Goal: Task Accomplishment & Management: Manage account settings

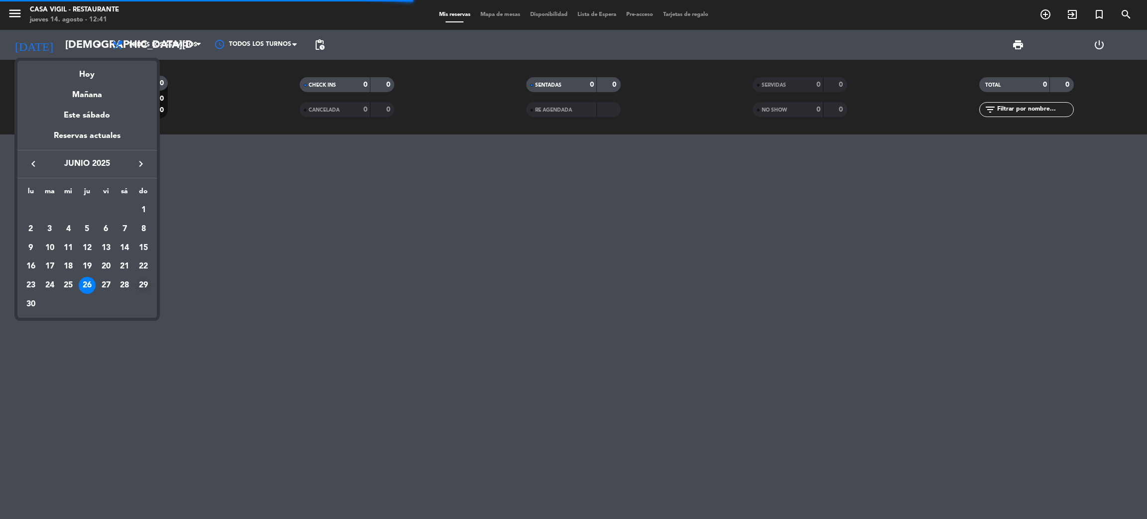
click at [144, 284] on div "29" at bounding box center [143, 285] width 17 height 17
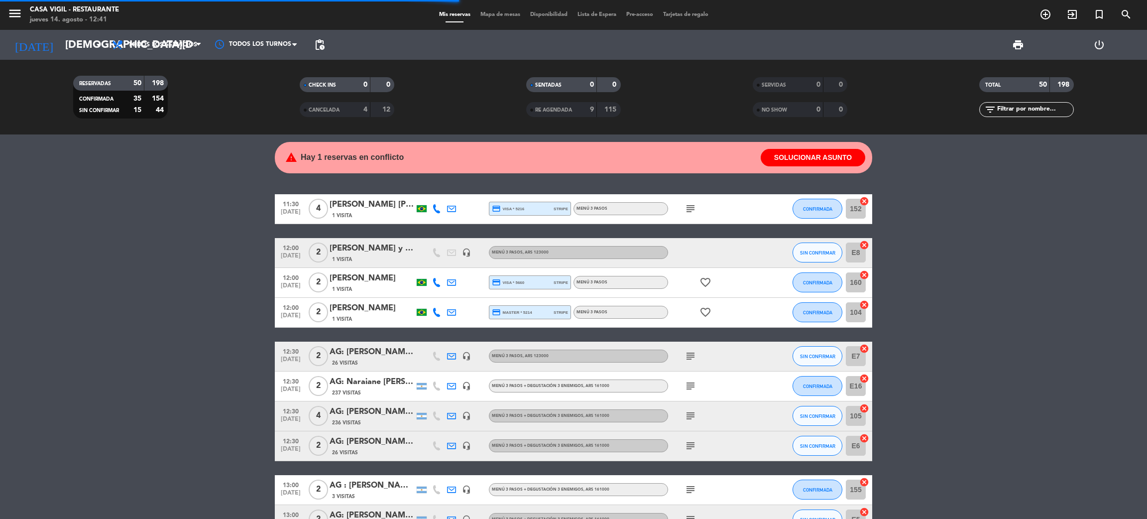
type input "[DATE]"
click at [1007, 107] on input "text" at bounding box center [1034, 109] width 77 height 11
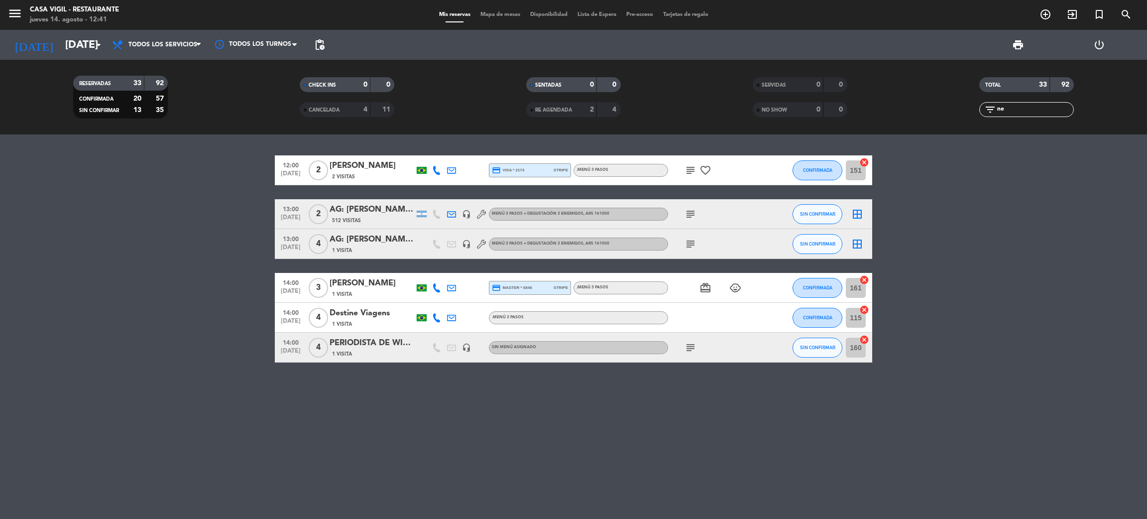
type input "n"
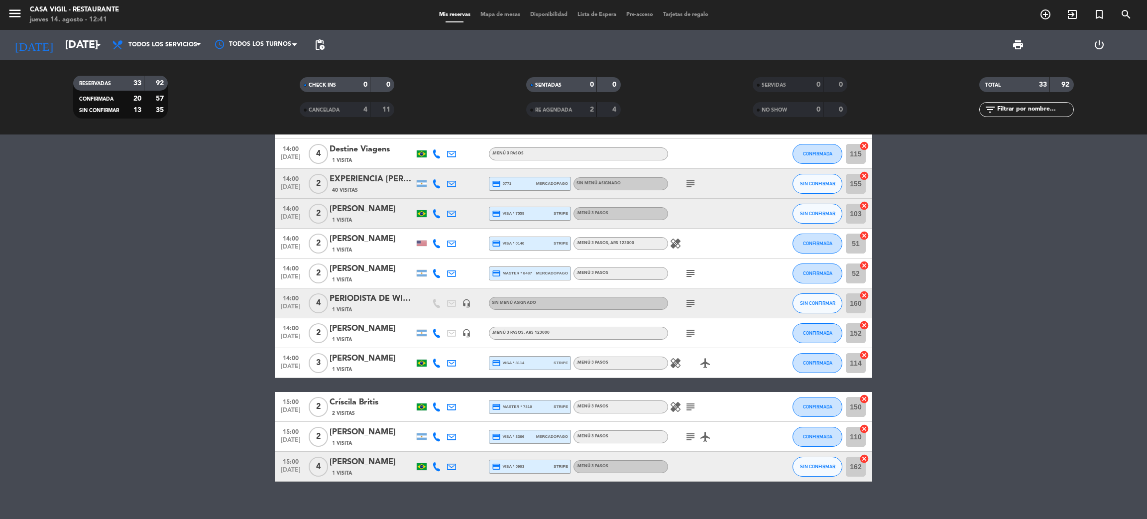
scroll to position [746, 0]
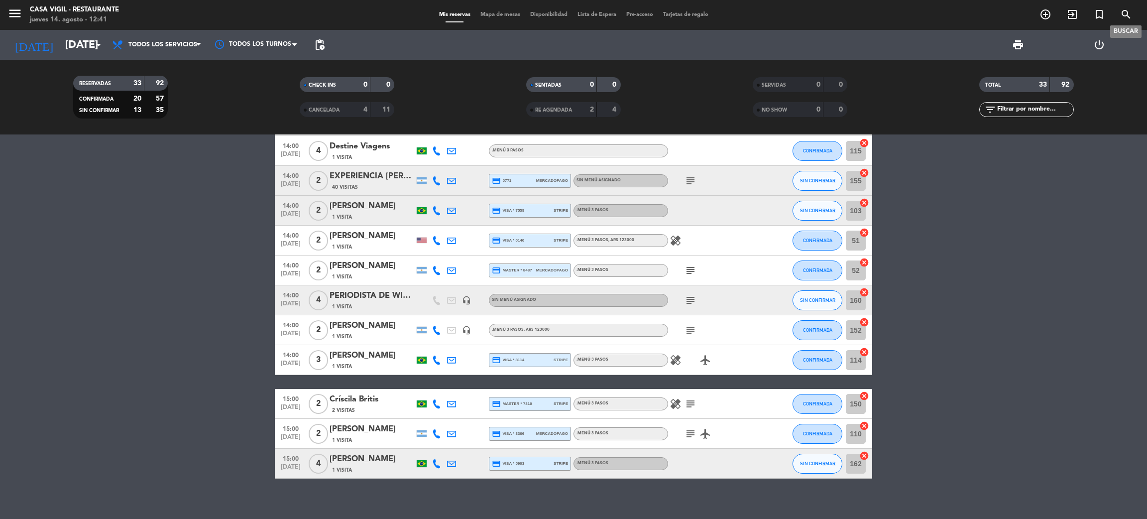
click at [1125, 14] on icon "search" at bounding box center [1126, 14] width 12 height 12
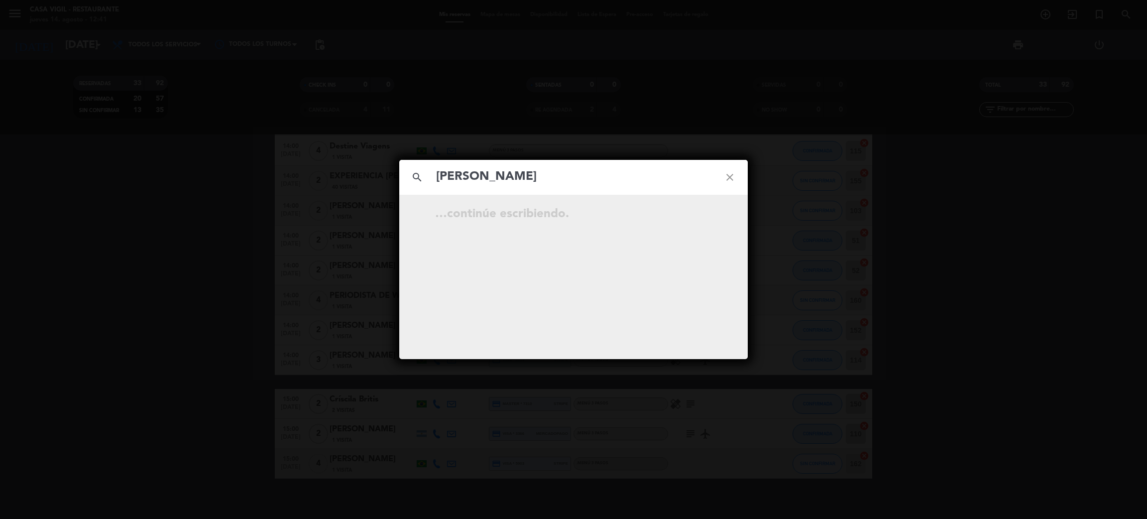
type input "[PERSON_NAME]"
click at [146, 341] on div "search [PERSON_NAME] close …continúe escribiendo." at bounding box center [573, 259] width 1147 height 519
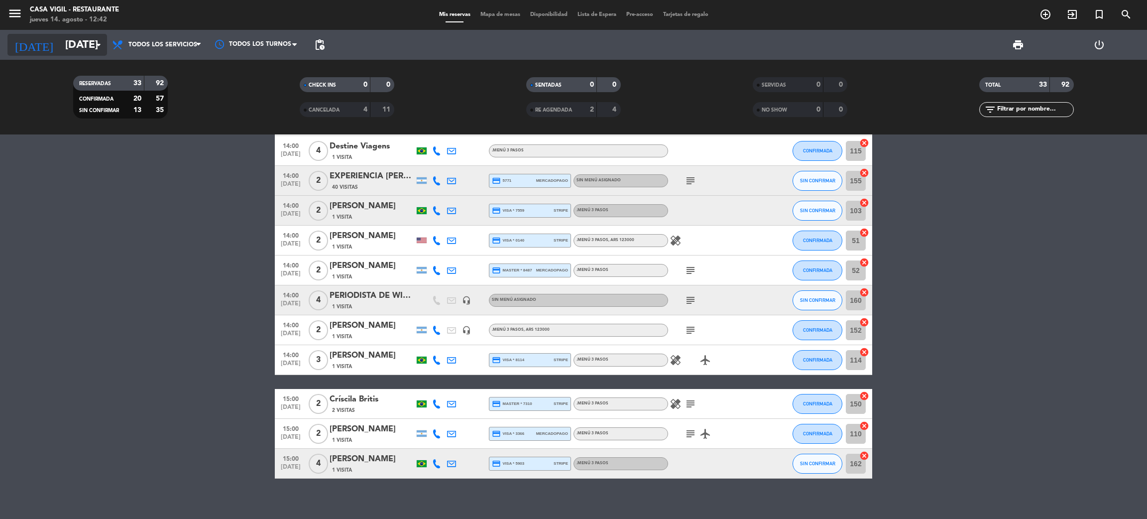
click at [71, 41] on input "[DATE]" at bounding box center [128, 45] width 137 height 22
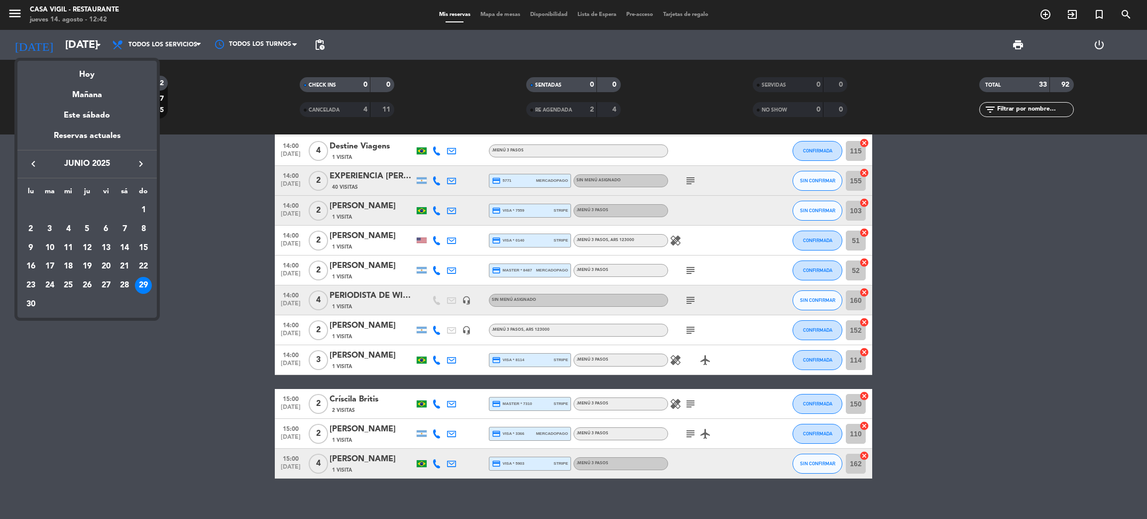
drag, startPoint x: 29, startPoint y: 161, endPoint x: 23, endPoint y: 161, distance: 6.0
click at [28, 161] on icon "keyboard_arrow_left" at bounding box center [33, 164] width 12 height 12
drag, startPoint x: 64, startPoint y: 287, endPoint x: 81, endPoint y: 282, distance: 18.0
click at [64, 286] on div "28" at bounding box center [68, 285] width 17 height 17
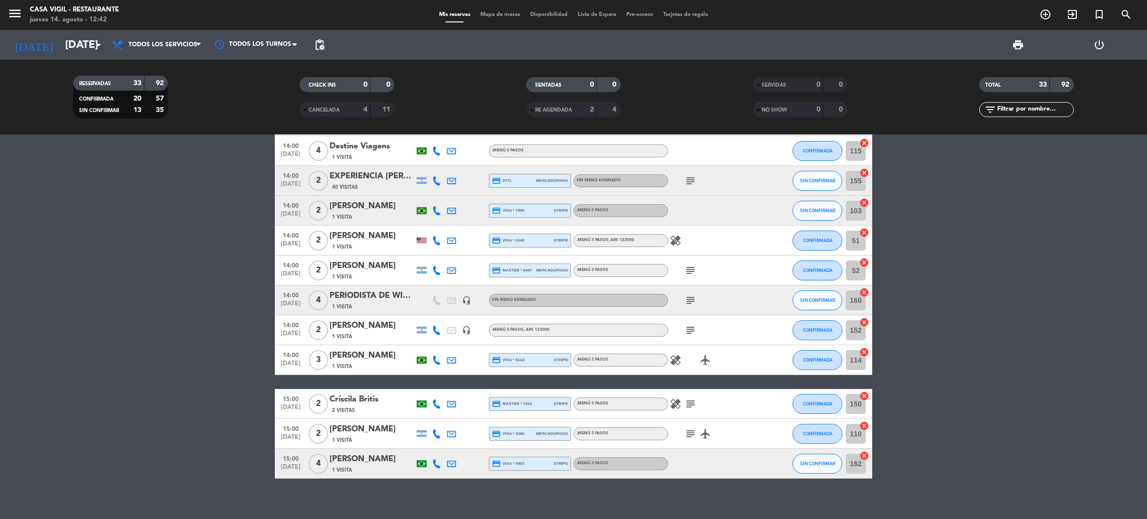
type input "[DATE]"
click at [1022, 109] on input "text" at bounding box center [1034, 109] width 77 height 11
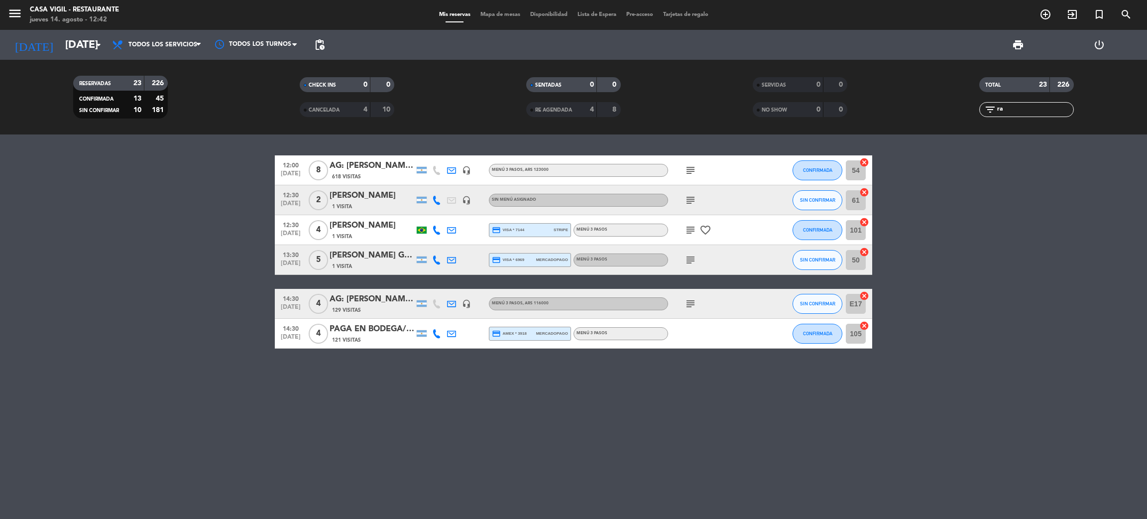
scroll to position [0, 0]
type input "ra"
click at [383, 339] on div "121 Visitas" at bounding box center [372, 339] width 85 height 8
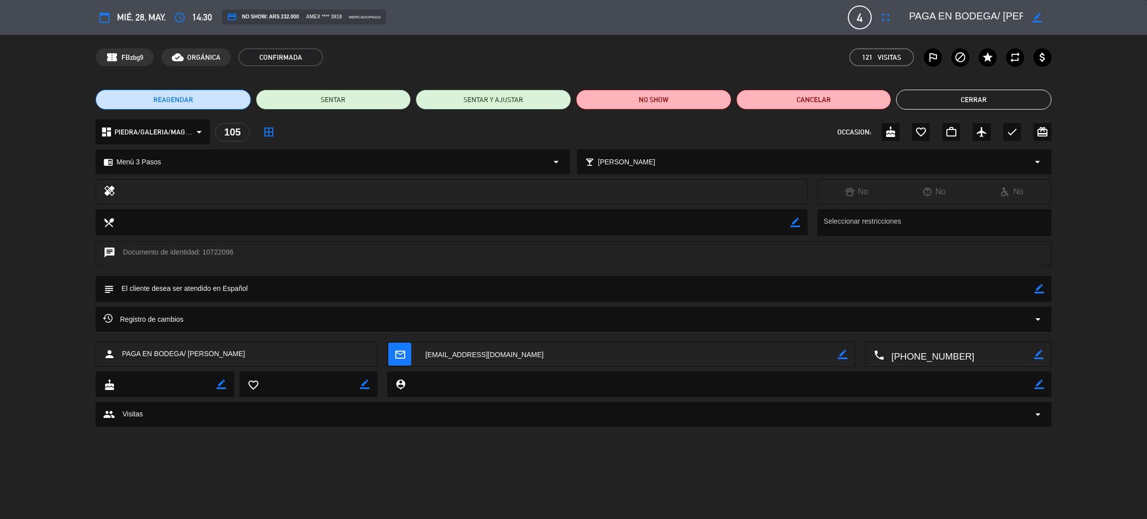
click at [1031, 103] on button "Cerrar" at bounding box center [973, 100] width 155 height 20
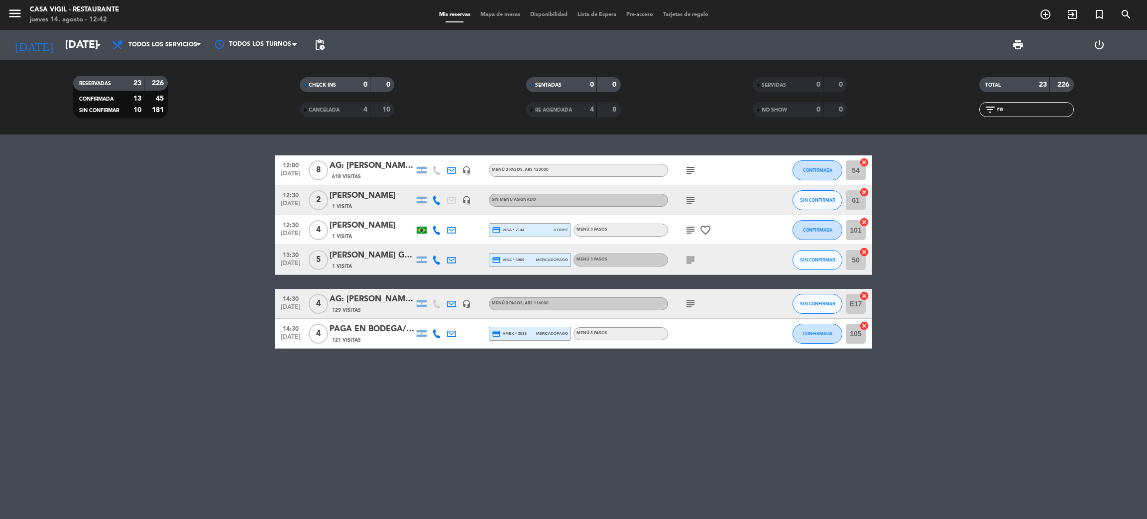
drag, startPoint x: 986, startPoint y: 110, endPoint x: 973, endPoint y: 113, distance: 13.9
click at [979, 110] on input-outlined "filter_list ra" at bounding box center [1026, 109] width 95 height 15
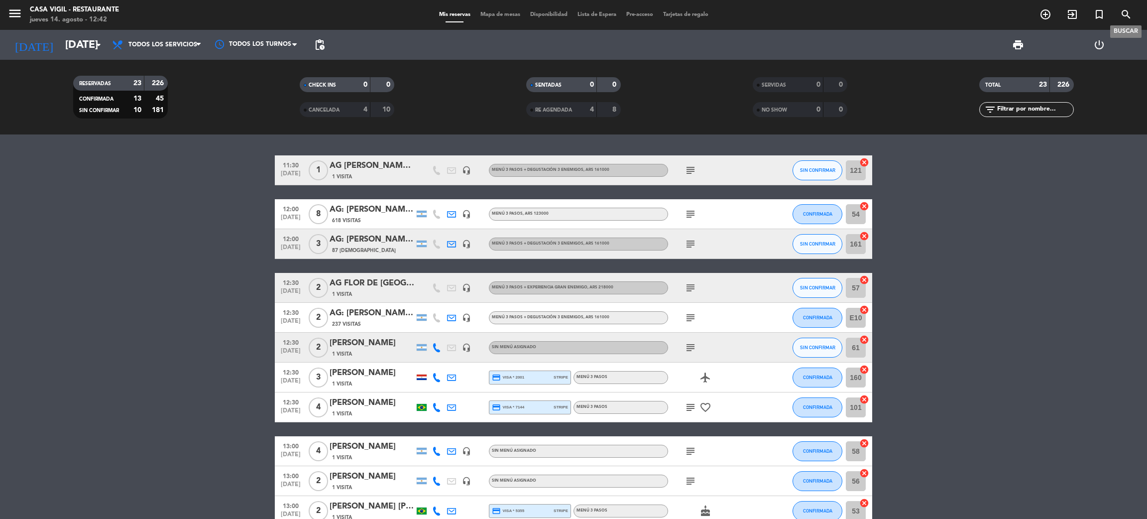
click at [1130, 16] on icon "search" at bounding box center [1126, 14] width 12 height 12
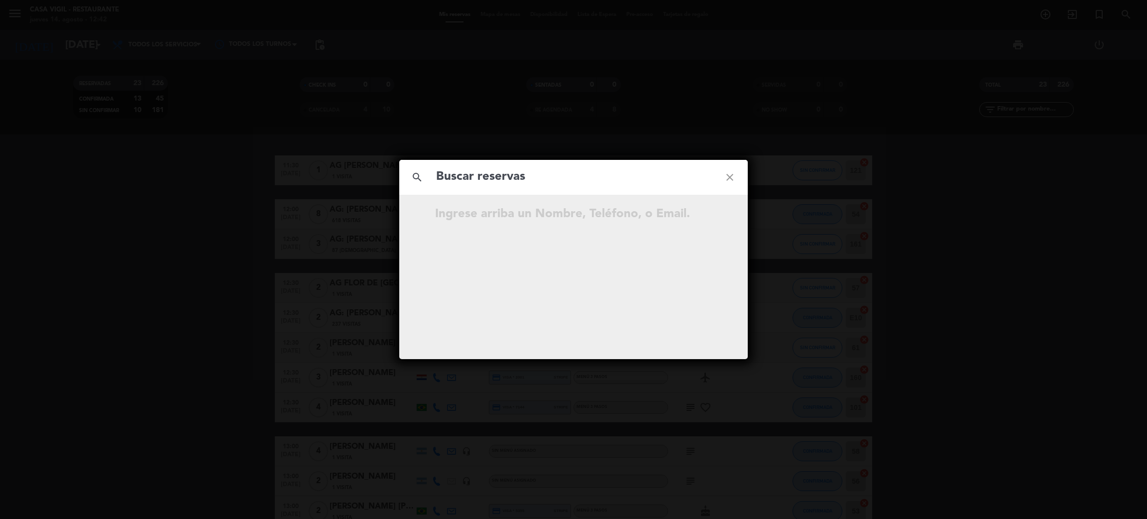
click at [562, 191] on div "search close" at bounding box center [573, 177] width 348 height 35
click at [562, 175] on input "text" at bounding box center [573, 177] width 277 height 20
paste input "[PERSON_NAME]"
drag, startPoint x: 574, startPoint y: 173, endPoint x: 423, endPoint y: 175, distance: 151.3
click at [423, 175] on div "search [PERSON_NAME] close" at bounding box center [573, 177] width 348 height 35
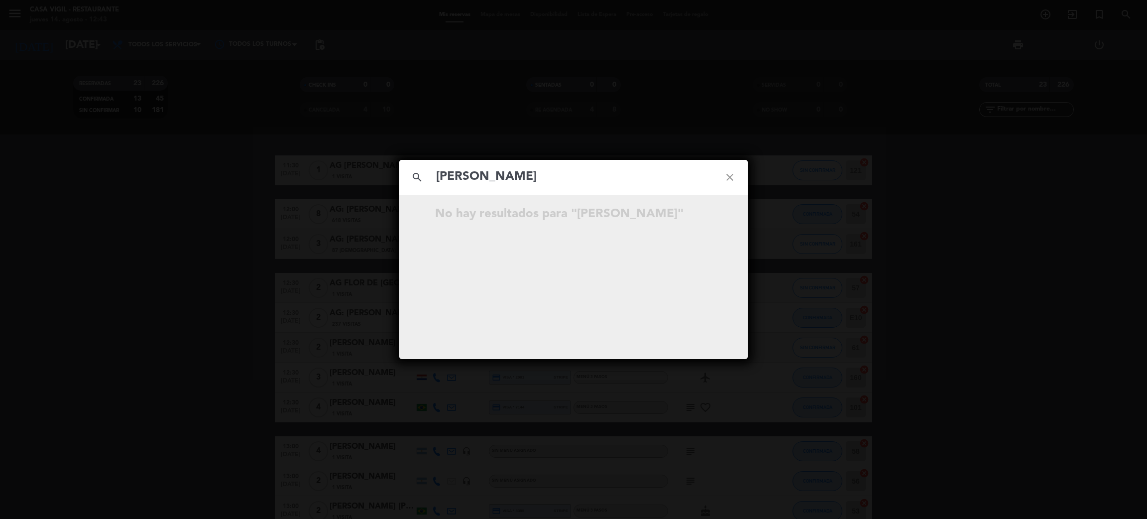
type input "[PERSON_NAME]"
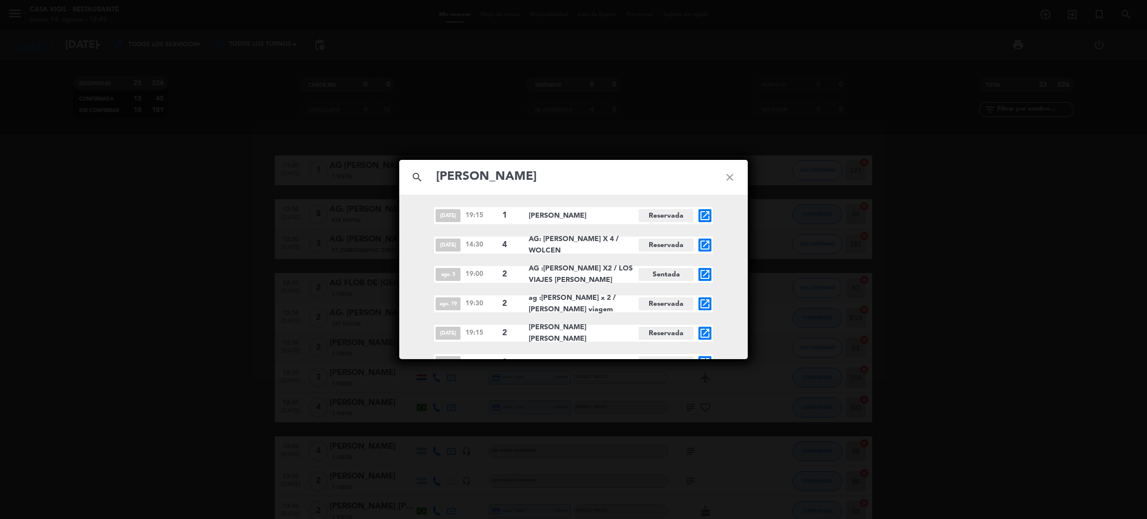
click at [149, 318] on div "search [PERSON_NAME] close [DATE] 19:15 1 [PERSON_NAME][GEOGRAPHIC_DATA] open_i…" at bounding box center [573, 259] width 1147 height 519
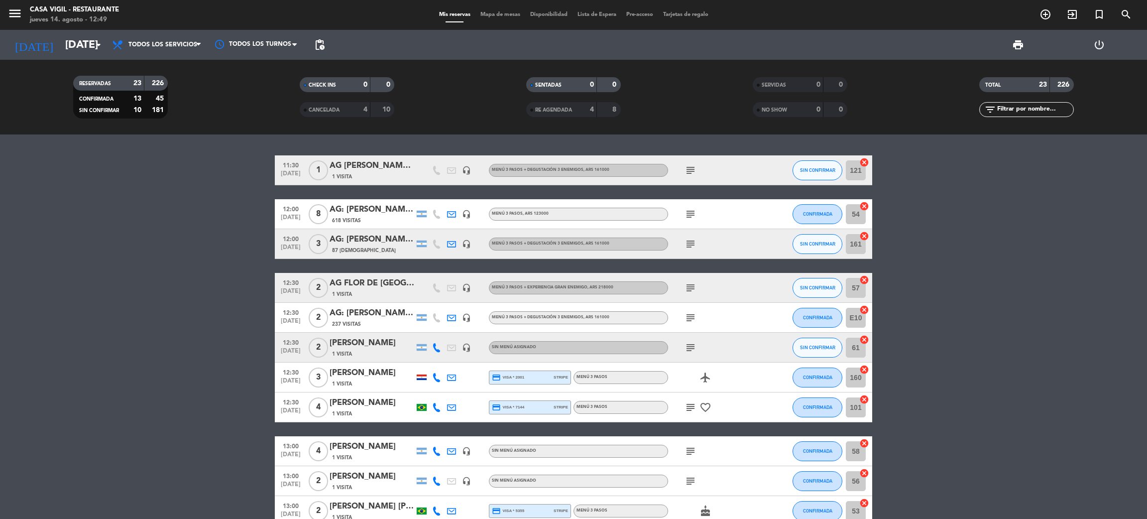
click at [17, 13] on icon "menu" at bounding box center [14, 13] width 15 height 15
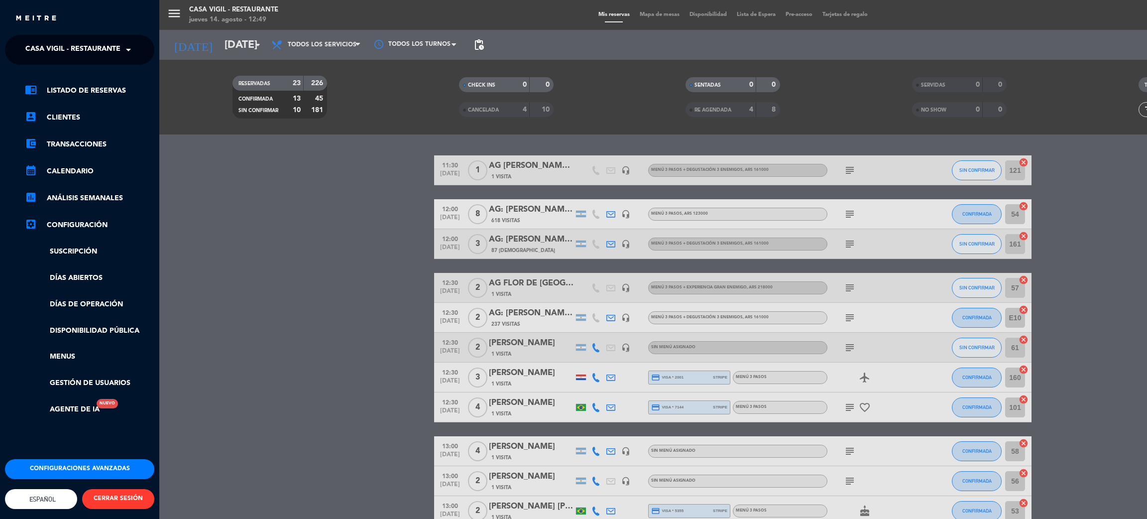
click at [57, 37] on ng-select "× Casa [PERSON_NAME] - Restaurante ×" at bounding box center [79, 50] width 149 height 30
click at [61, 45] on span "Casa Vigil - Restaurante" at bounding box center [72, 49] width 95 height 21
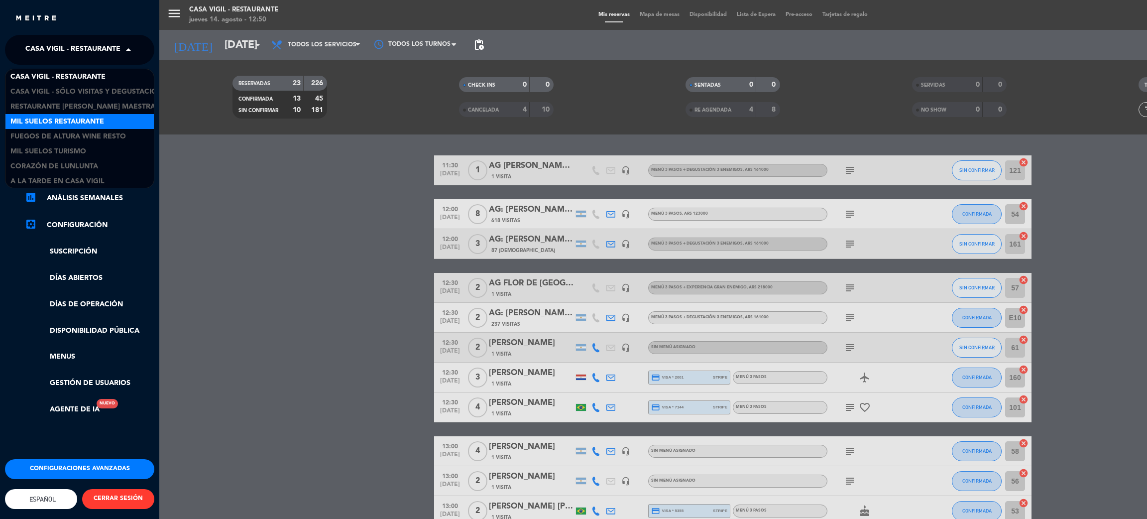
click at [63, 114] on div "Mil Suelos Restaurante" at bounding box center [79, 121] width 148 height 15
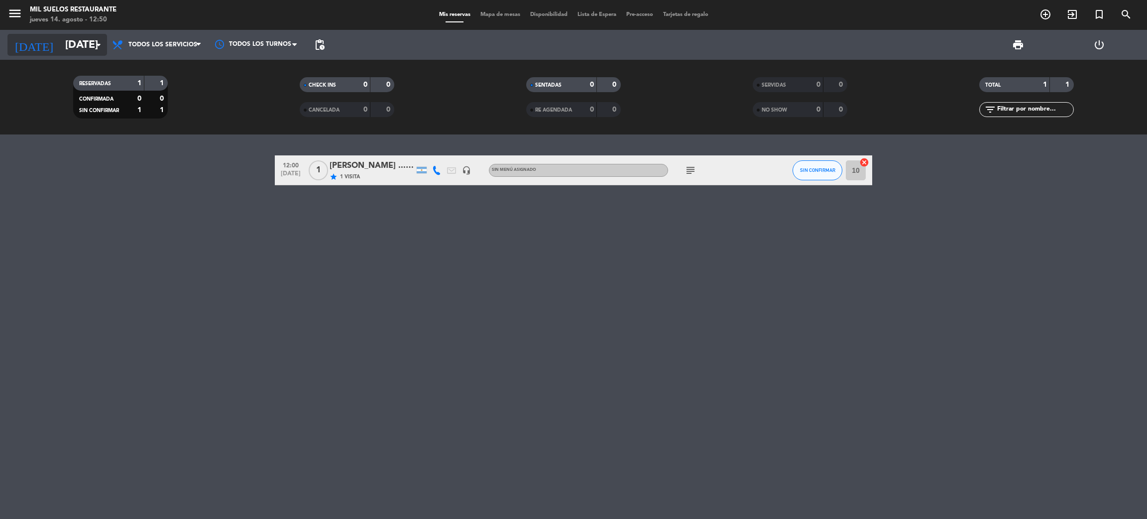
click at [68, 43] on input "[DATE]" at bounding box center [128, 45] width 137 height 22
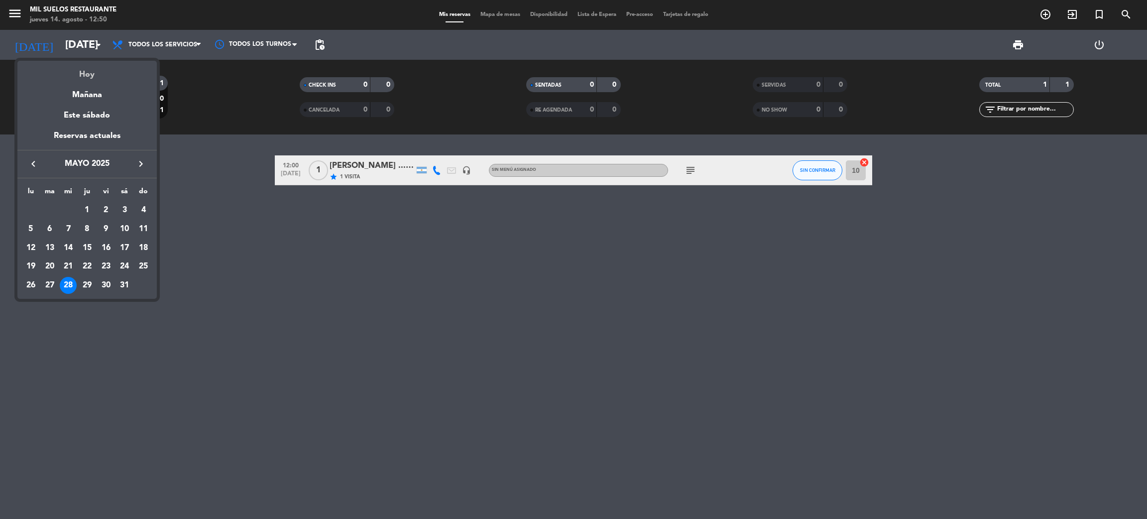
click at [92, 71] on div "Hoy" at bounding box center [86, 71] width 139 height 20
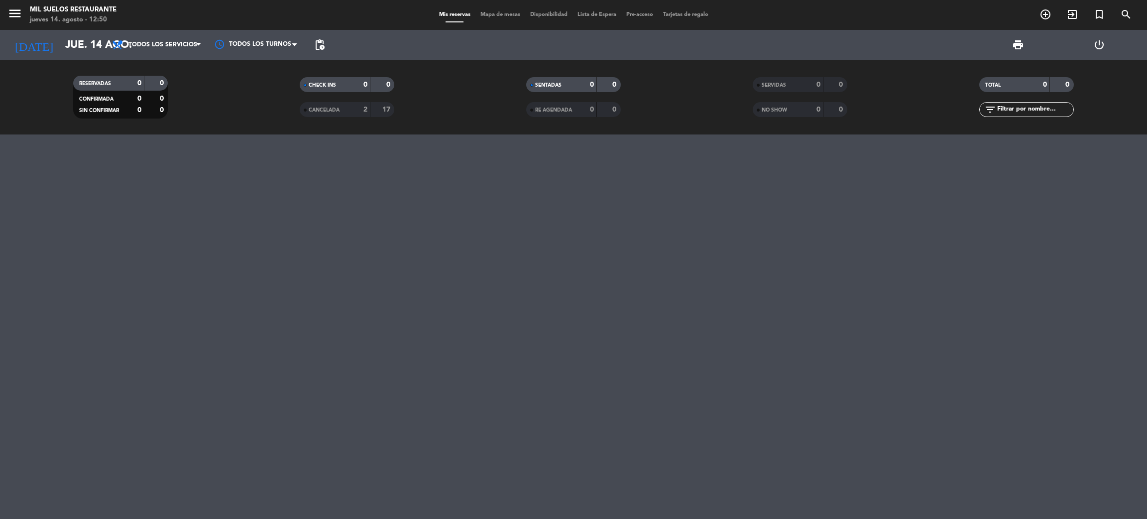
click at [74, 32] on div "[DATE] [DATE] arrow_drop_down" at bounding box center [57, 45] width 100 height 30
click at [77, 42] on input "jue. 14 ago." at bounding box center [128, 45] width 137 height 22
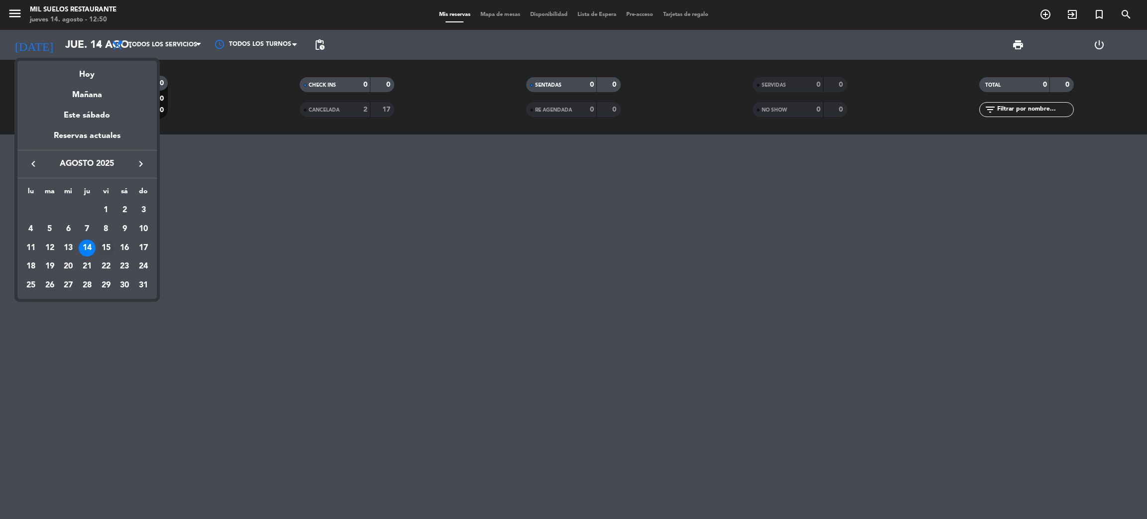
click at [105, 248] on div "15" at bounding box center [106, 247] width 17 height 17
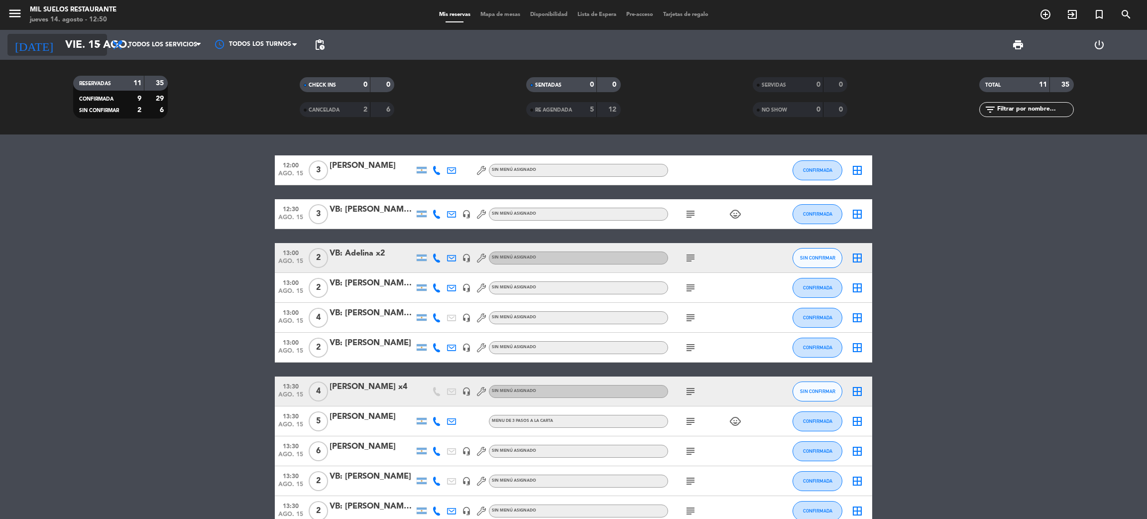
click at [61, 38] on input "vie. 15 ago." at bounding box center [128, 45] width 137 height 22
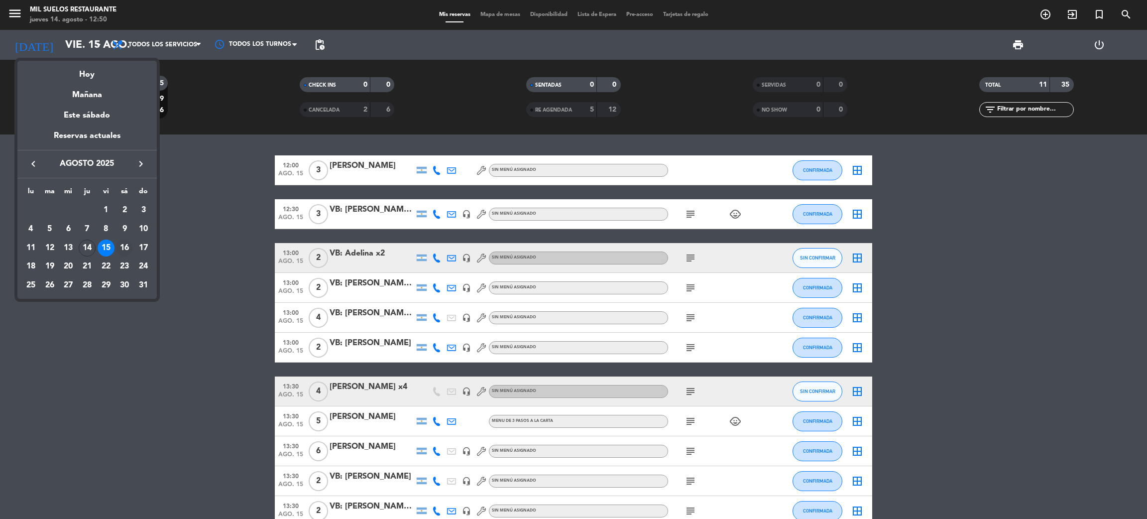
click at [125, 247] on div "16" at bounding box center [124, 247] width 17 height 17
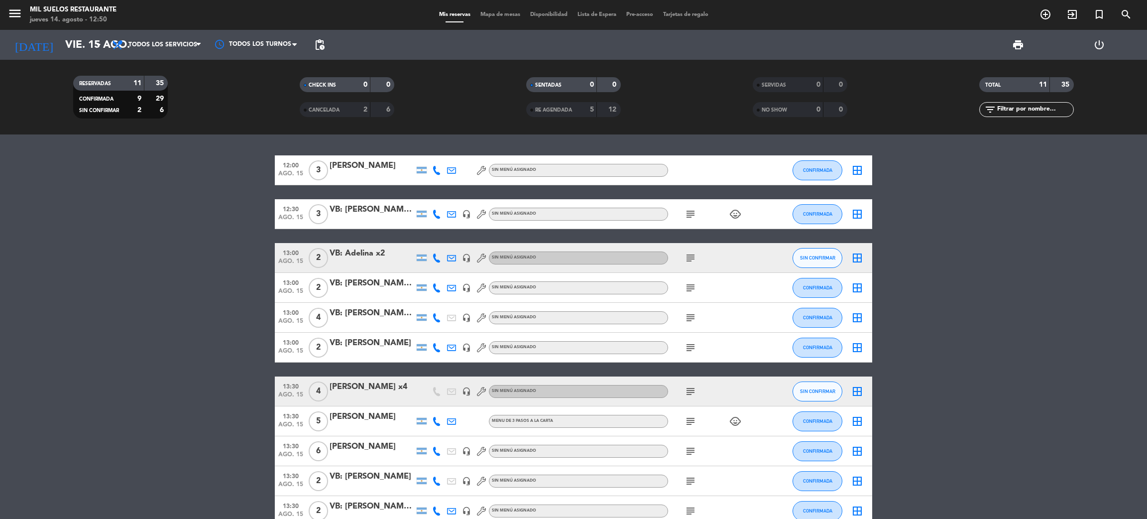
type input "sáb. 16 ago."
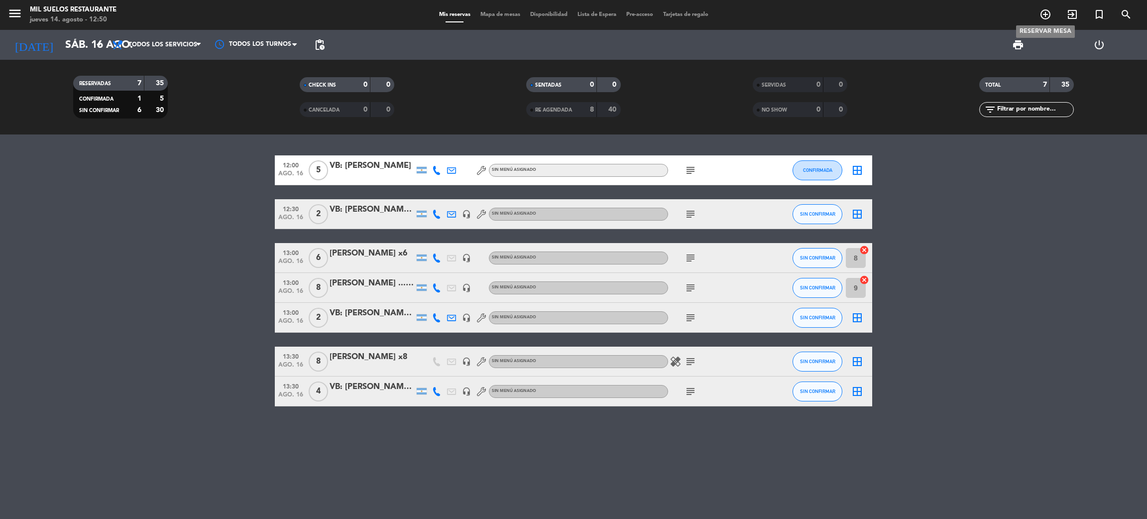
click at [1045, 19] on icon "add_circle_outline" at bounding box center [1045, 14] width 12 height 12
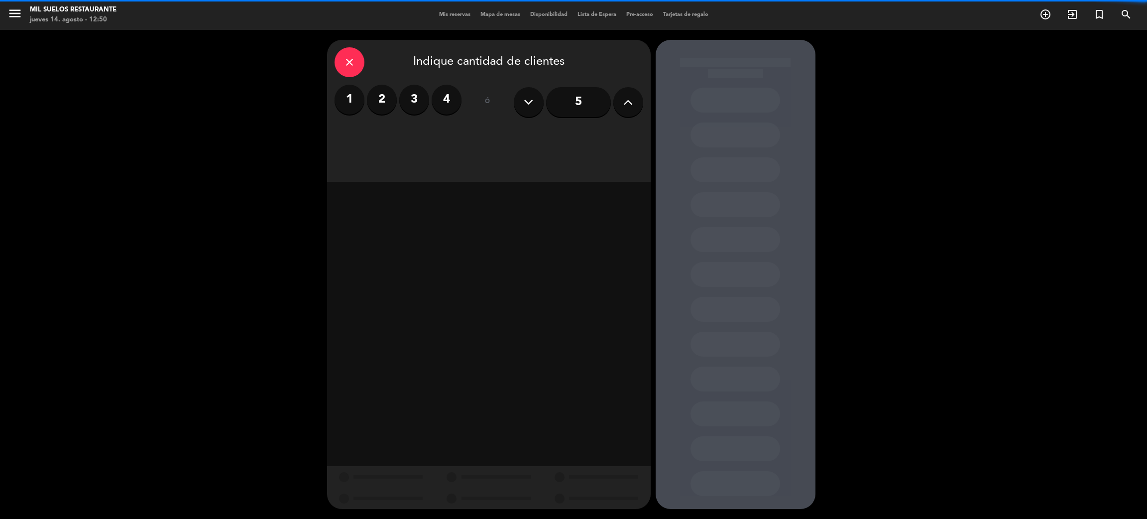
click at [376, 95] on label "2" at bounding box center [382, 100] width 30 height 30
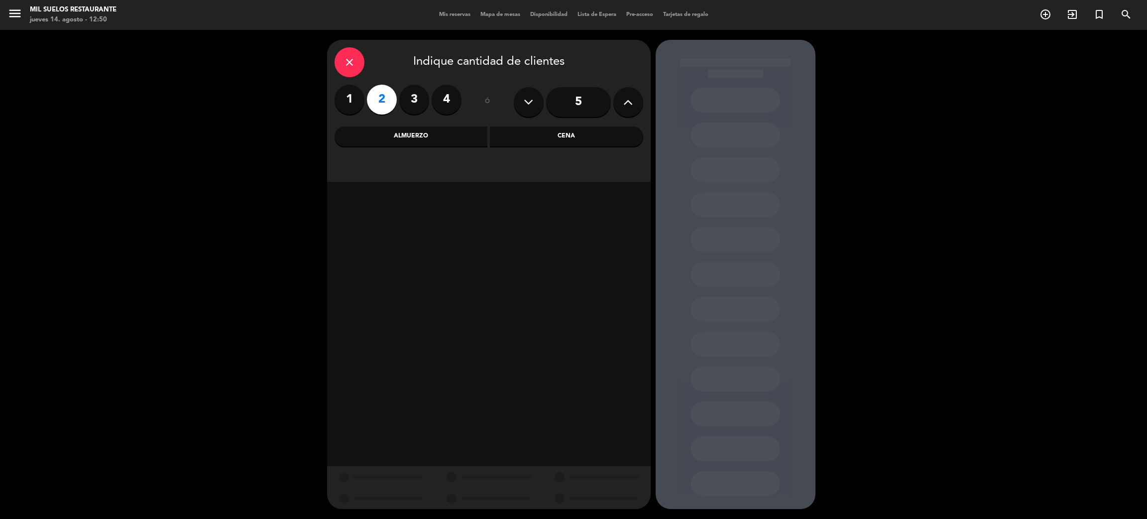
click at [412, 137] on div "Almuerzo" at bounding box center [410, 136] width 153 height 20
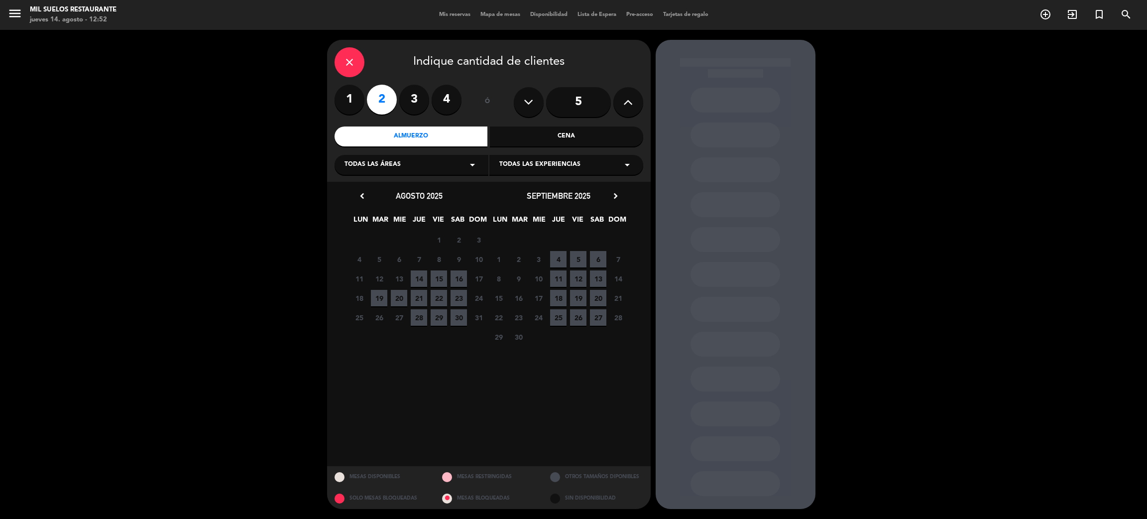
click at [456, 271] on span "16" at bounding box center [458, 278] width 16 height 16
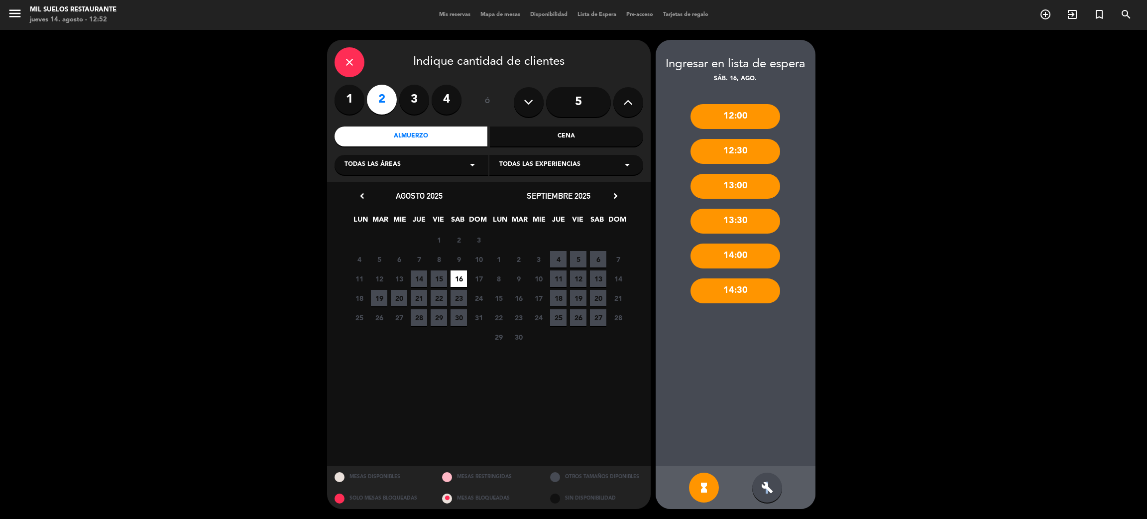
click at [766, 485] on icon "build" at bounding box center [767, 487] width 12 height 12
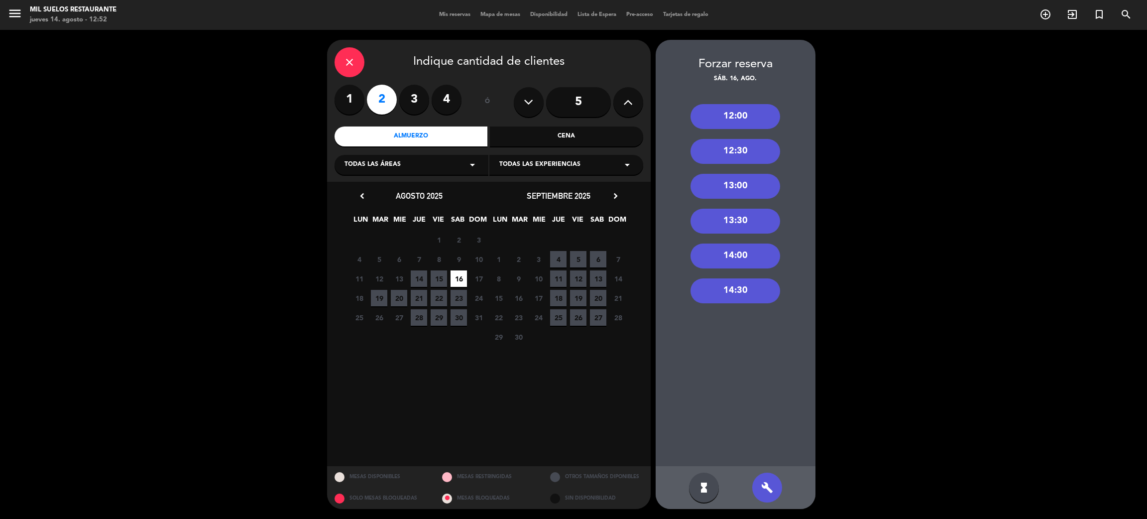
click at [743, 183] on div "13:00" at bounding box center [735, 186] width 90 height 25
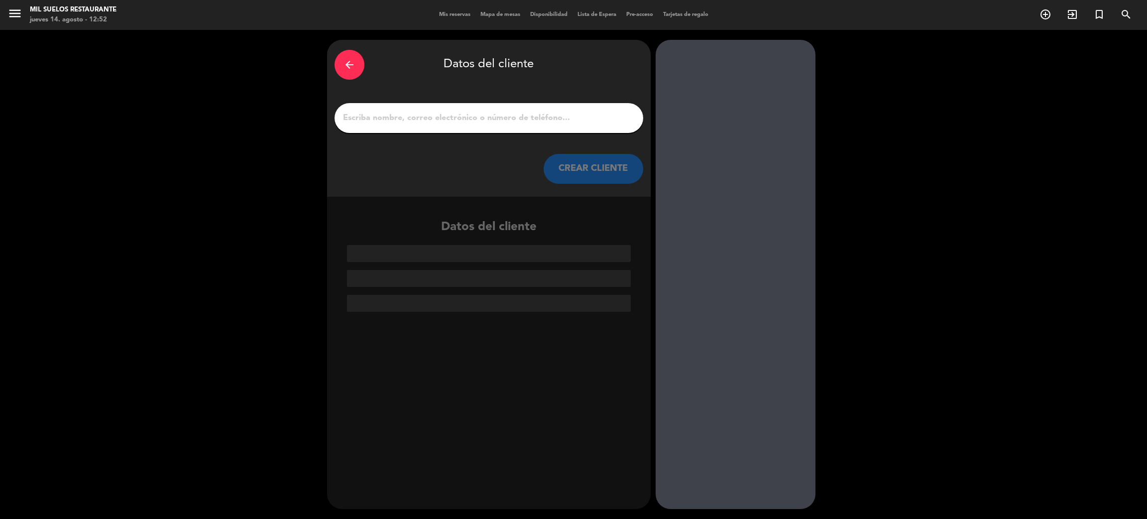
click at [528, 115] on input "1" at bounding box center [489, 118] width 294 height 14
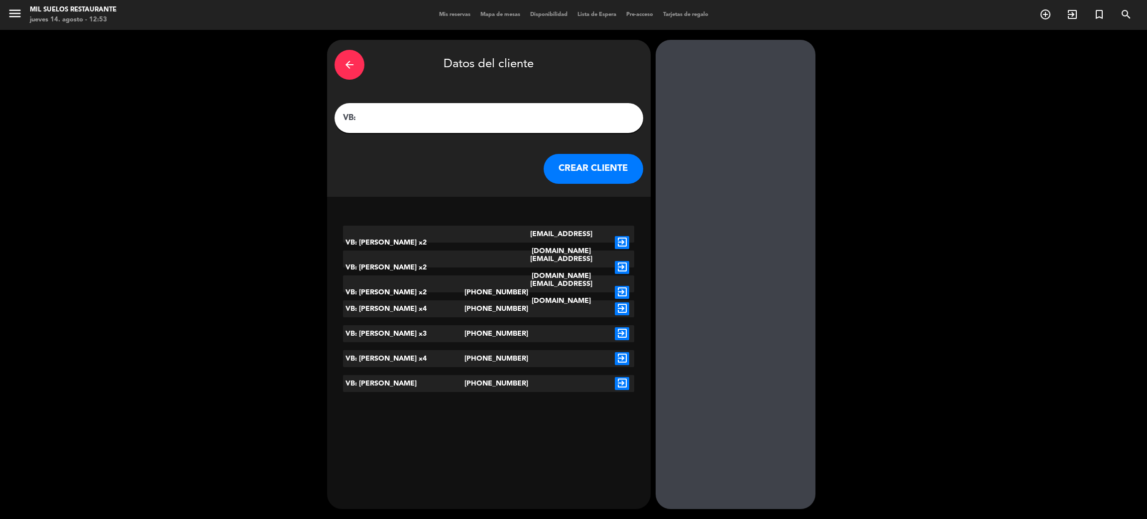
paste input "[PERSON_NAME]"
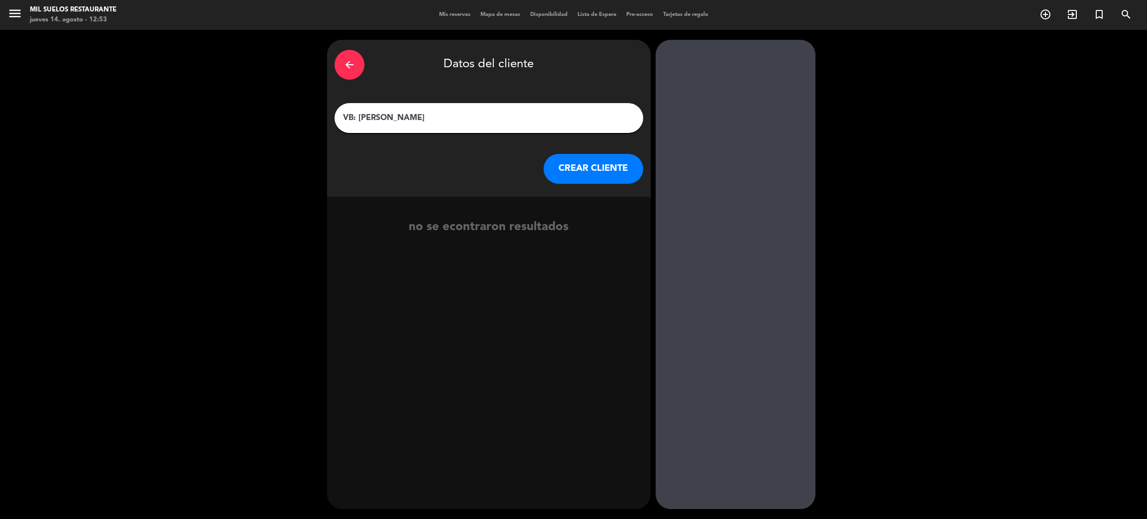
type input "VB: [PERSON_NAME]"
click at [584, 173] on button "CREAR CLIENTE" at bounding box center [594, 169] width 100 height 30
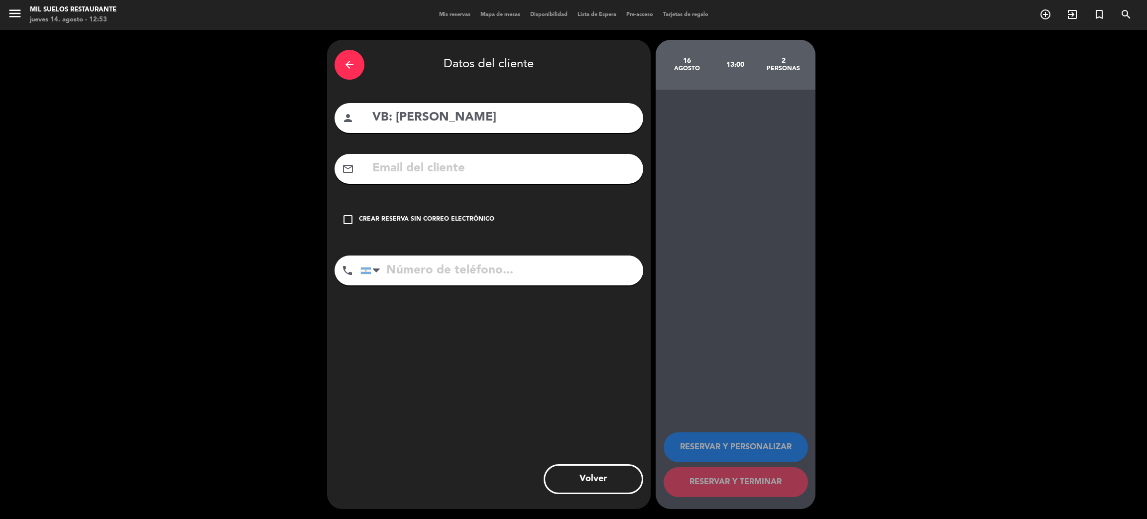
paste input "[EMAIL_ADDRESS][DOMAIN_NAME]"
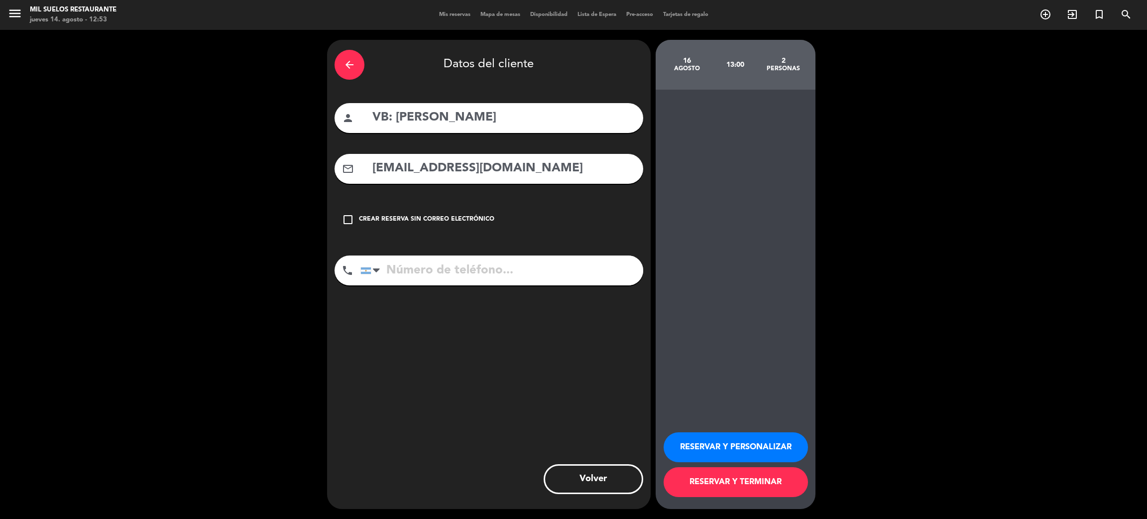
drag, startPoint x: 377, startPoint y: 169, endPoint x: 365, endPoint y: 169, distance: 11.9
click at [365, 169] on div "mail_outline [EMAIL_ADDRESS][DOMAIN_NAME]" at bounding box center [488, 169] width 309 height 30
type input "[EMAIL_ADDRESS][DOMAIN_NAME]"
drag, startPoint x: 403, startPoint y: 277, endPoint x: 489, endPoint y: 300, distance: 89.1
click at [404, 282] on input "tel" at bounding box center [501, 270] width 283 height 30
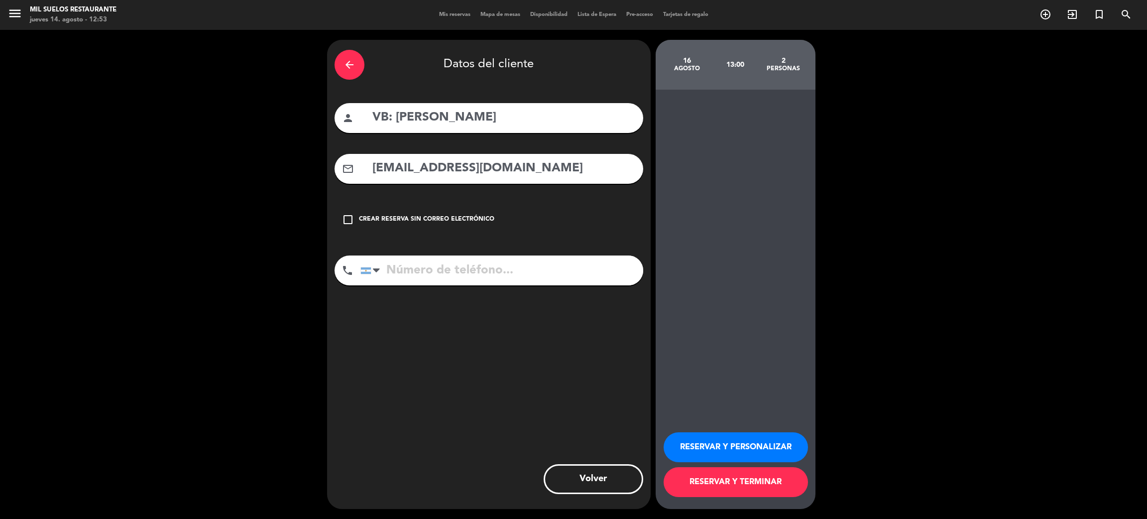
paste input "[PHONE_NUMBER]"
drag, startPoint x: 407, startPoint y: 273, endPoint x: 410, endPoint y: 279, distance: 6.5
click at [407, 273] on input "[PHONE_NUMBER]" at bounding box center [501, 270] width 283 height 30
type input "2615061943"
click at [778, 444] on button "RESERVAR Y PERSONALIZAR" at bounding box center [736, 447] width 144 height 30
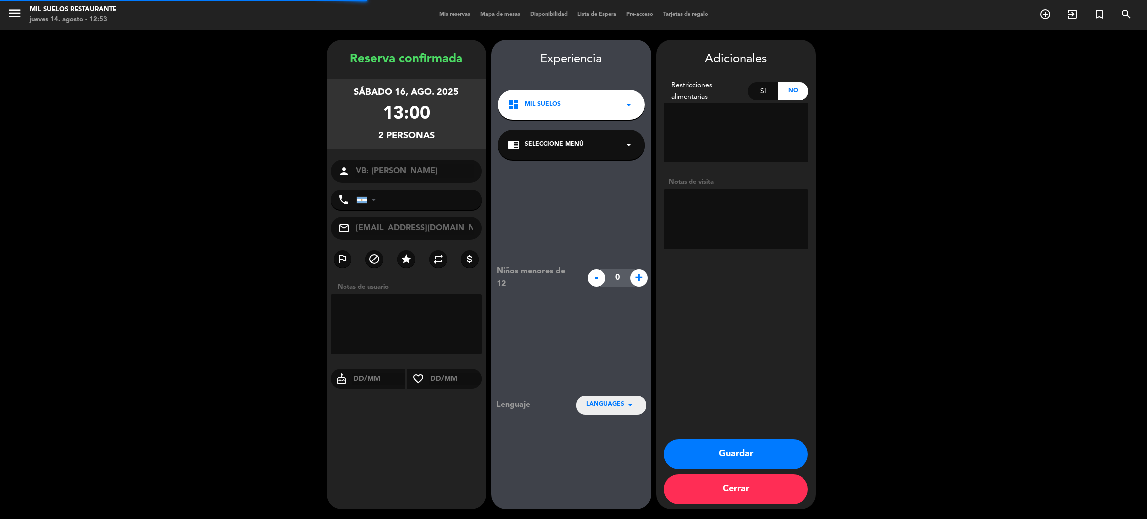
type input "[PHONE_NUMBER]"
click at [725, 202] on textarea at bounding box center [736, 219] width 145 height 60
paste textarea "NO COBRAR A PAX. COBRADO Y PAGADO POR ADMIN. MENU PAUTADO + MANOS NEGRAS"
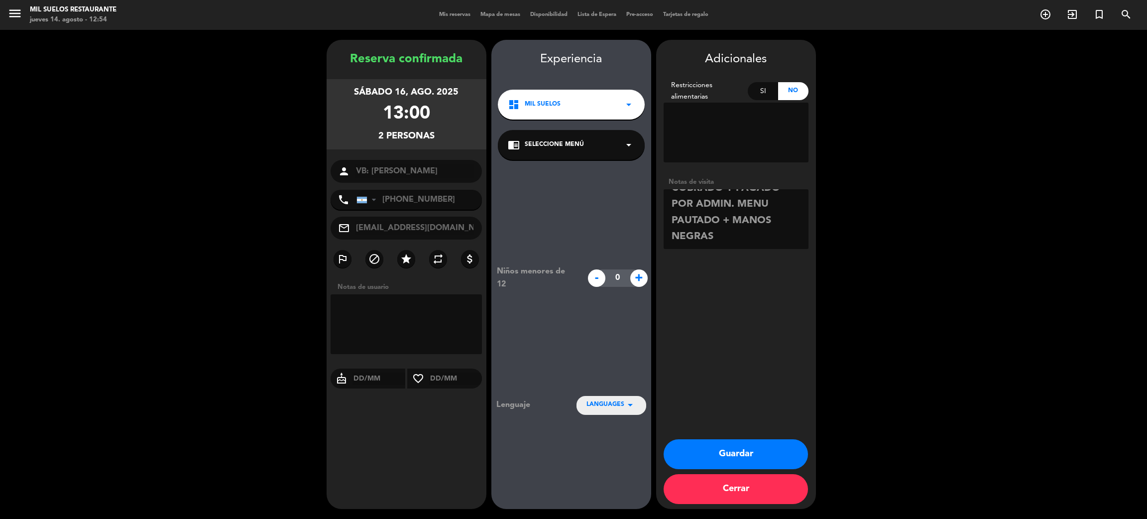
scroll to position [29, 0]
type textarea "NO COBRAR A PAX. COBRADO Y PAGADO POR ADMIN. MENU PAUTADO + MANOS NEGRAS"
click at [780, 458] on button "Guardar" at bounding box center [736, 454] width 144 height 30
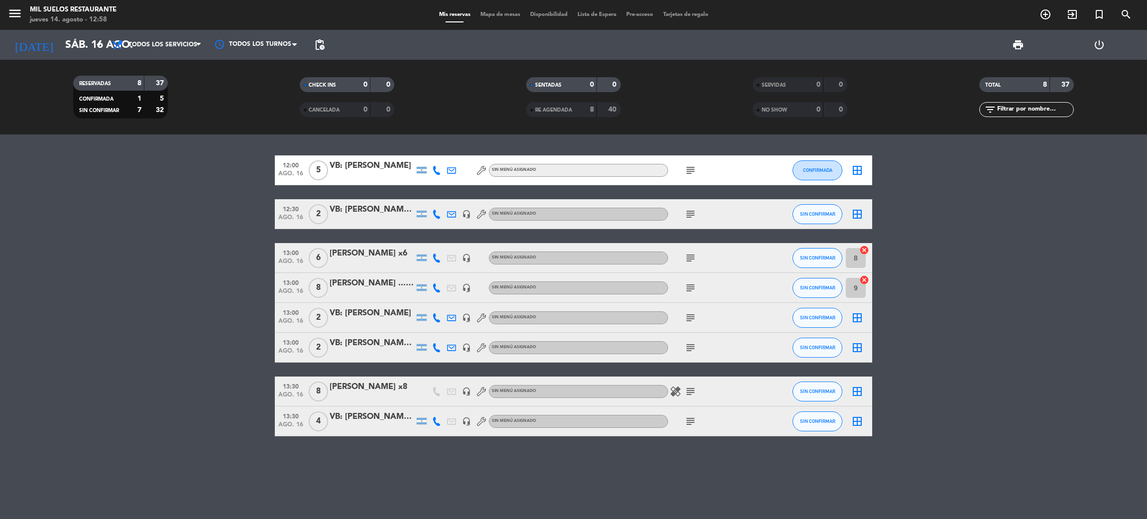
click at [59, 282] on bookings-row "12:00 [DATE] 5 VB: [PERSON_NAME] Sin menú asignado subject CONFIRMADA border_al…" at bounding box center [573, 295] width 1147 height 281
click at [1021, 41] on span "print" at bounding box center [1018, 45] width 12 height 12
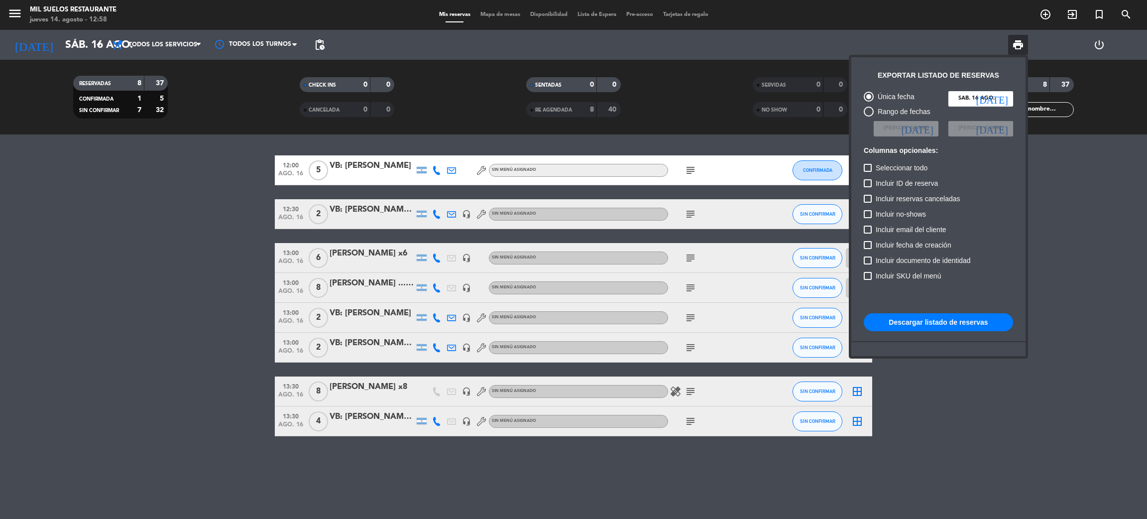
click at [932, 322] on button "Descargar listado de reservas" at bounding box center [938, 322] width 149 height 18
click at [82, 46] on div at bounding box center [573, 259] width 1147 height 519
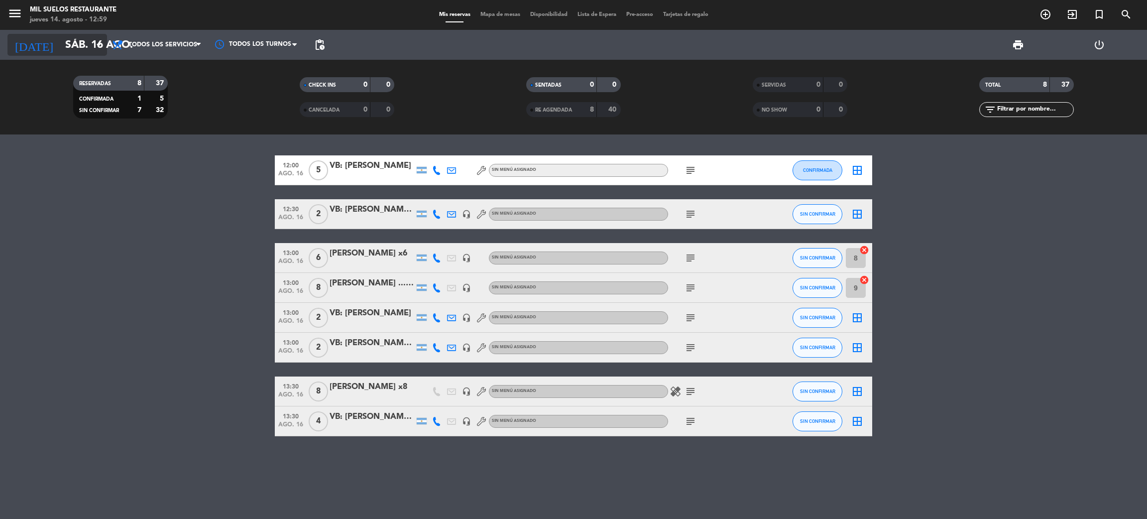
click at [66, 45] on input "sáb. 16 ago." at bounding box center [128, 45] width 137 height 22
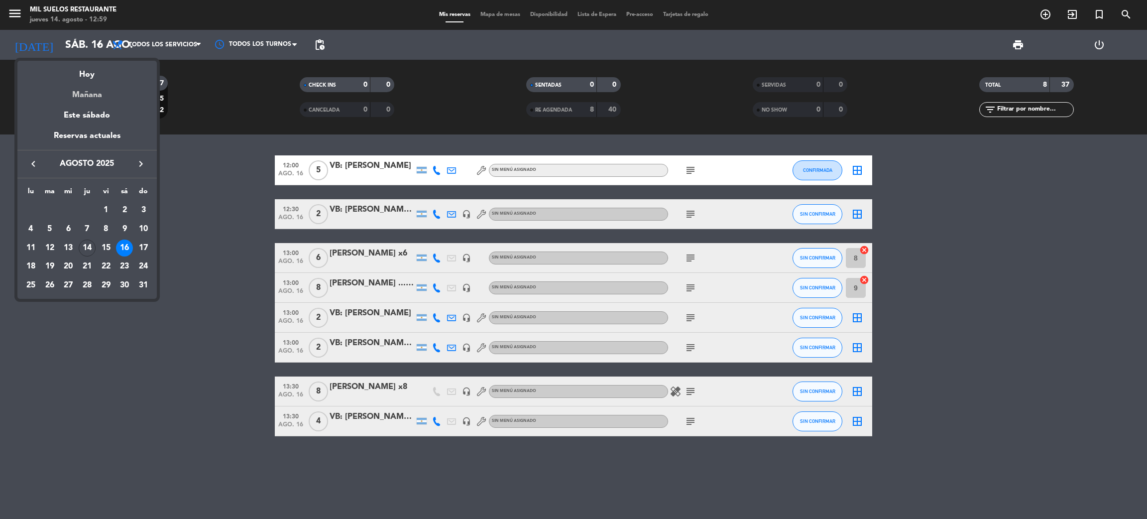
click at [94, 94] on div "Mañana" at bounding box center [86, 91] width 139 height 20
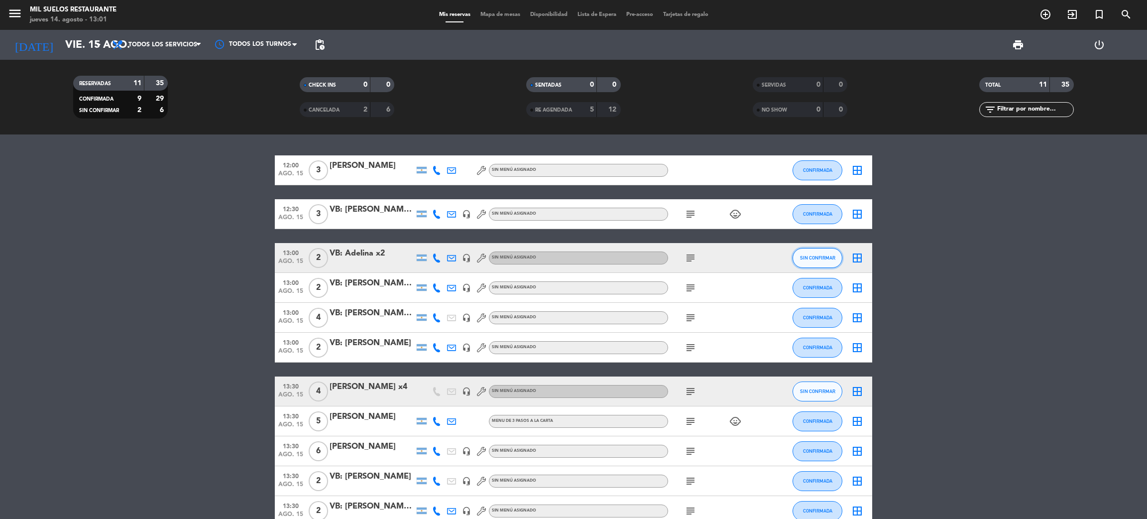
click at [801, 256] on span "SIN CONFIRMAR" at bounding box center [817, 257] width 35 height 5
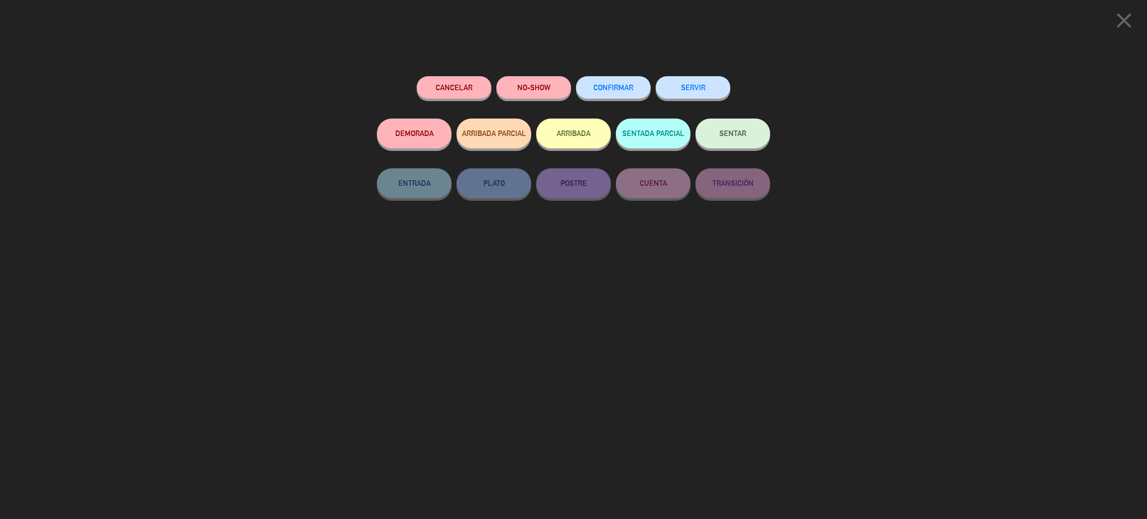
click at [603, 89] on span "CONFIRMAR" at bounding box center [613, 87] width 40 height 8
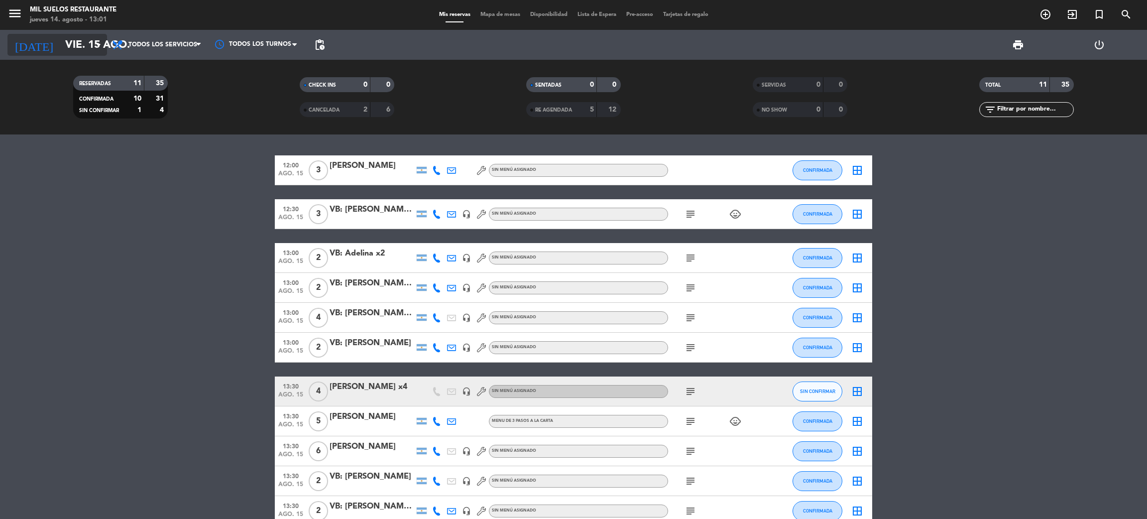
click at [64, 49] on input "vie. 15 ago." at bounding box center [128, 45] width 137 height 22
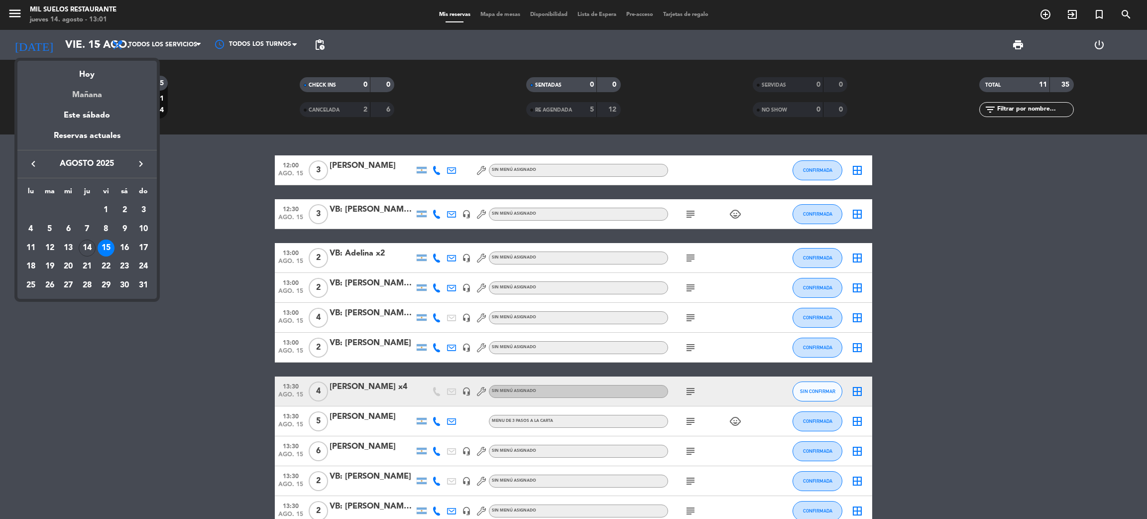
click at [89, 89] on div "Mañana" at bounding box center [86, 91] width 139 height 20
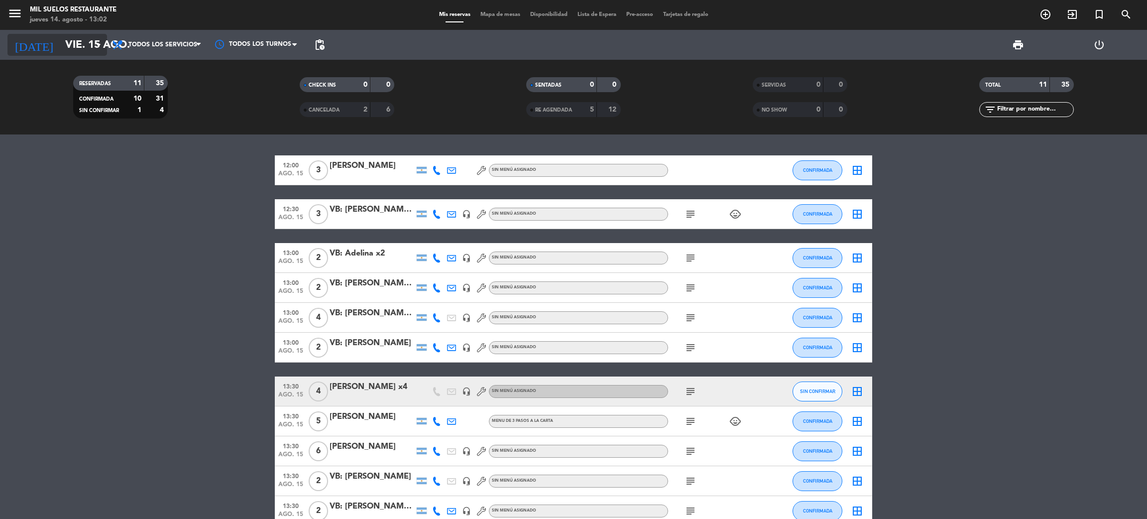
click at [75, 53] on input "vie. 15 ago." at bounding box center [128, 45] width 137 height 22
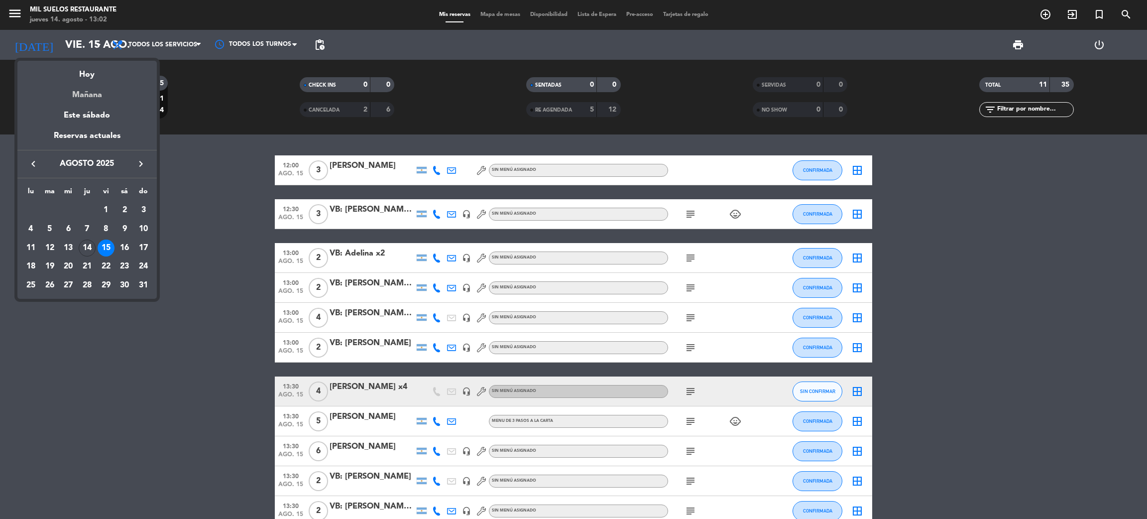
click at [95, 81] on div "Mañana" at bounding box center [86, 91] width 139 height 20
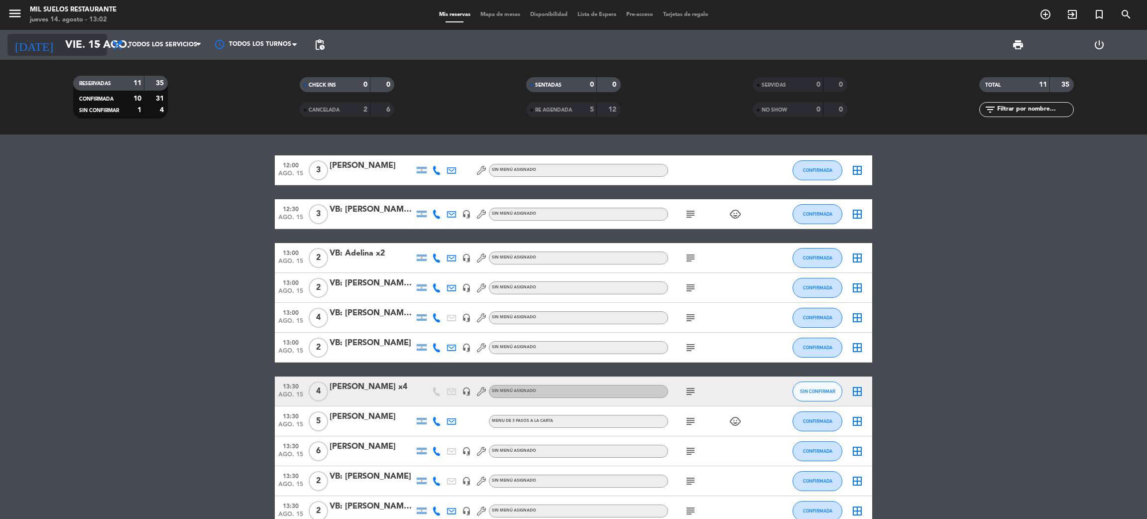
click at [86, 47] on input "vie. 15 ago." at bounding box center [128, 45] width 137 height 22
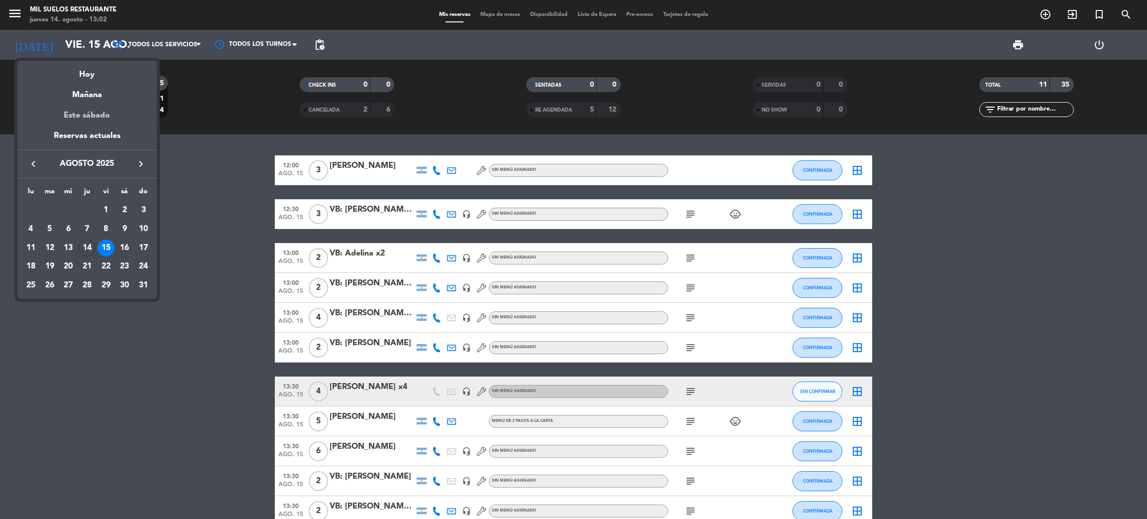
click at [93, 115] on div "Este sábado" at bounding box center [86, 116] width 139 height 28
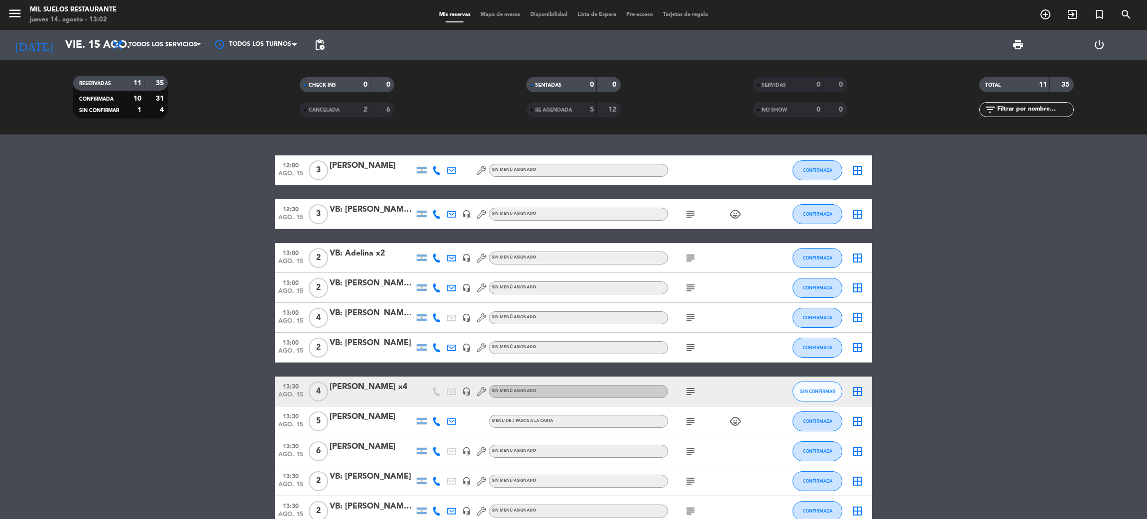
type input "sáb. 16 ago."
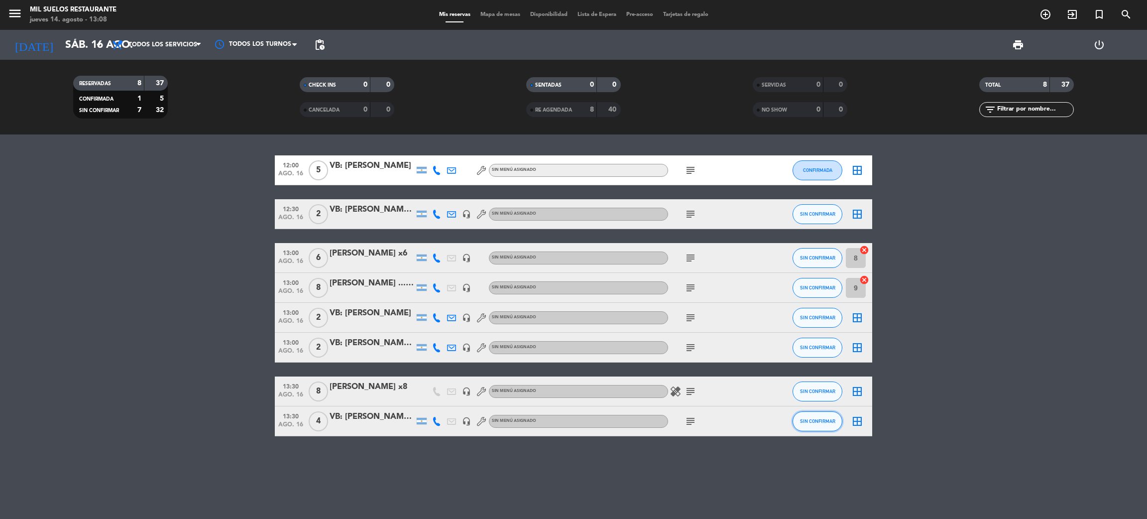
click at [831, 420] on span "SIN CONFIRMAR" at bounding box center [817, 420] width 35 height 5
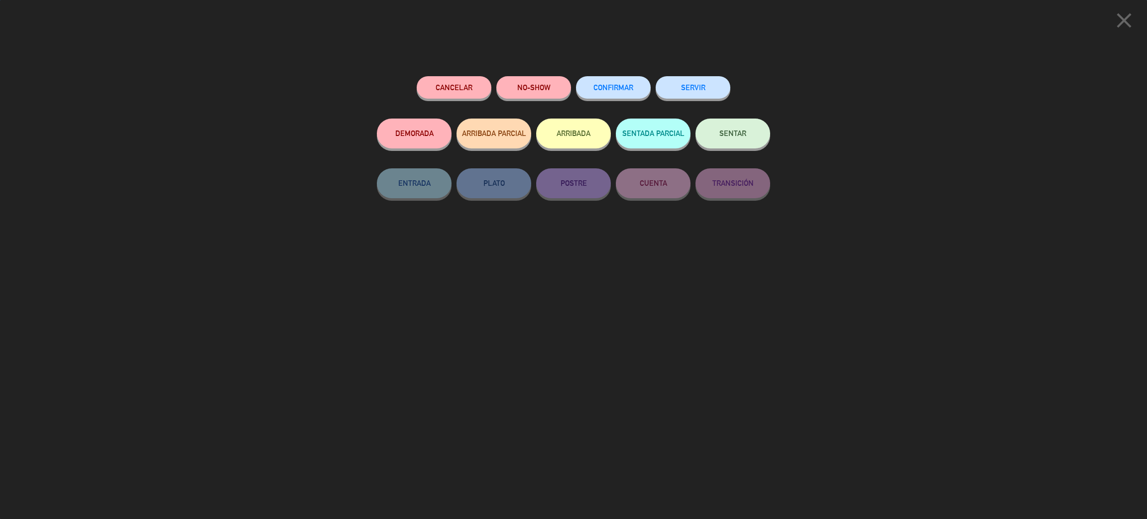
click at [434, 83] on button "Cancelar" at bounding box center [454, 87] width 75 height 22
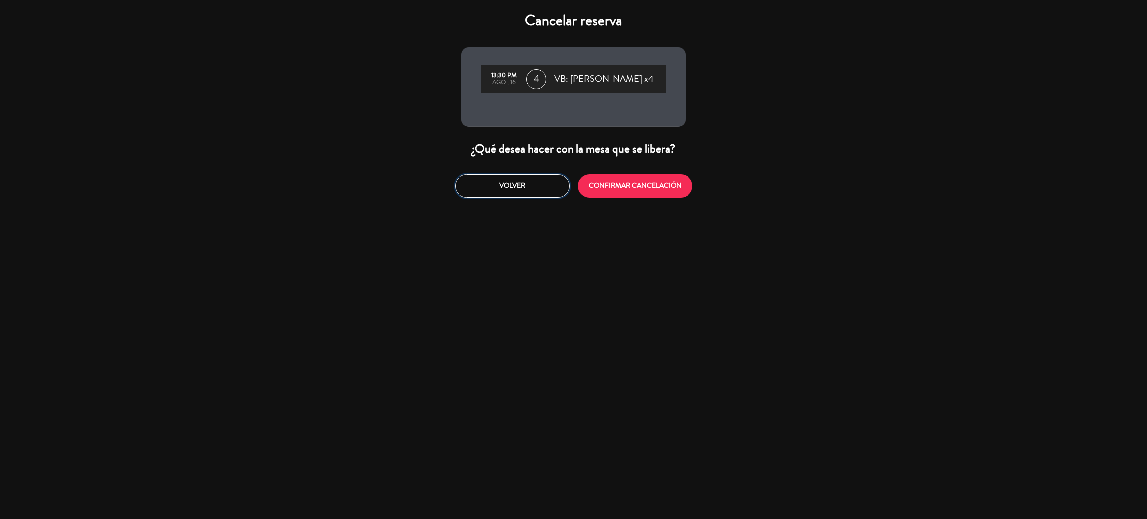
click at [514, 190] on button "Volver" at bounding box center [512, 185] width 114 height 23
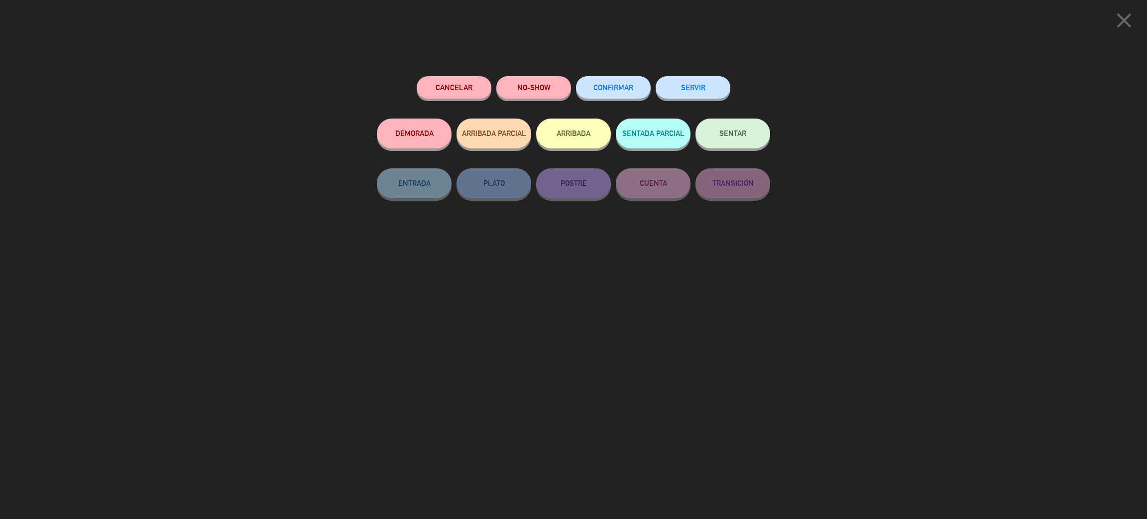
click at [630, 87] on span "CONFIRMAR" at bounding box center [613, 87] width 40 height 8
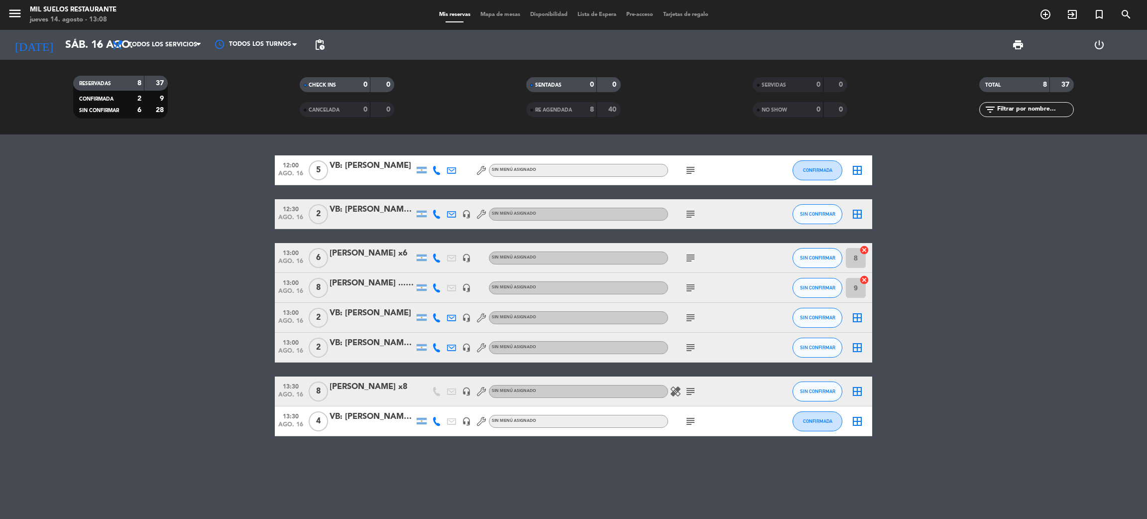
click at [212, 343] on bookings-row "12:00 [DATE] 5 VB: [PERSON_NAME] Sin menú asignado subject CONFIRMADA border_al…" at bounding box center [573, 295] width 1147 height 281
click at [15, 13] on icon "menu" at bounding box center [14, 13] width 15 height 15
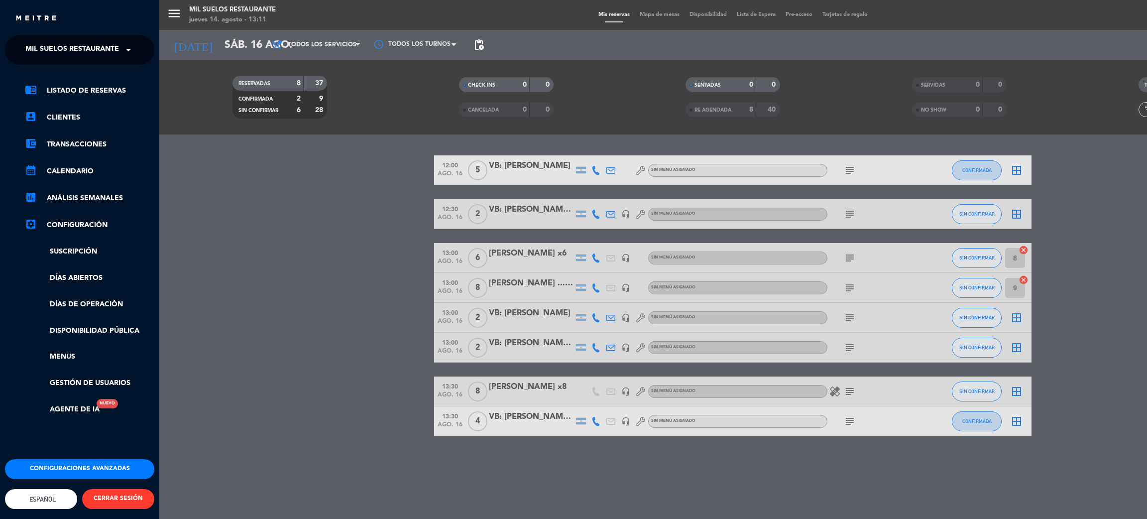
click at [66, 47] on span "Mil Suelos Restaurante" at bounding box center [72, 49] width 94 height 21
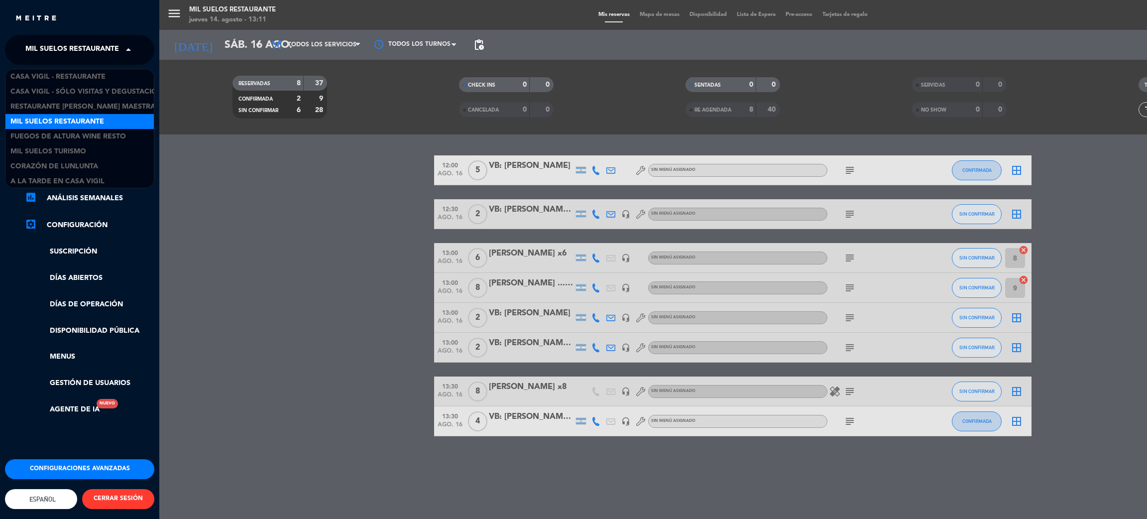
scroll to position [1, 0]
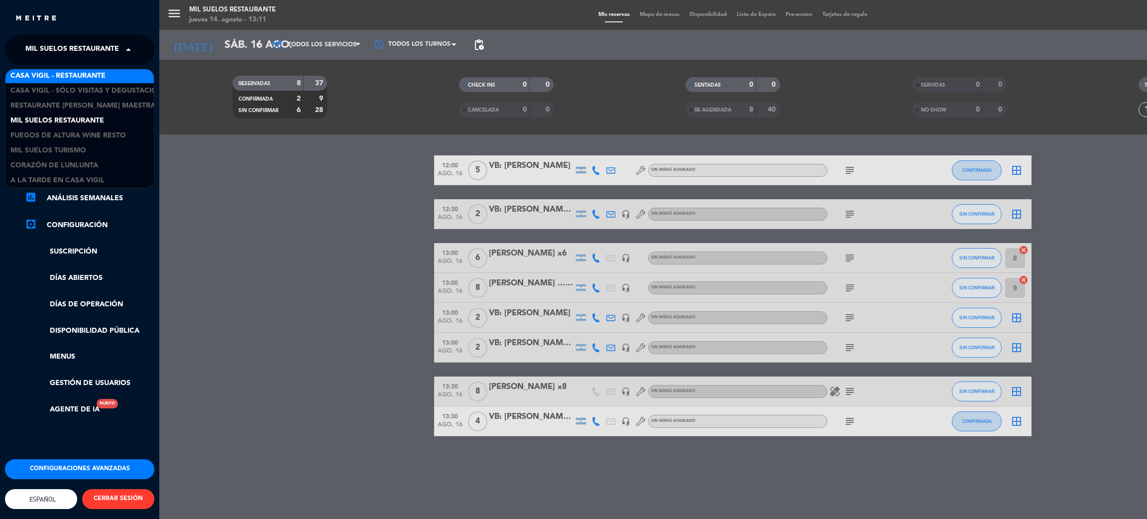
click at [82, 80] on span "Casa Vigil - Restaurante" at bounding box center [57, 75] width 95 height 11
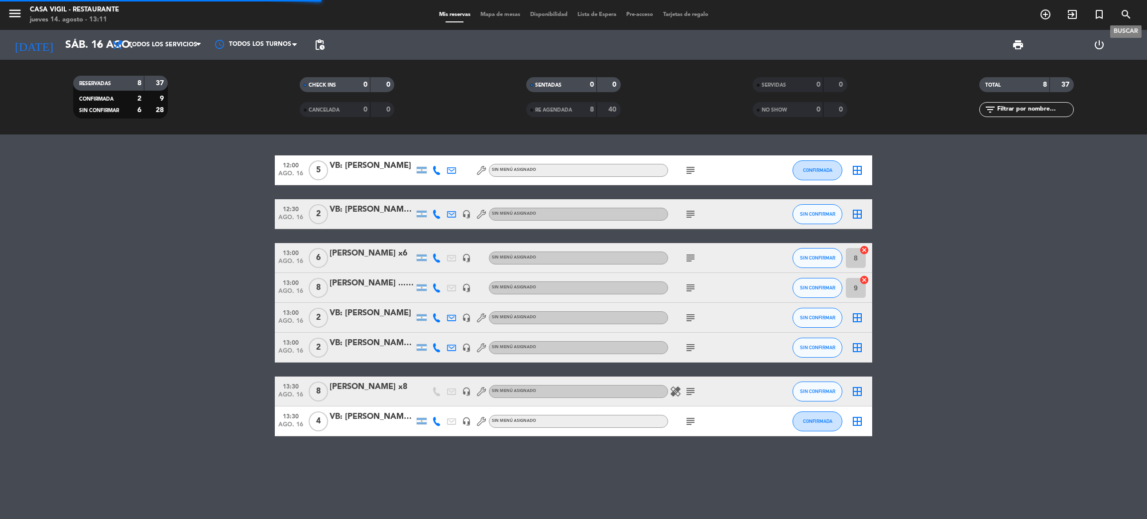
click at [1125, 17] on icon "search" at bounding box center [1126, 14] width 12 height 12
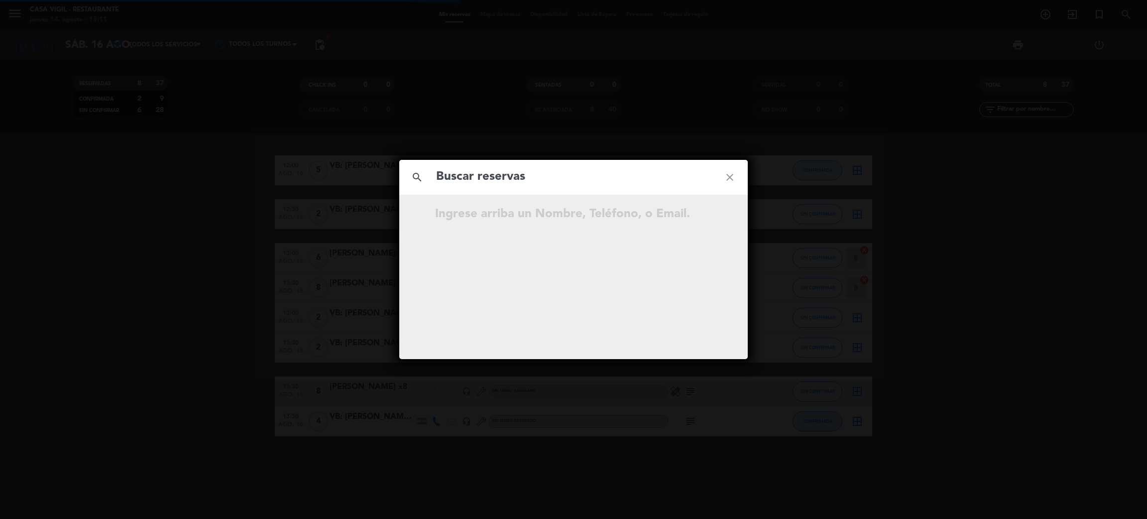
click at [588, 179] on input "text" at bounding box center [573, 177] width 277 height 20
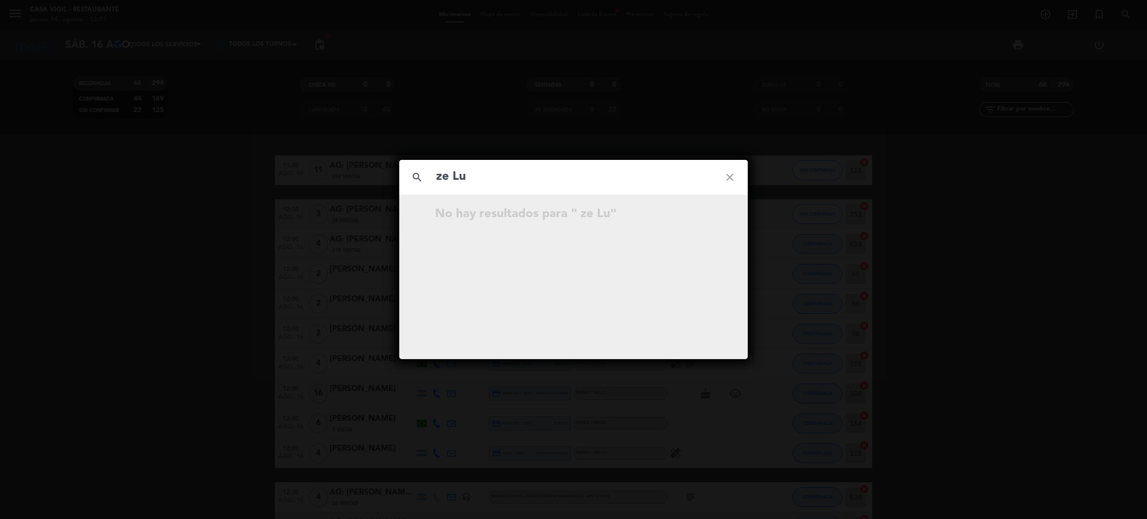
type input "ze Lu"
click at [731, 179] on icon "close" at bounding box center [730, 177] width 36 height 36
click at [137, 322] on div "search close No hay resultados para """ at bounding box center [573, 259] width 1147 height 519
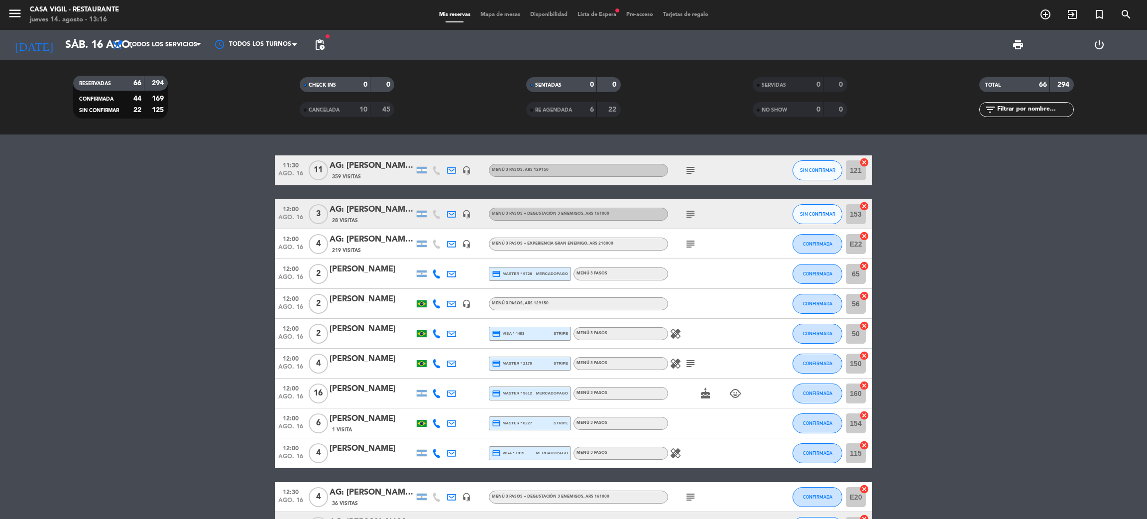
click at [7, 13] on icon "menu" at bounding box center [14, 13] width 15 height 15
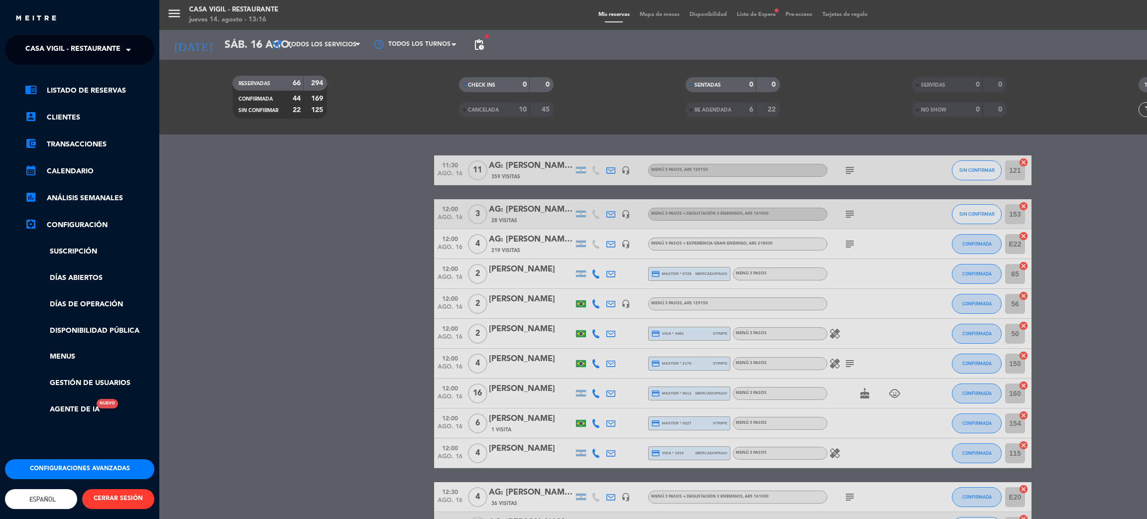
click at [83, 45] on span "Casa Vigil - Restaurante" at bounding box center [72, 49] width 95 height 21
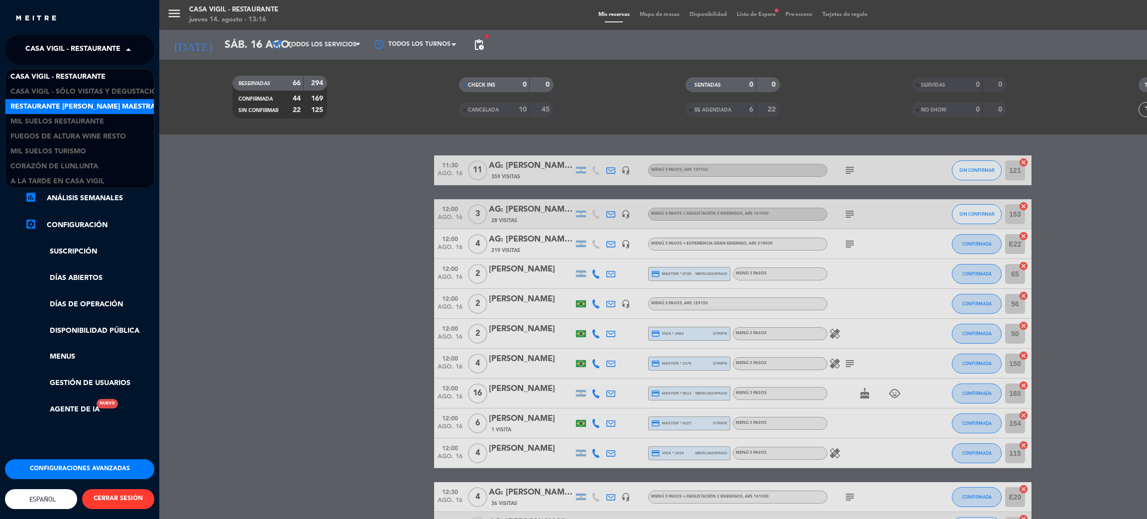
click at [114, 100] on div "Restaurante [PERSON_NAME] Maestra" at bounding box center [79, 106] width 148 height 15
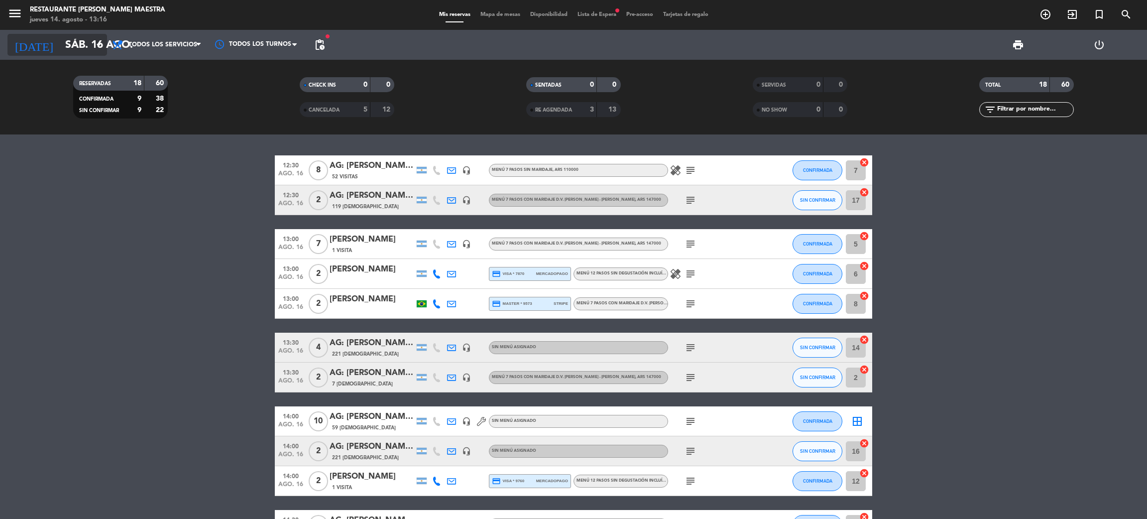
click at [65, 40] on input "sáb. 16 ago." at bounding box center [128, 45] width 137 height 22
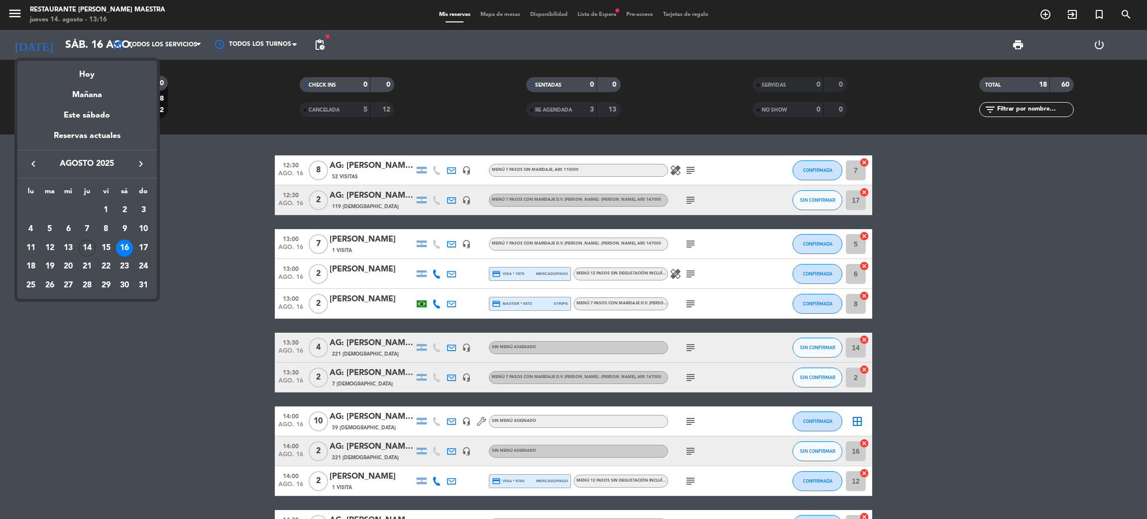
click at [14, 14] on div at bounding box center [573, 259] width 1147 height 519
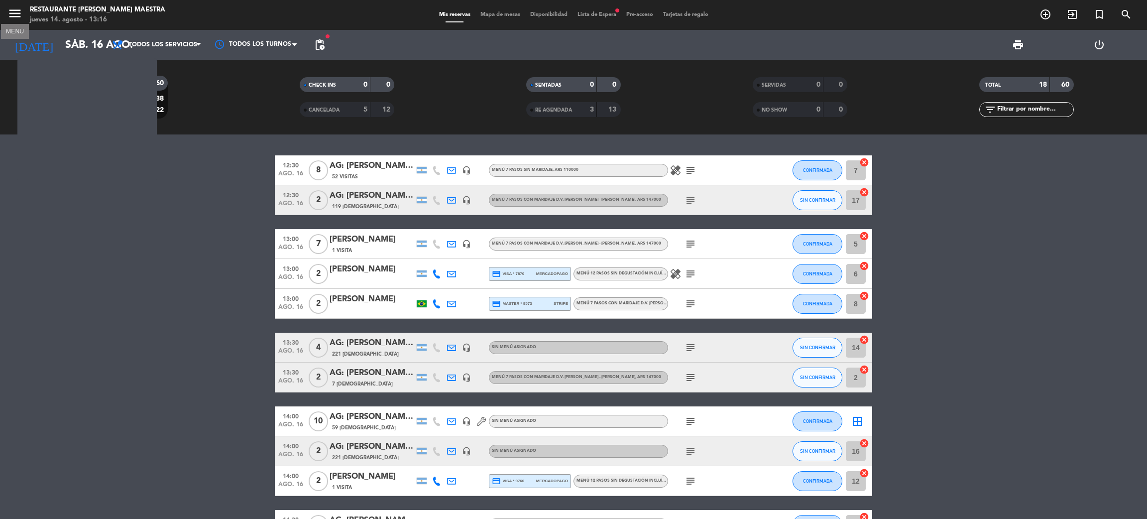
click at [14, 14] on icon "menu" at bounding box center [14, 13] width 15 height 15
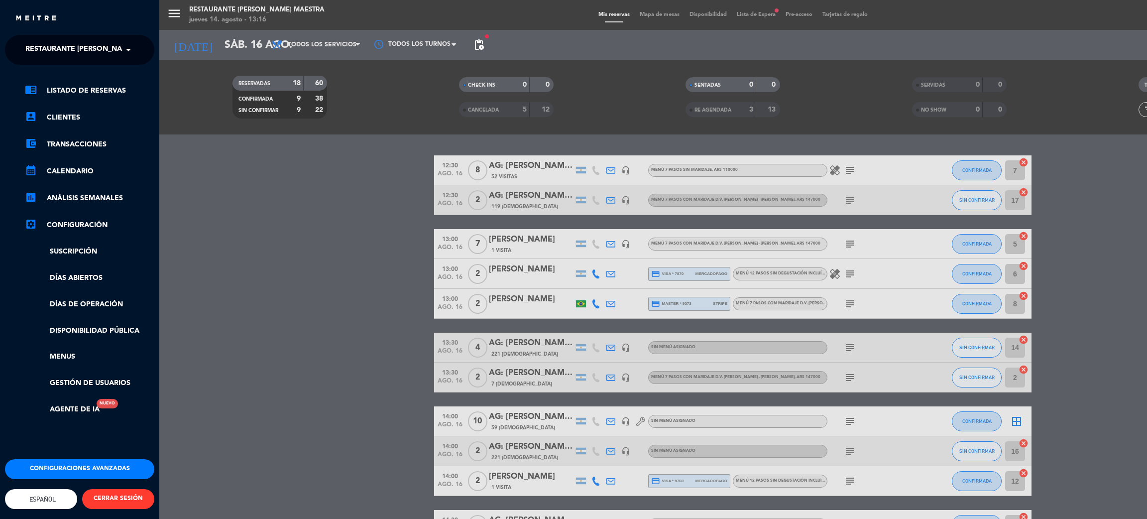
click at [56, 62] on ng-select "× Restaurante [PERSON_NAME] Maestra ×" at bounding box center [79, 50] width 149 height 30
click at [55, 53] on span "Restaurante [PERSON_NAME] Maestra" at bounding box center [97, 49] width 145 height 21
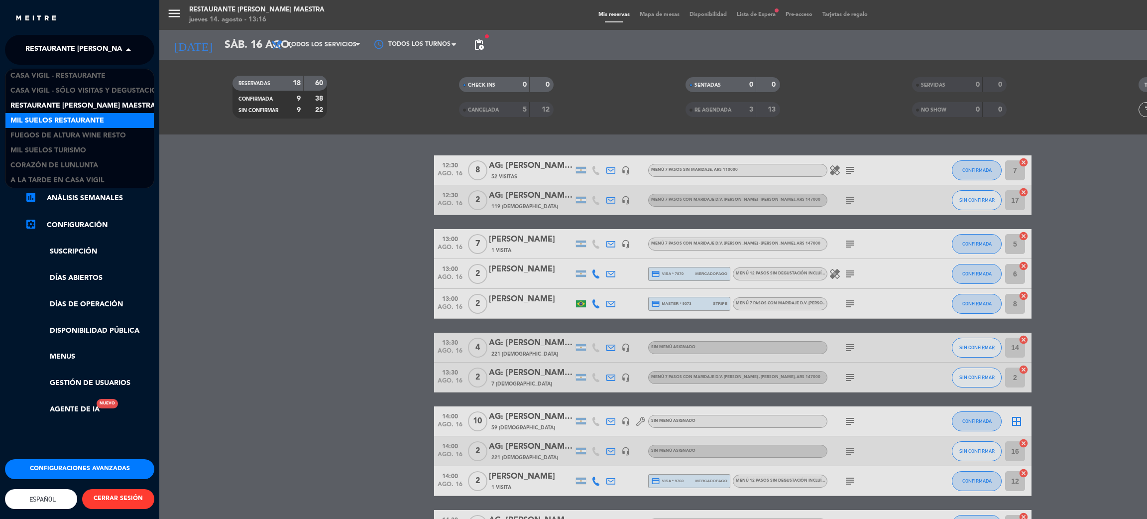
click at [84, 120] on span "Mil Suelos Restaurante" at bounding box center [57, 120] width 94 height 11
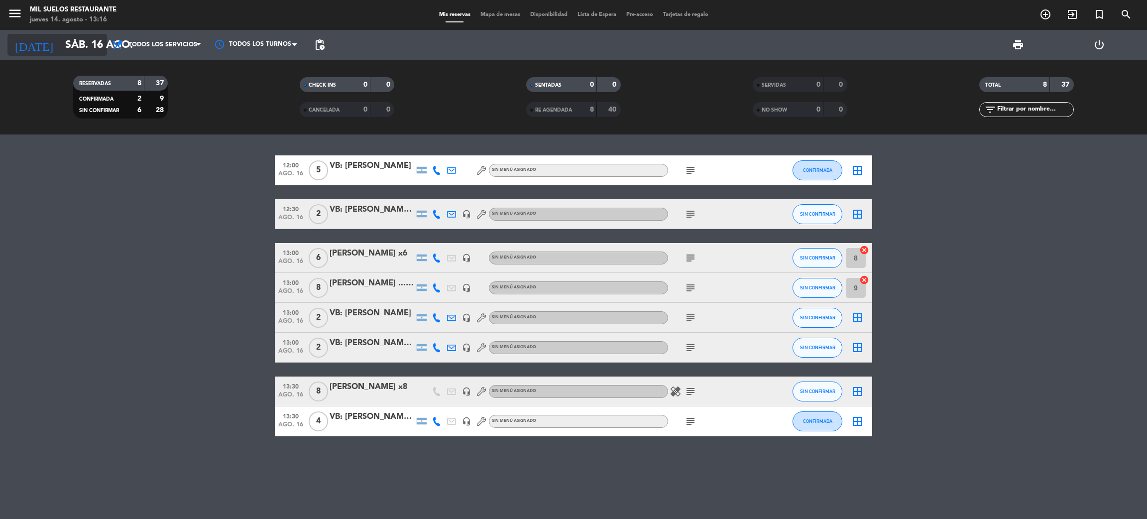
click at [60, 42] on input "sáb. 16 ago." at bounding box center [128, 45] width 137 height 22
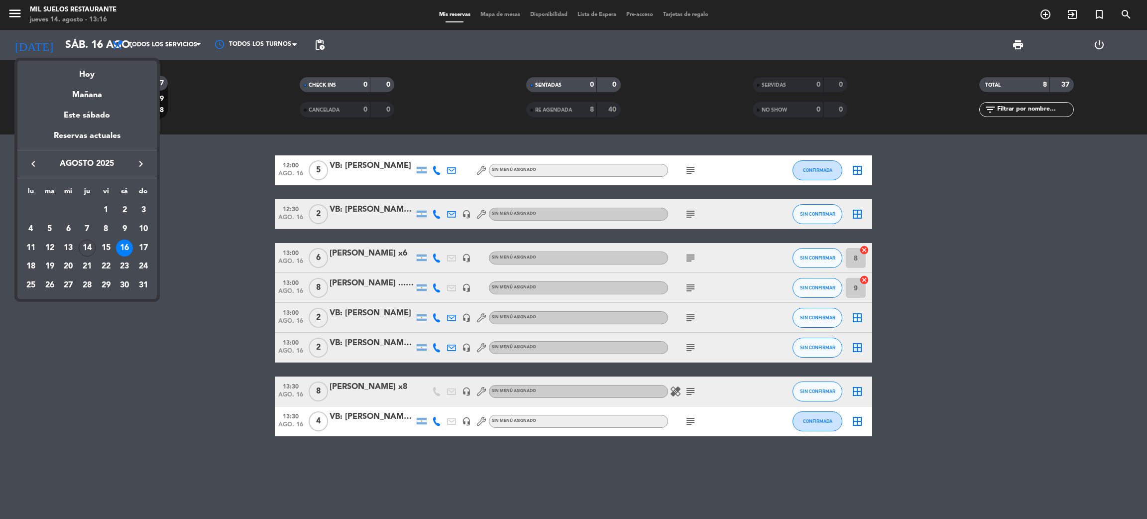
click at [1, 8] on div at bounding box center [573, 259] width 1147 height 519
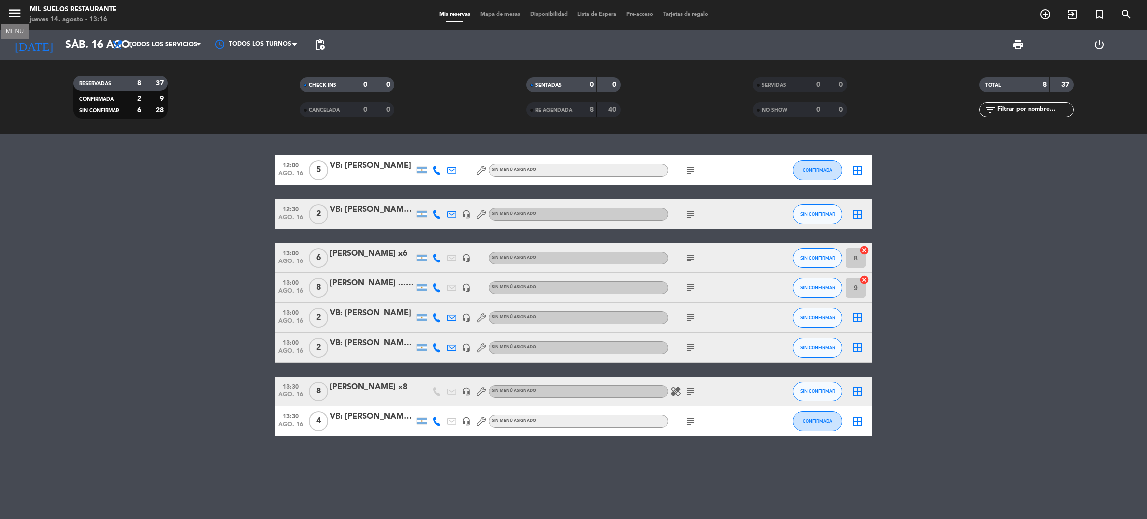
click at [16, 11] on icon "menu" at bounding box center [14, 13] width 15 height 15
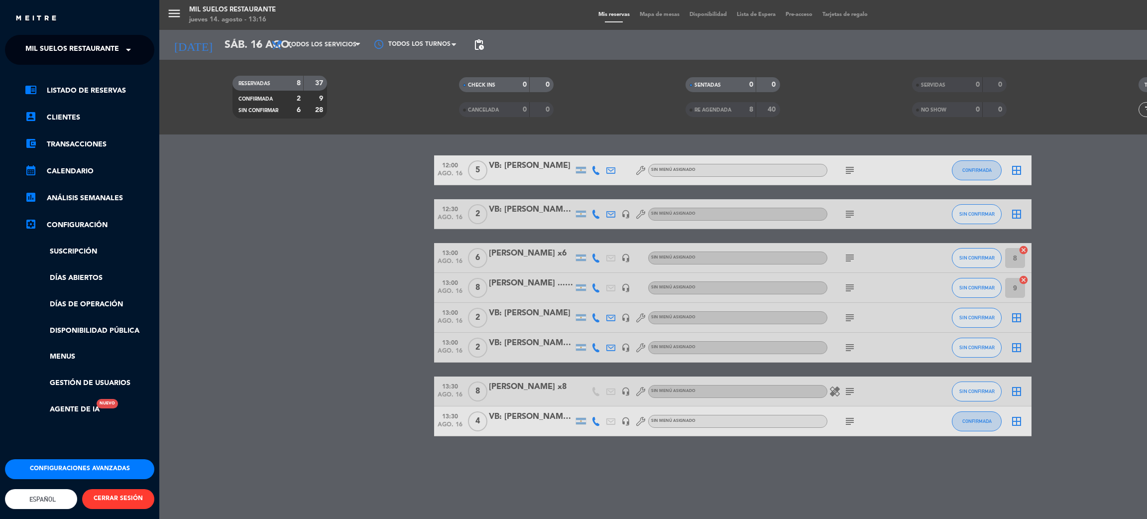
click at [70, 51] on span "Mil Suelos Restaurante" at bounding box center [72, 49] width 94 height 21
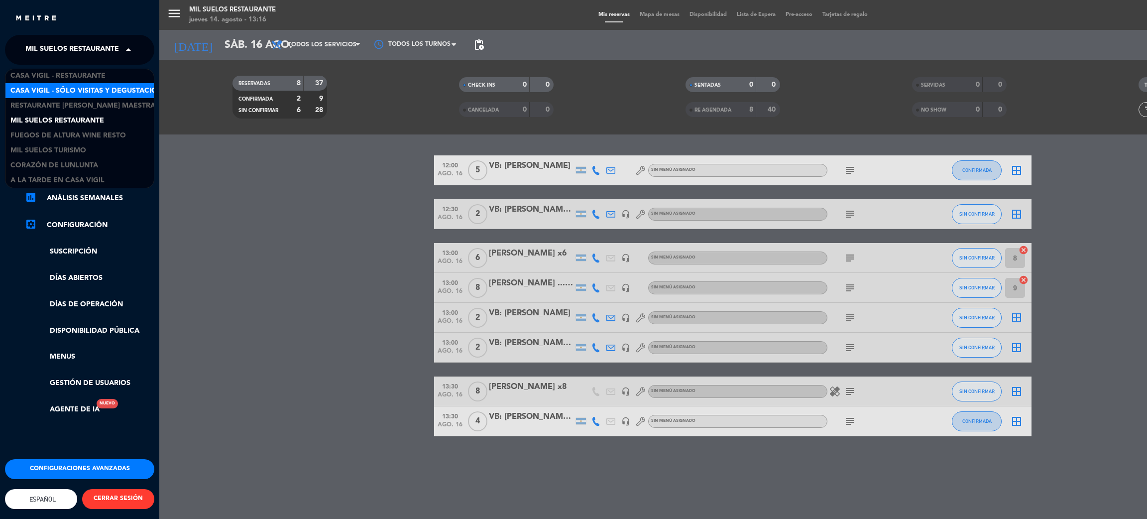
click at [208, 247] on div "menu Mil Suelos Restaurante [DATE] 14. agosto - 13:16 Mis reservas Mapa de mesa…" at bounding box center [732, 259] width 1147 height 519
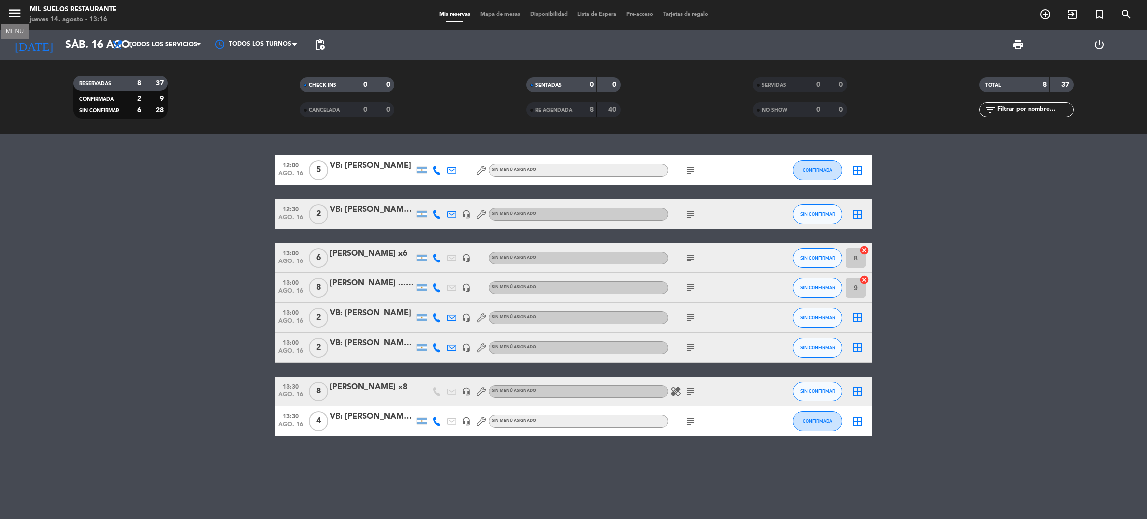
click at [15, 13] on icon "menu" at bounding box center [14, 13] width 15 height 15
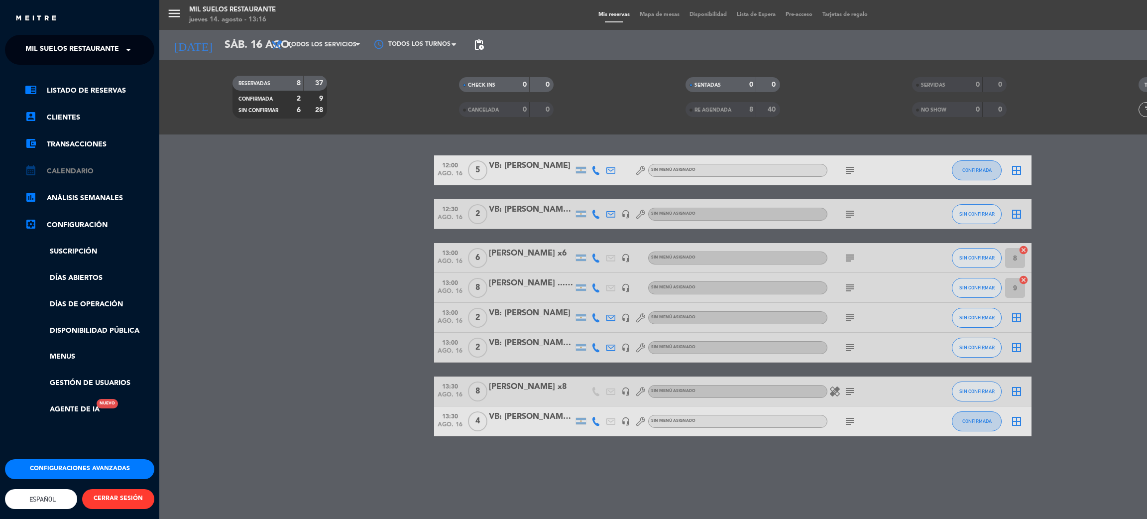
click at [77, 170] on link "calendar_month Calendario" at bounding box center [89, 171] width 129 height 12
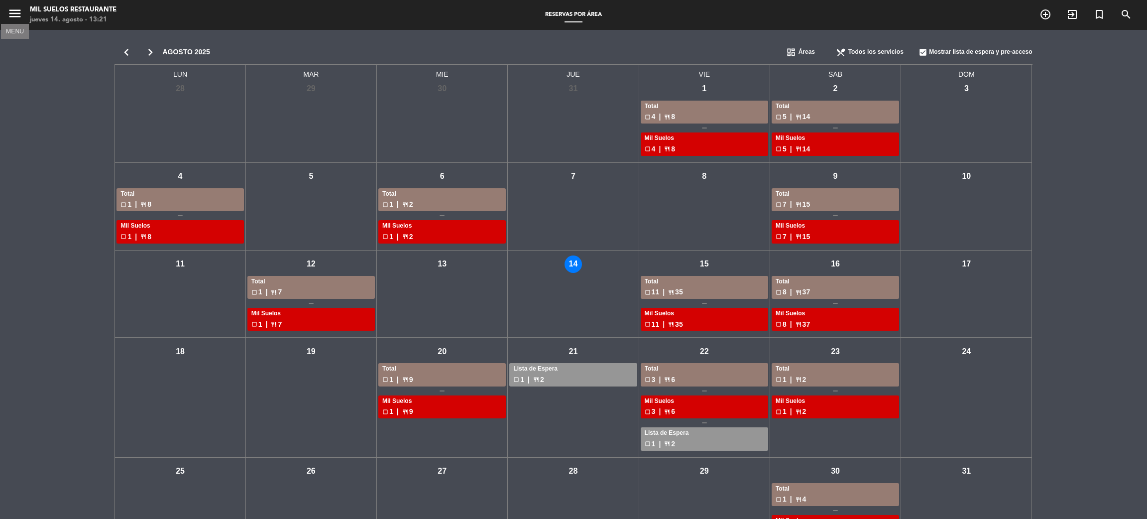
click at [16, 11] on icon "menu" at bounding box center [14, 13] width 15 height 15
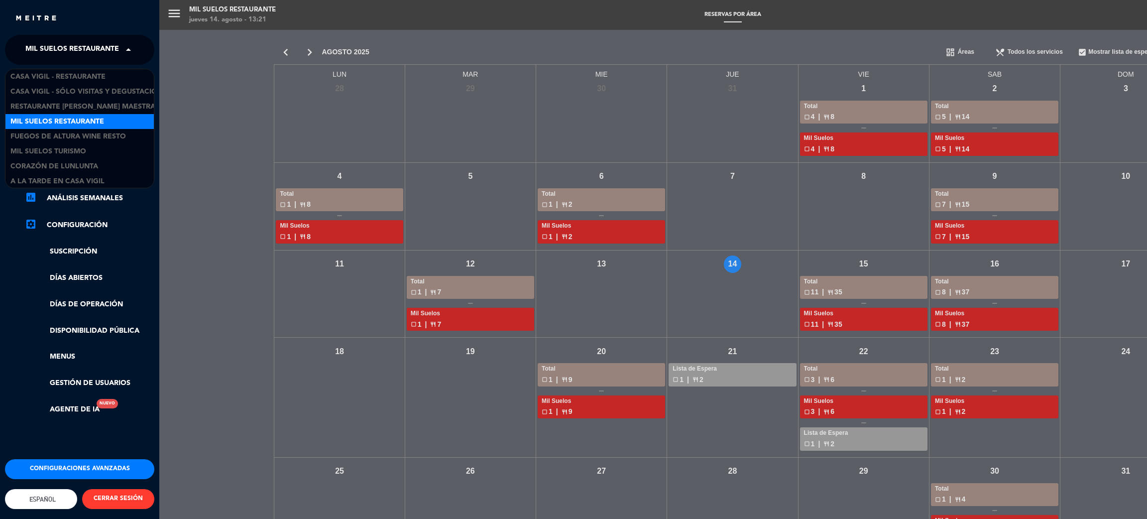
click at [76, 52] on span "Mil Suelos Restaurante" at bounding box center [72, 49] width 94 height 21
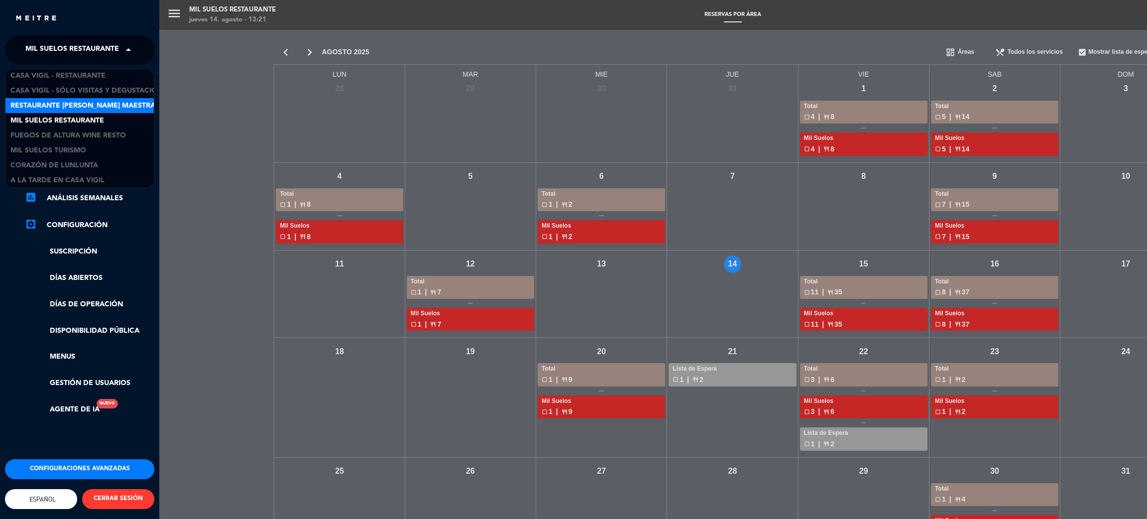
click at [85, 98] on div "Restaurante [PERSON_NAME] Maestra" at bounding box center [79, 105] width 148 height 15
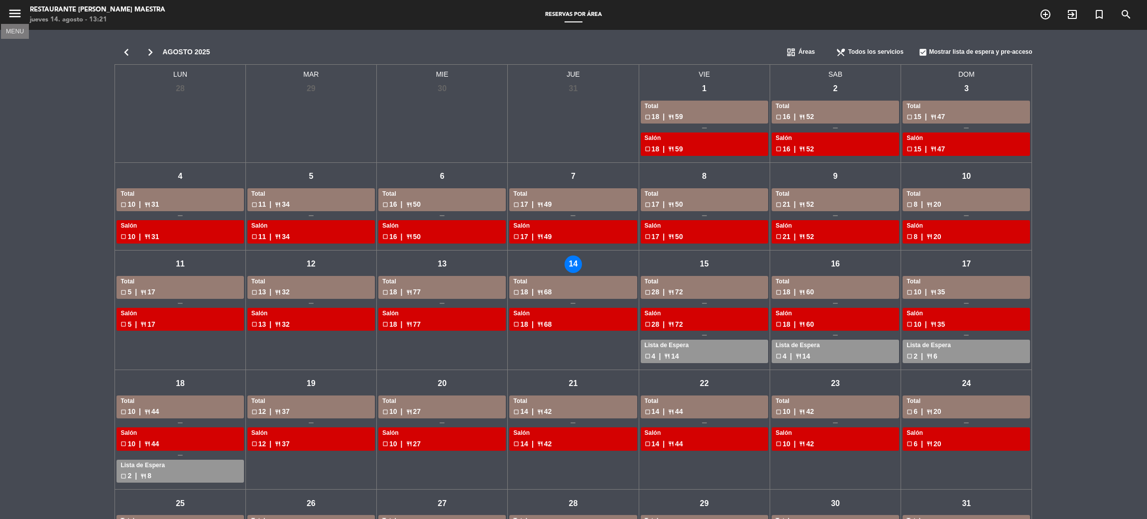
click at [17, 14] on icon "menu" at bounding box center [14, 13] width 15 height 15
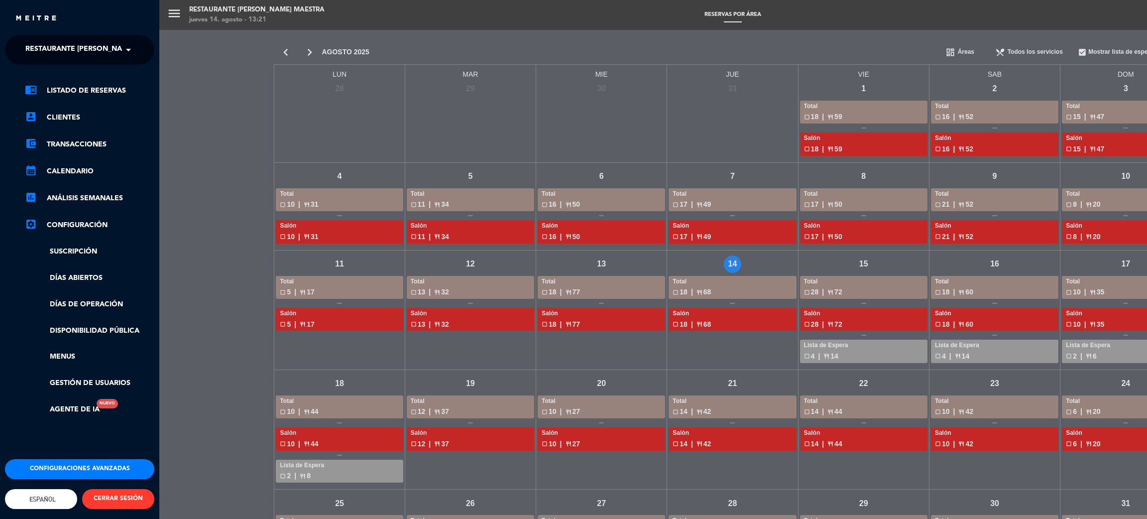
drag, startPoint x: 56, startPoint y: 85, endPoint x: 154, endPoint y: 116, distance: 103.3
click at [55, 86] on link "chrome_reader_mode Listado de Reservas" at bounding box center [89, 91] width 129 height 12
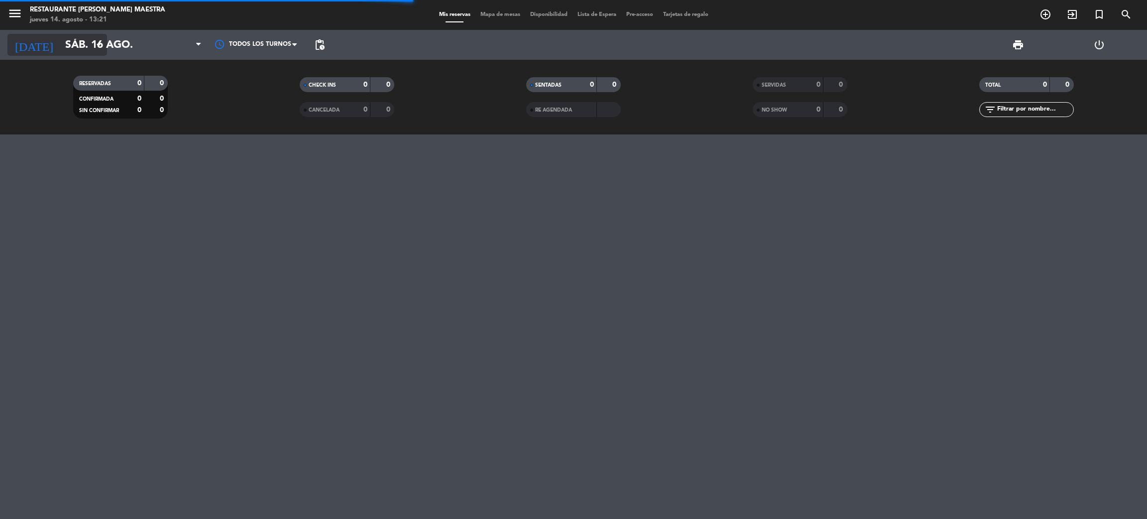
click at [95, 44] on icon "arrow_drop_down" at bounding box center [99, 45] width 12 height 12
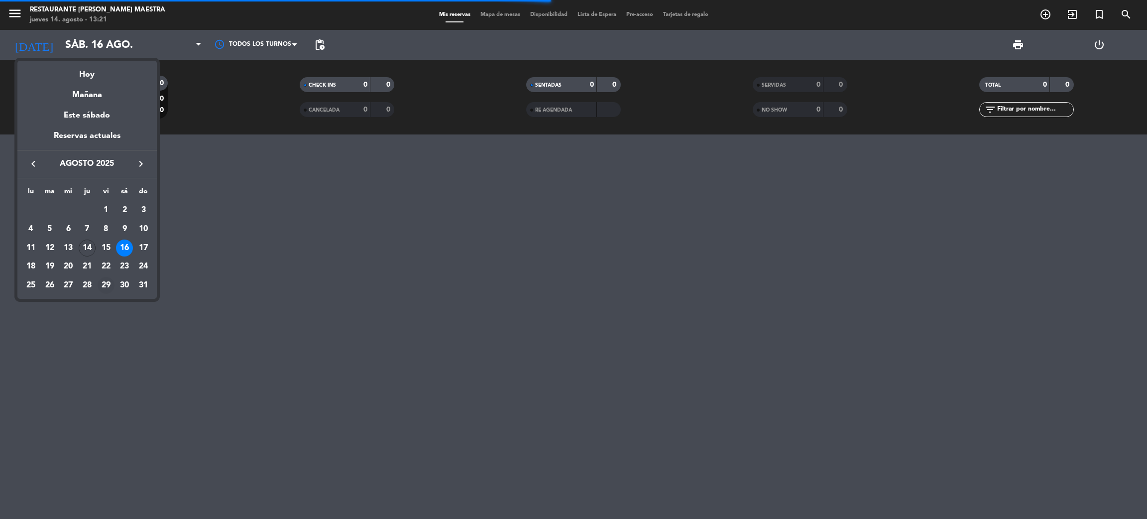
click at [107, 282] on div "29" at bounding box center [106, 285] width 17 height 17
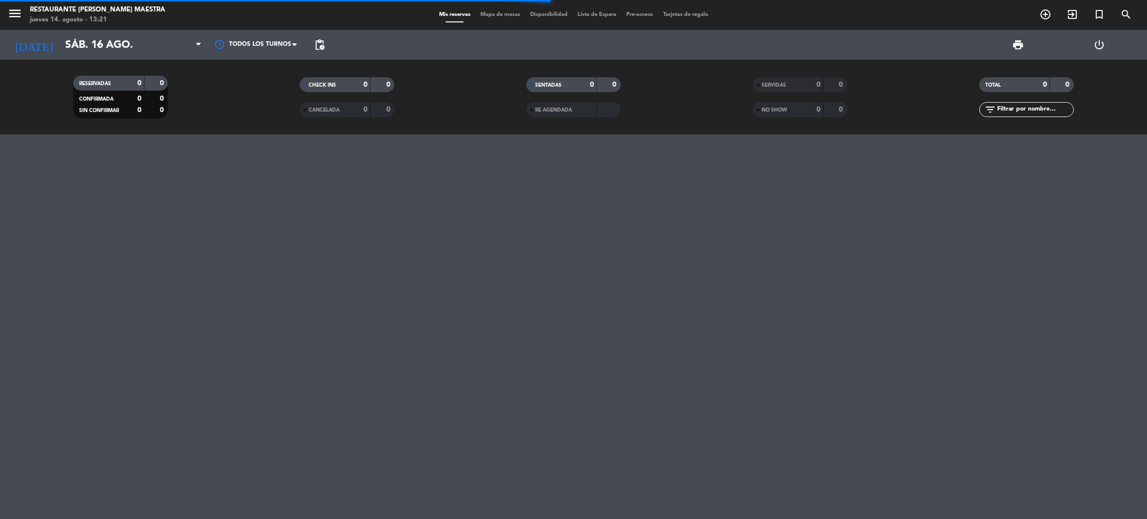
type input "vie. 29 ago."
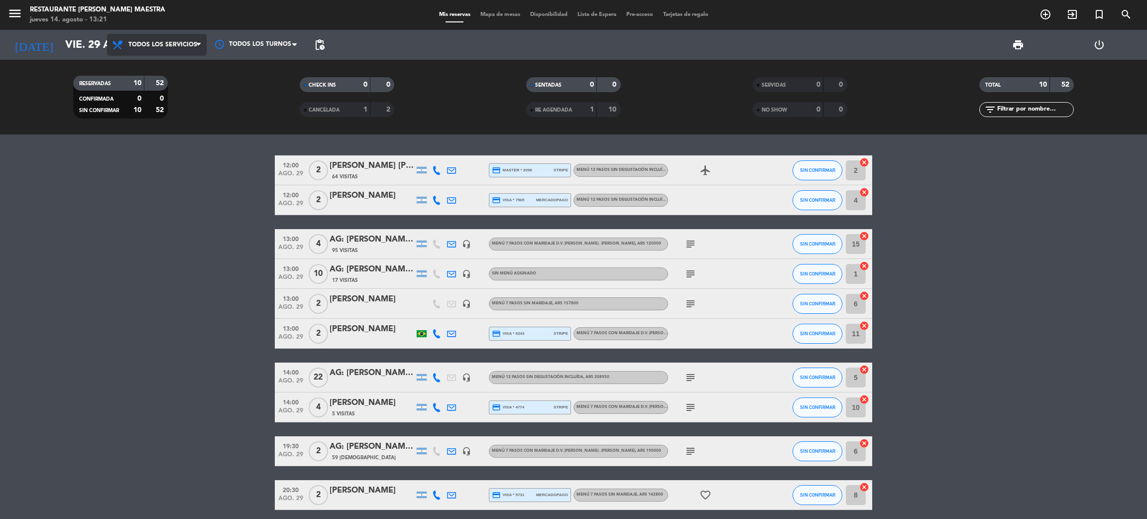
click at [159, 43] on span "Todos los servicios" at bounding box center [162, 44] width 69 height 7
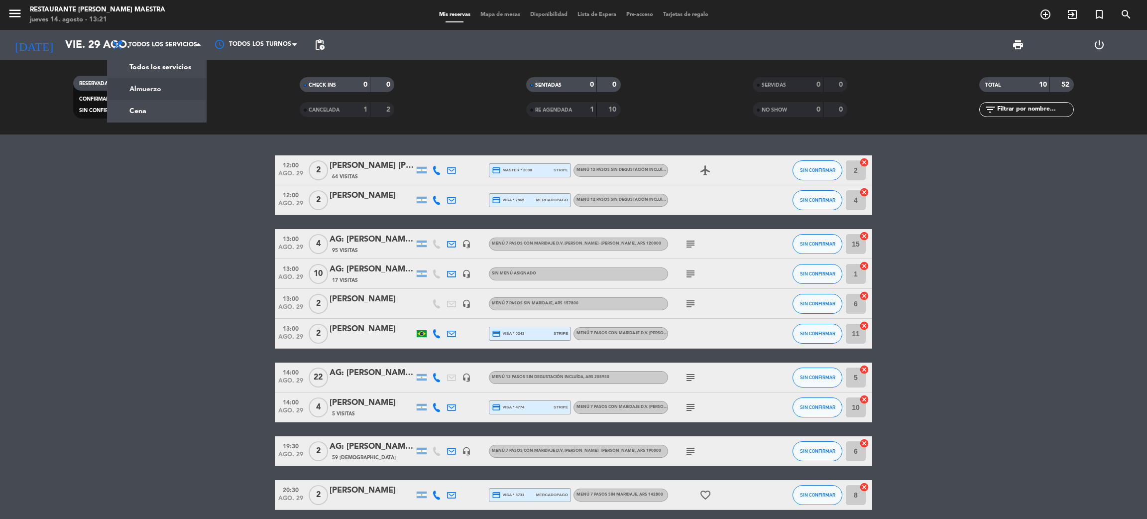
click at [157, 91] on div "menu Restaurante [PERSON_NAME] Maestra [DATE] 14. agosto - 13:21 Mis reservas M…" at bounding box center [573, 67] width 1147 height 134
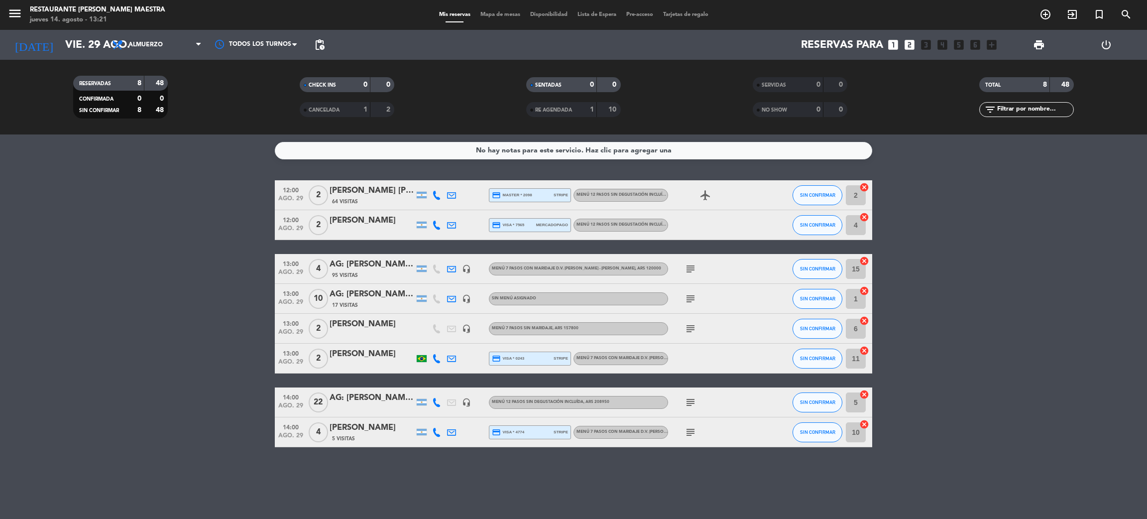
click at [494, 14] on span "Mapa de mesas" at bounding box center [500, 14] width 50 height 5
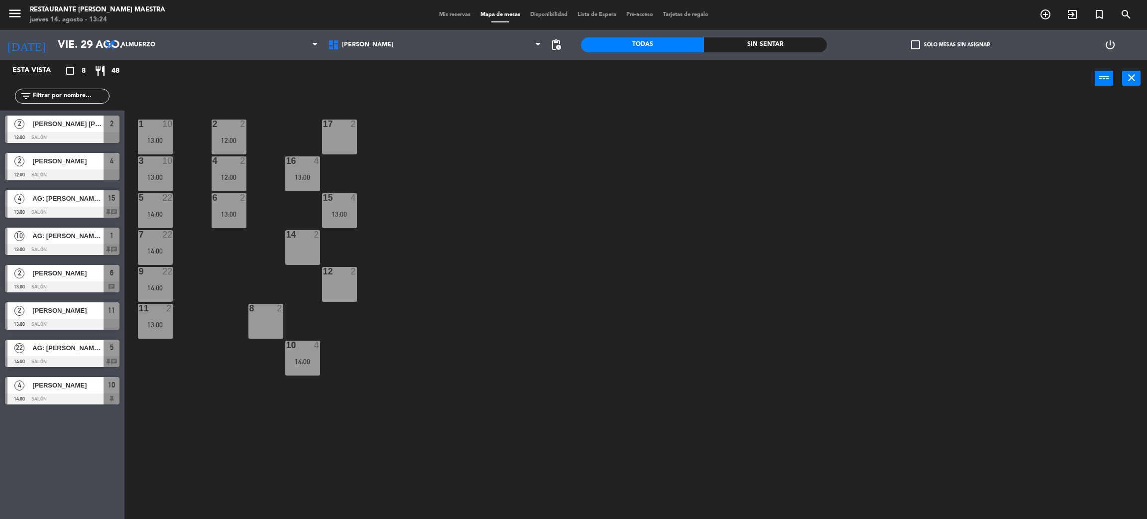
click at [304, 250] on div "14 2" at bounding box center [302, 247] width 35 height 35
click at [568, 75] on button "[GEOGRAPHIC_DATA]" at bounding box center [579, 78] width 60 height 20
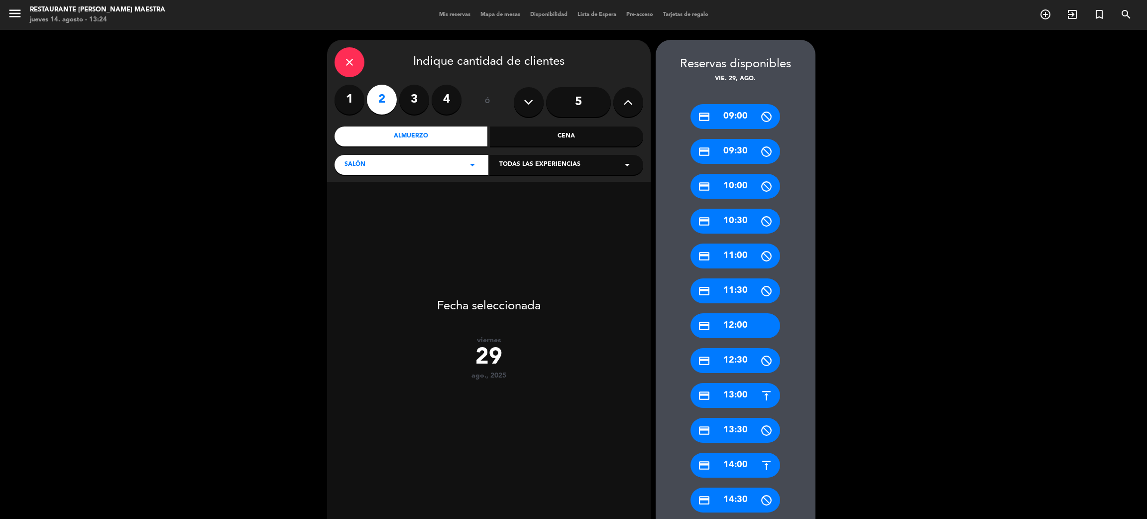
click at [751, 321] on div "credit_card 12:00" at bounding box center [735, 325] width 90 height 25
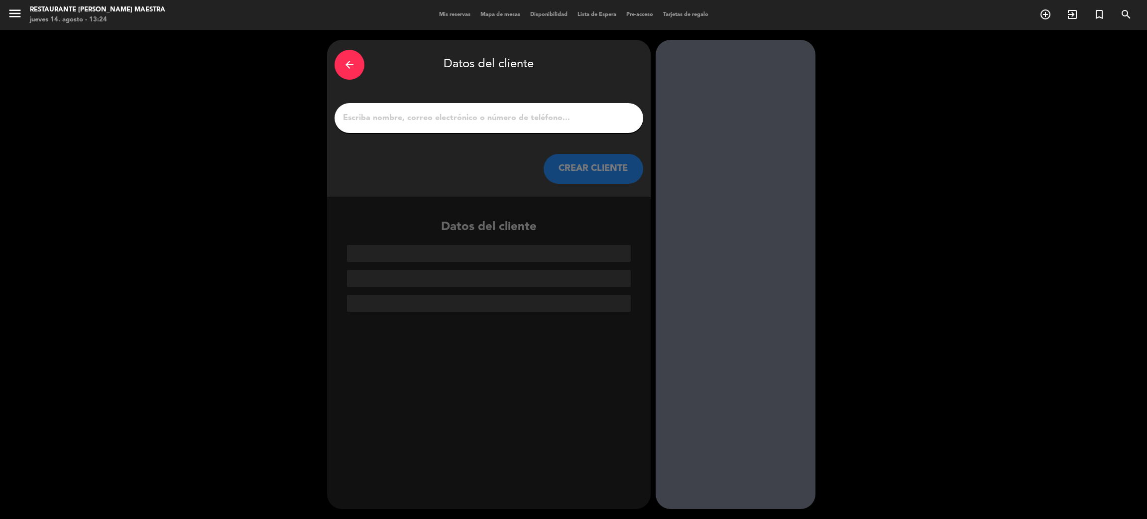
click at [461, 109] on div at bounding box center [488, 118] width 309 height 30
drag, startPoint x: 468, startPoint y: 122, endPoint x: 472, endPoint y: 112, distance: 11.2
click at [469, 122] on input "1" at bounding box center [489, 118] width 294 height 14
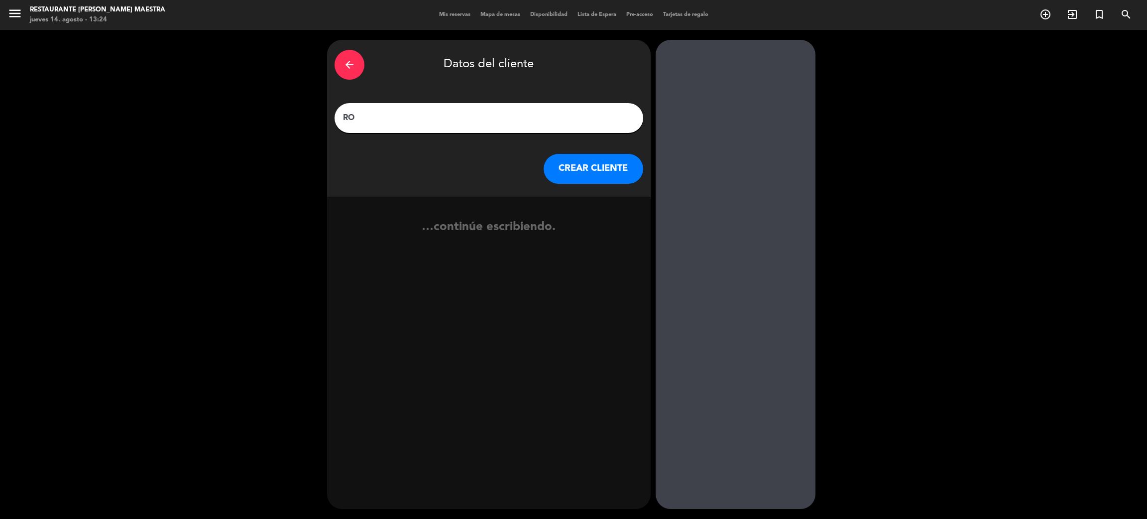
type input "R"
type input "[PERSON_NAME] x2"
click at [587, 169] on button "CREAR CLIENTE" at bounding box center [594, 169] width 100 height 30
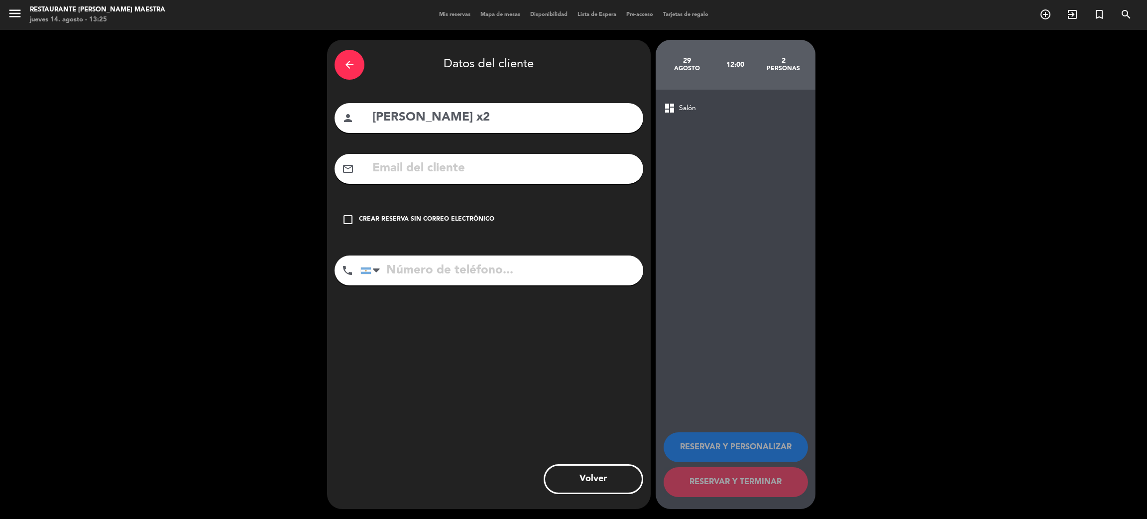
click at [391, 221] on div "Crear reserva sin correo electrónico" at bounding box center [426, 220] width 135 height 10
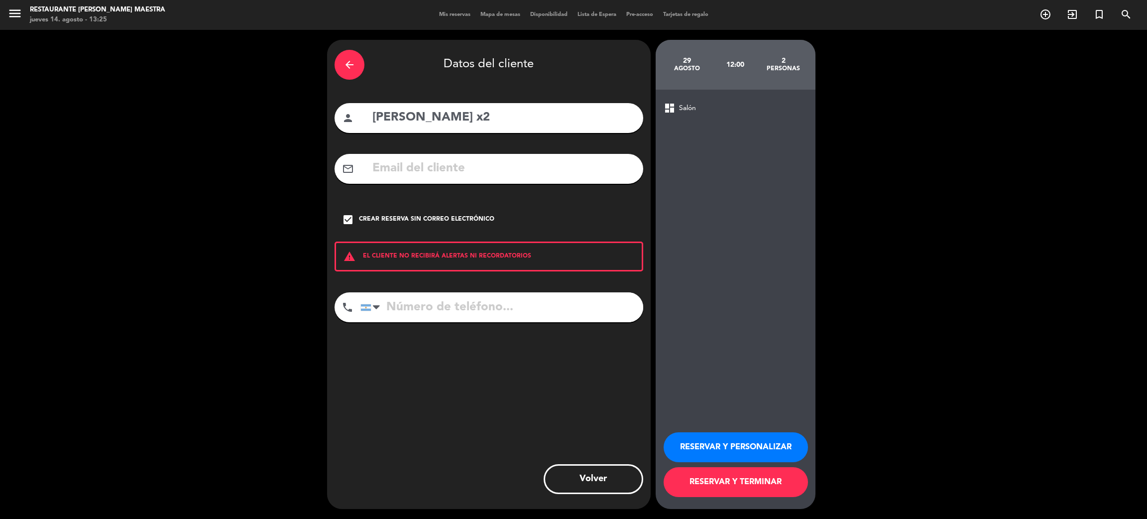
drag, startPoint x: 749, startPoint y: 443, endPoint x: 739, endPoint y: 427, distance: 19.2
click at [749, 442] on button "RESERVAR Y PERSONALIZAR" at bounding box center [736, 447] width 144 height 30
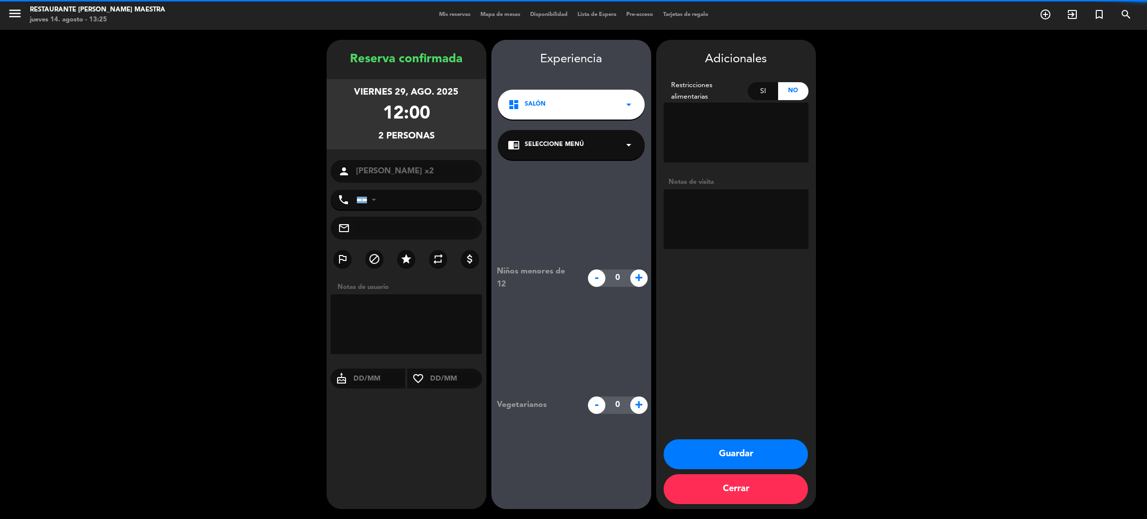
click at [545, 143] on span "Seleccione Menú" at bounding box center [554, 145] width 59 height 10
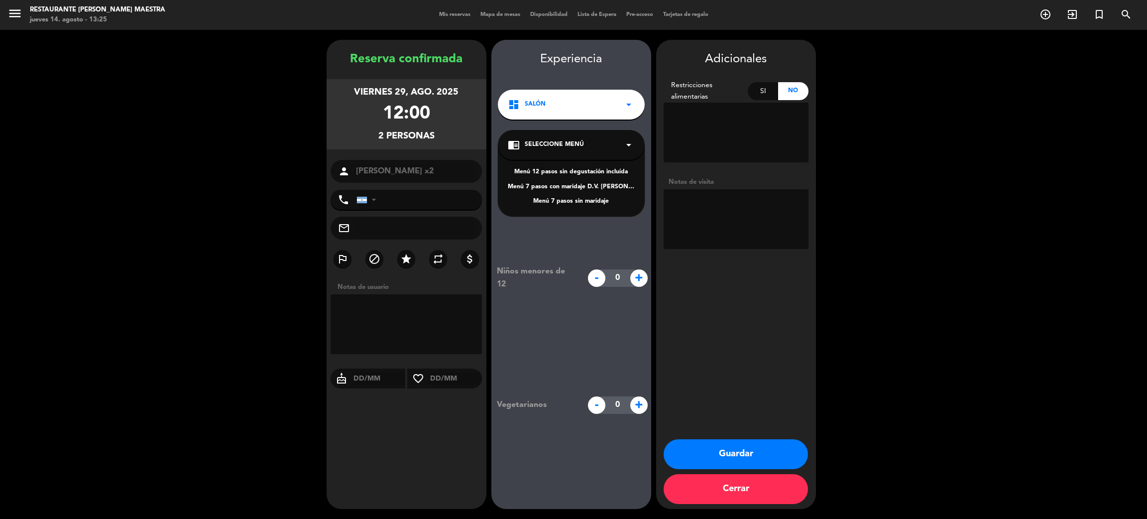
click at [601, 173] on div "Menú 12 pasos sin degustación incluída" at bounding box center [571, 172] width 127 height 10
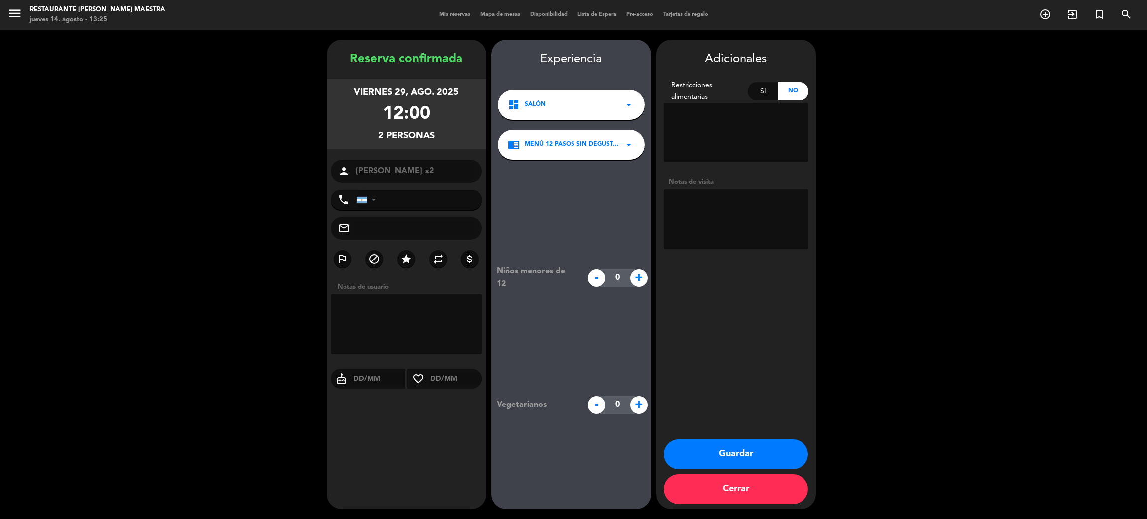
click at [578, 148] on span "Menú 12 pasos sin degustación incluída" at bounding box center [574, 145] width 98 height 10
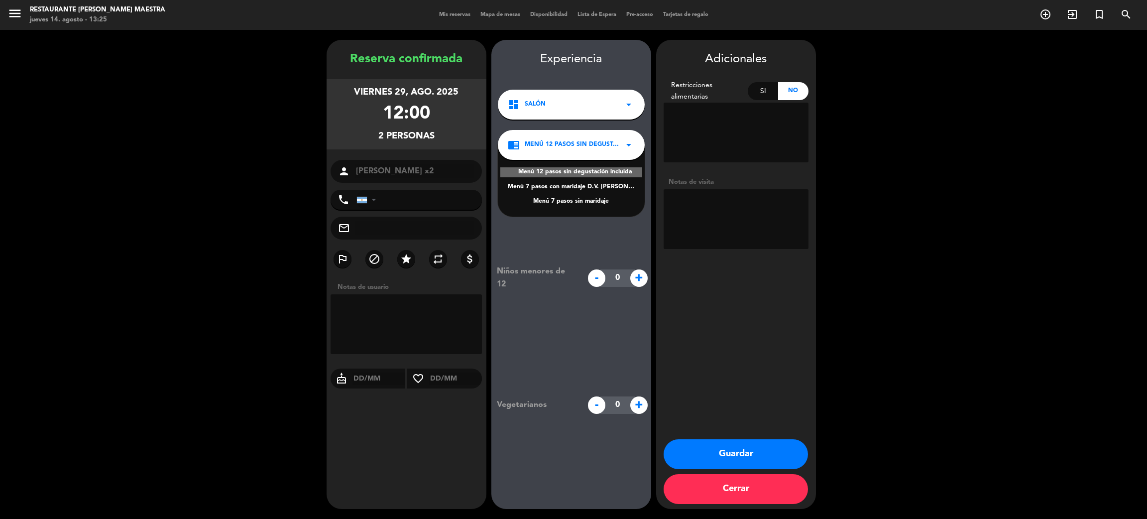
click at [592, 185] on div "Menú 7 pasos con maridaje D.V. [PERSON_NAME] - [PERSON_NAME]" at bounding box center [571, 187] width 127 height 10
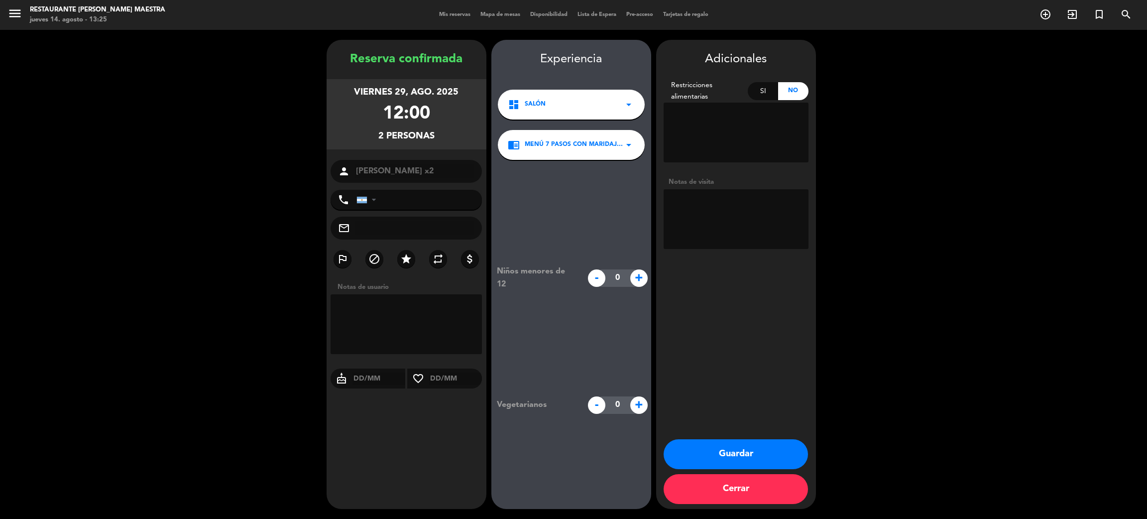
click at [695, 217] on textarea at bounding box center [736, 219] width 145 height 60
type textarea "P"
click at [697, 202] on textarea at bounding box center [736, 219] width 145 height 60
type textarea "MENÚ 7 PASOS CON VINO. PEDIDA POR [PERSON_NAME]. PAGADA...? MAJO"
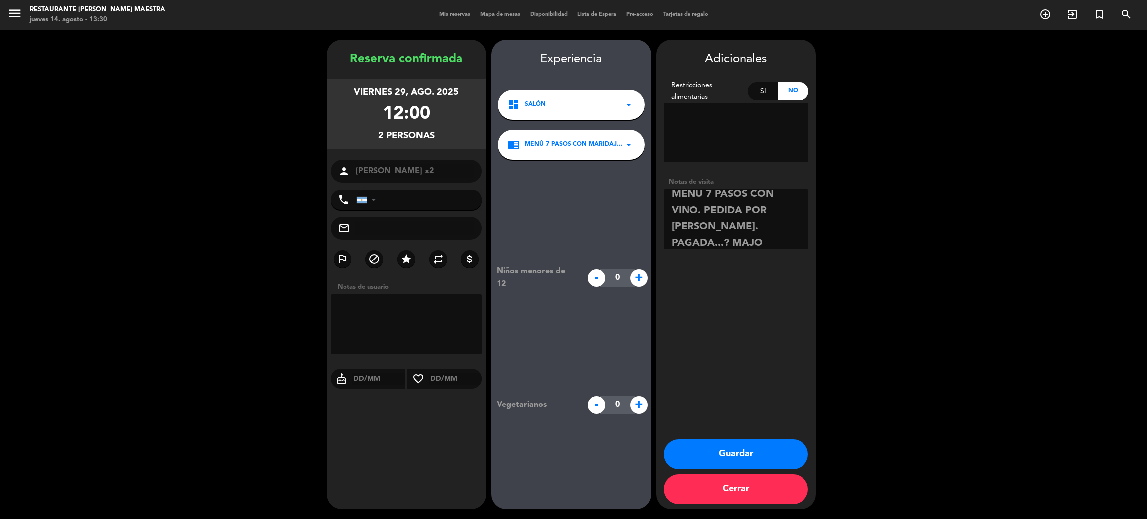
click at [725, 450] on button "Guardar" at bounding box center [736, 454] width 144 height 30
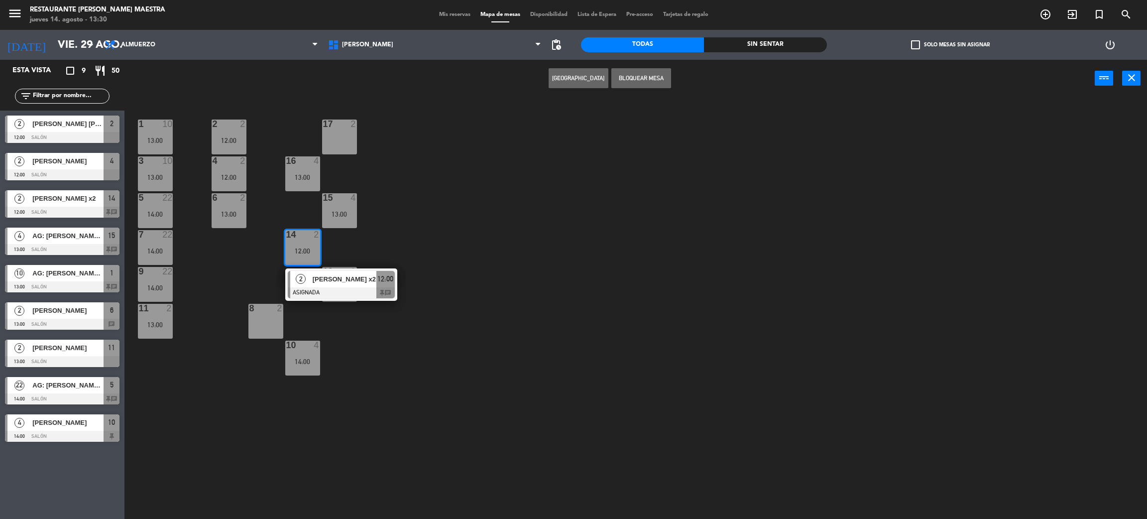
click at [515, 194] on div "1 10 13:00 2 2 12:00 17 2 3 10 13:00 4 2 12:00 16 4 13:00 15 4 13:00 5 22 14:00…" at bounding box center [641, 313] width 1011 height 422
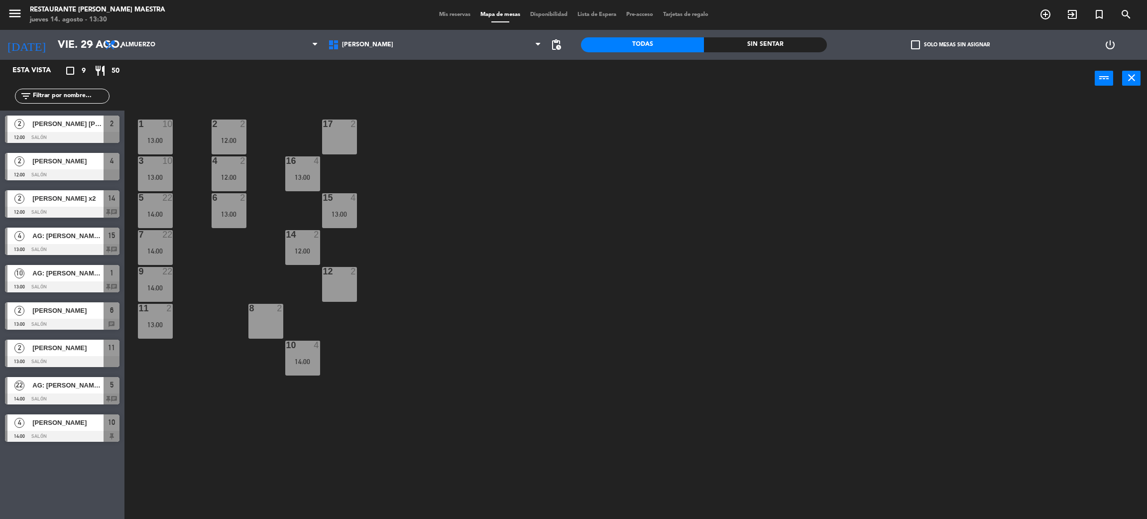
click at [916, 45] on span "check_box_outline_blank" at bounding box center [915, 44] width 9 height 9
click at [950, 45] on input "check_box_outline_blank Solo mesas sin asignar" at bounding box center [950, 45] width 0 height 0
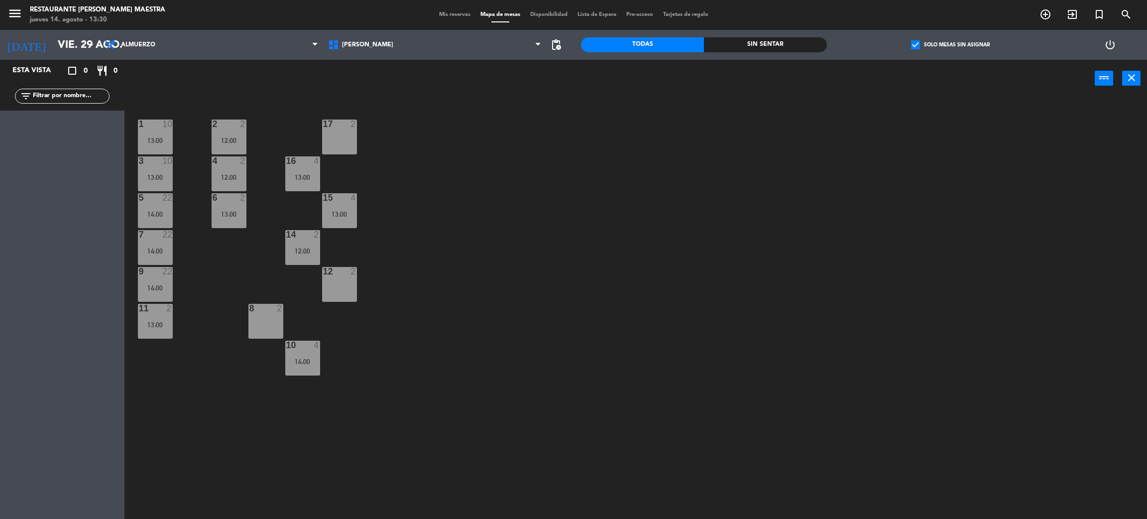
click at [916, 45] on span "check_box" at bounding box center [915, 44] width 9 height 9
click at [950, 45] on input "check_box Solo mesas sin asignar" at bounding box center [950, 45] width 0 height 0
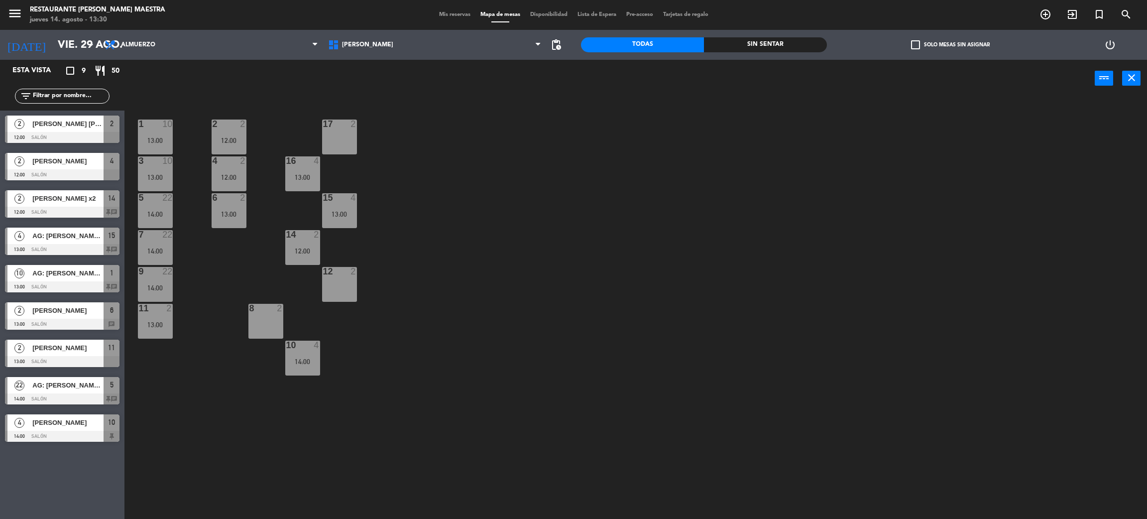
click at [436, 12] on span "Mis reservas" at bounding box center [454, 14] width 41 height 5
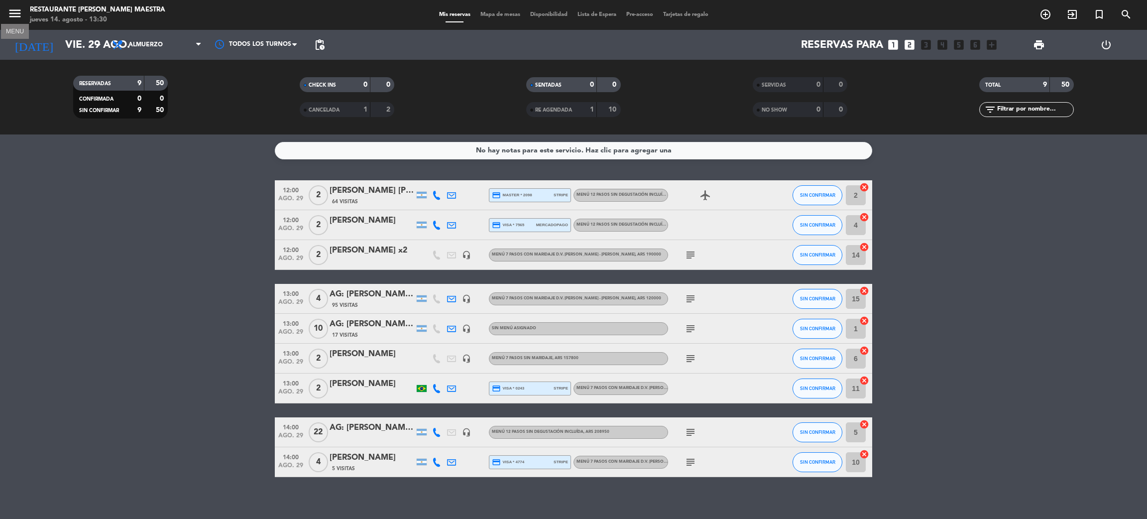
click at [9, 14] on icon "menu" at bounding box center [14, 13] width 15 height 15
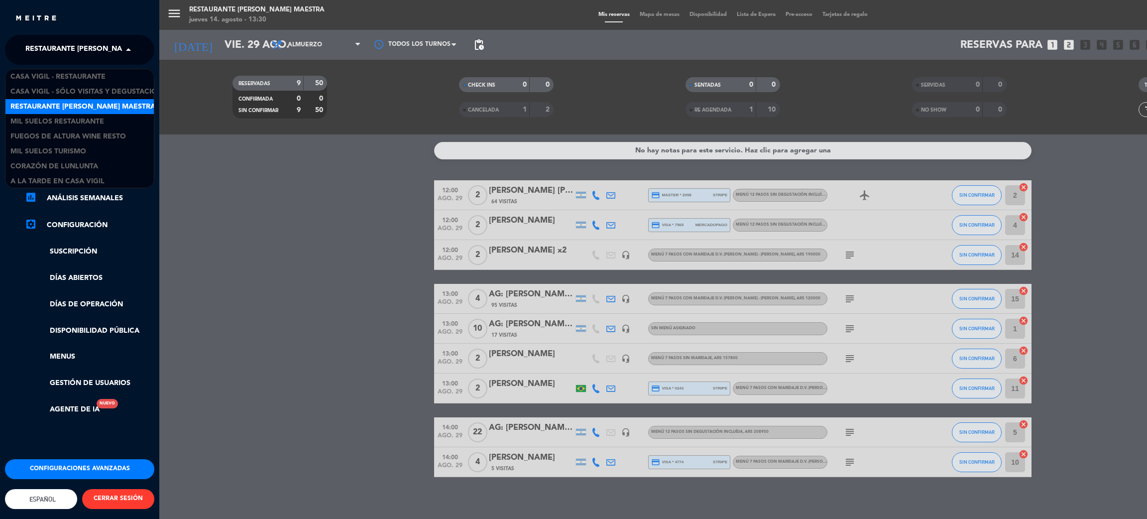
click at [78, 51] on span "Restaurante [PERSON_NAME] Maestra" at bounding box center [97, 49] width 145 height 21
click at [85, 116] on span "Mil Suelos Restaurante" at bounding box center [57, 120] width 94 height 11
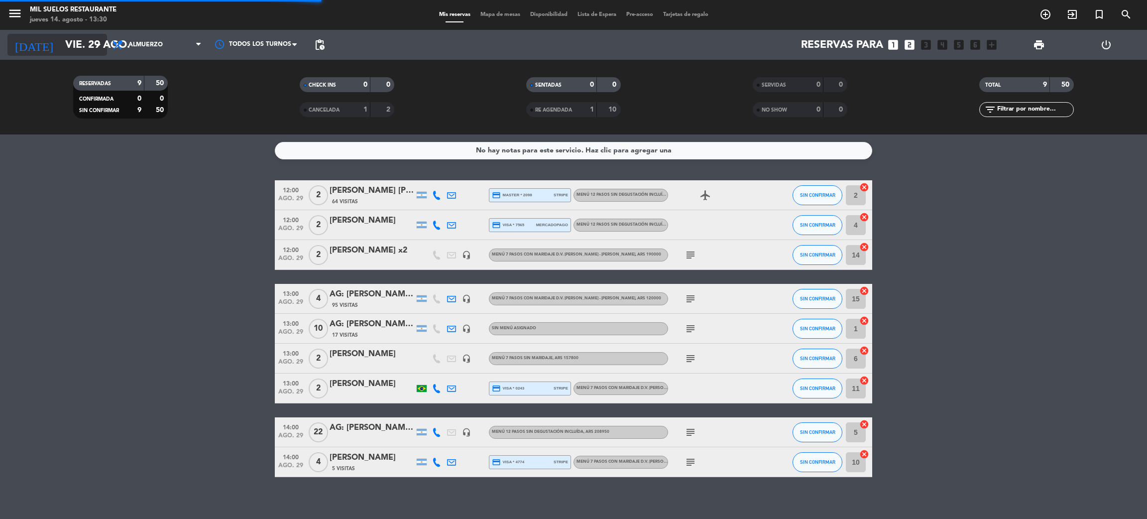
click at [71, 48] on input "vie. 29 ago." at bounding box center [128, 45] width 137 height 22
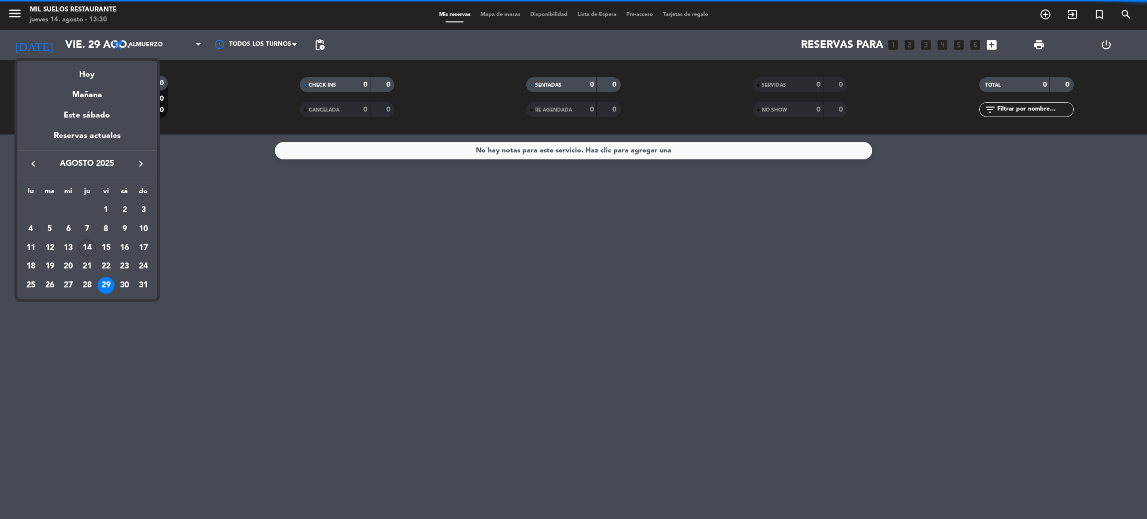
drag, startPoint x: 102, startPoint y: 113, endPoint x: 216, endPoint y: 127, distance: 114.3
click at [101, 113] on div "Este sábado" at bounding box center [86, 116] width 139 height 28
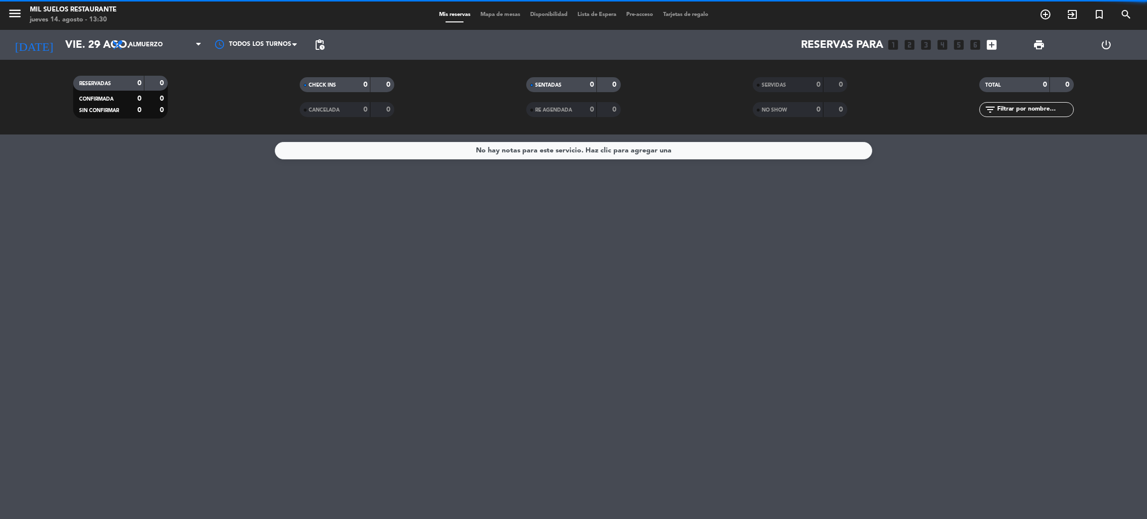
type input "sáb. 16 ago."
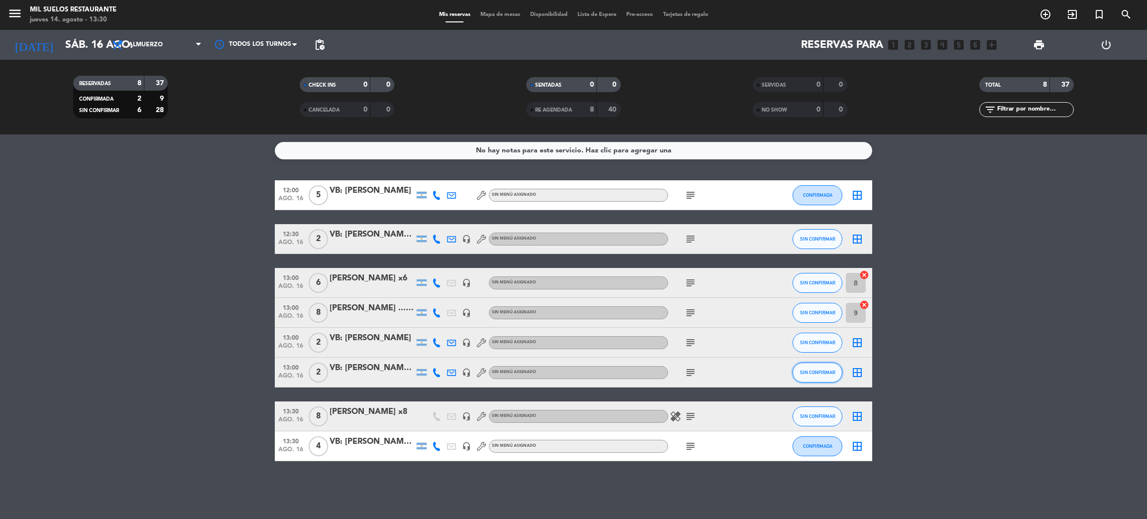
click at [824, 371] on span "SIN CONFIRMAR" at bounding box center [817, 371] width 35 height 5
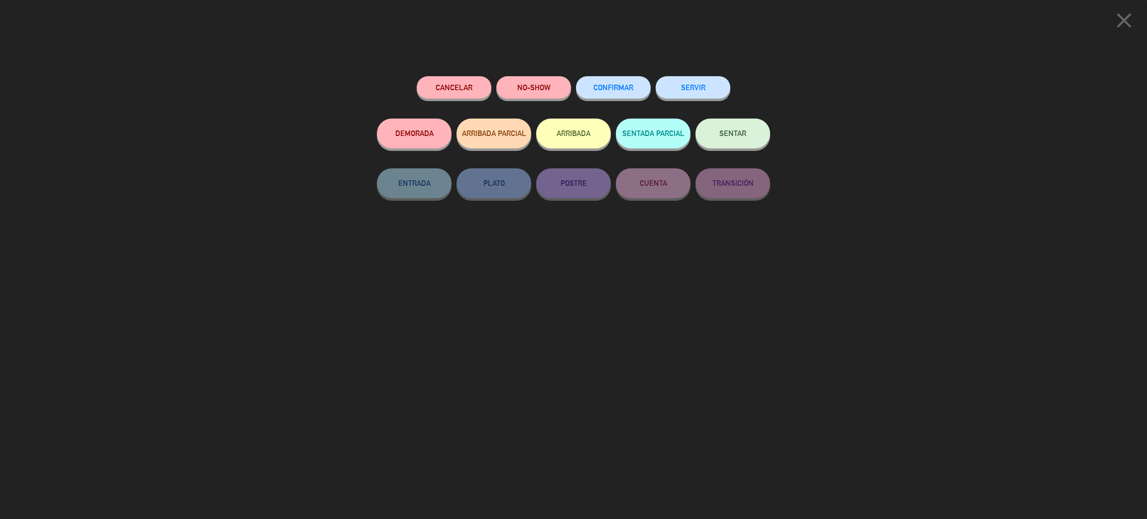
click at [619, 93] on button "CONFIRMAR" at bounding box center [613, 87] width 75 height 22
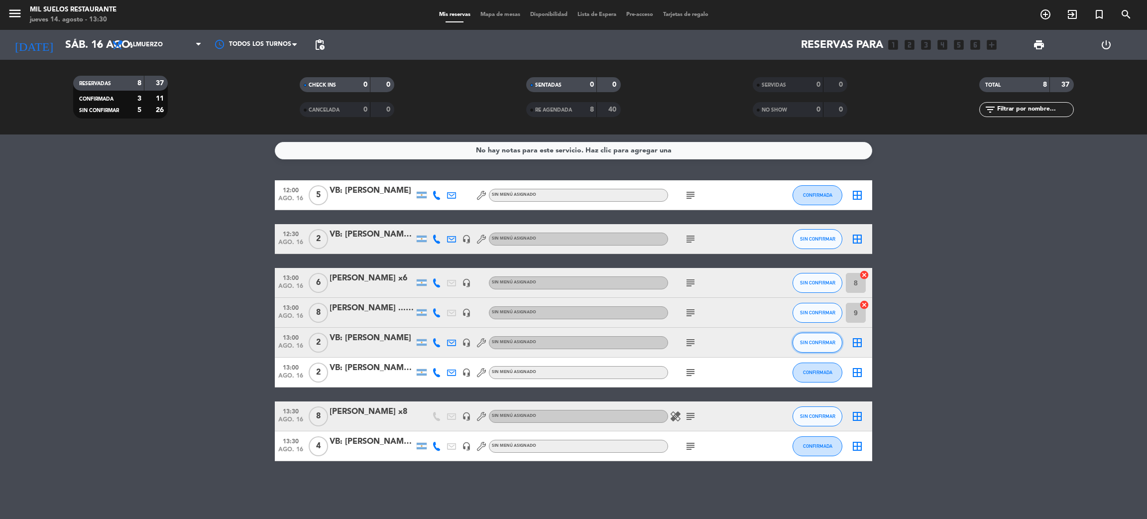
click at [824, 340] on span "SIN CONFIRMAR" at bounding box center [817, 341] width 35 height 5
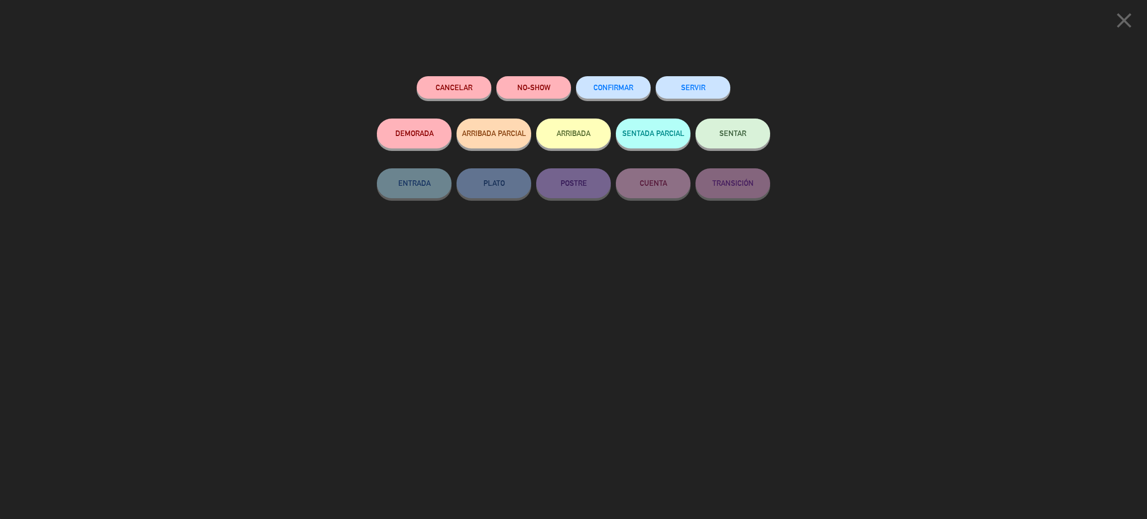
click at [619, 80] on button "CONFIRMAR" at bounding box center [613, 87] width 75 height 22
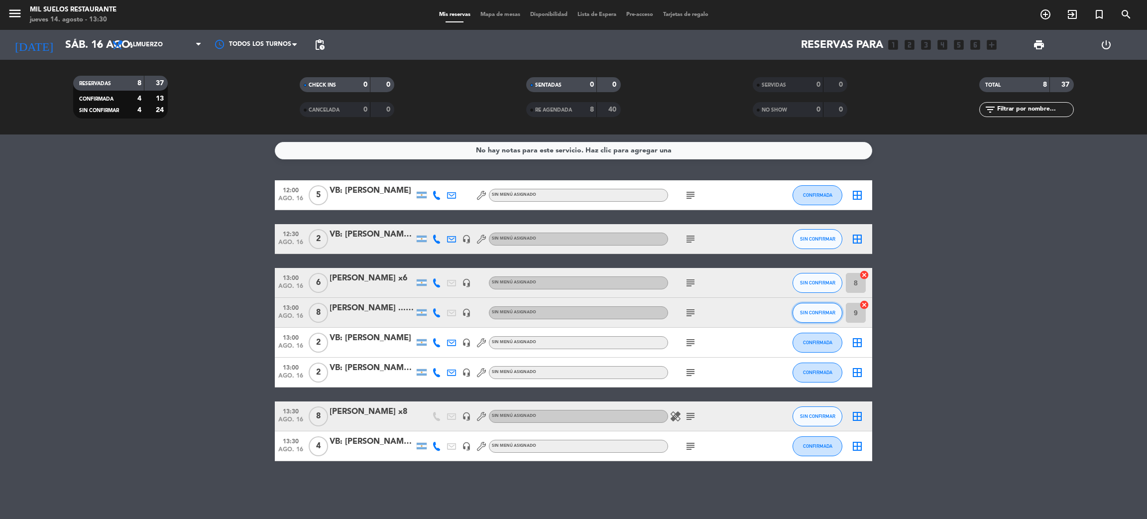
click at [829, 310] on span "SIN CONFIRMAR" at bounding box center [817, 312] width 35 height 5
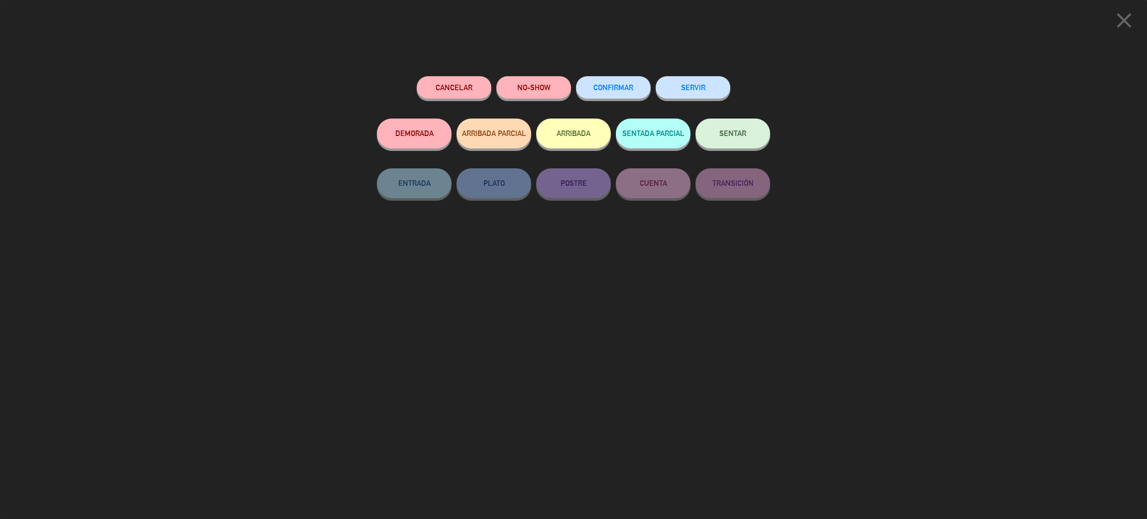
click at [611, 89] on span "CONFIRMAR" at bounding box center [613, 87] width 40 height 8
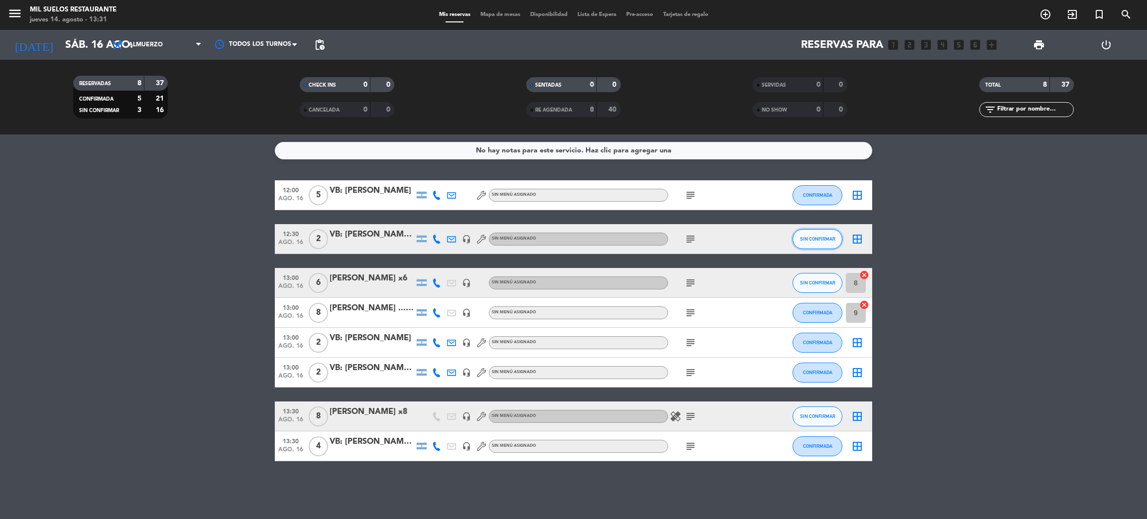
click at [802, 240] on span "SIN CONFIRMAR" at bounding box center [817, 238] width 35 height 5
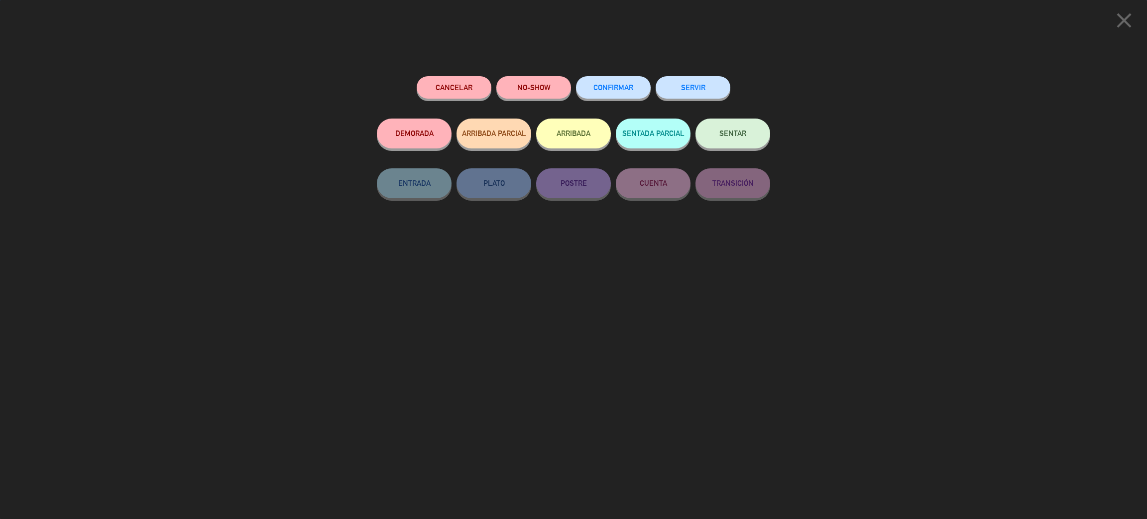
click at [609, 88] on span "CONFIRMAR" at bounding box center [613, 87] width 40 height 8
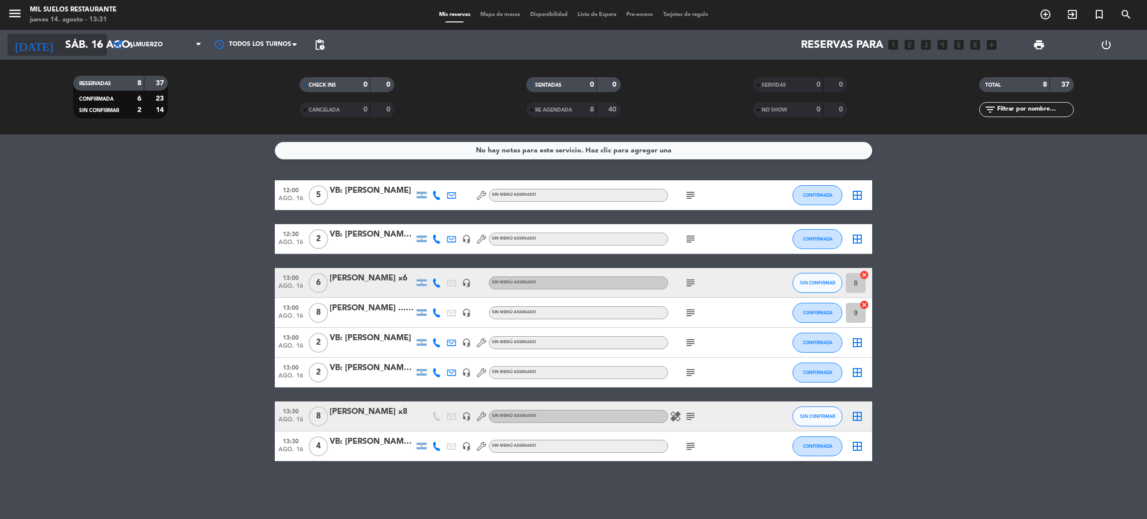
click at [70, 40] on input "sáb. 16 ago." at bounding box center [128, 45] width 137 height 22
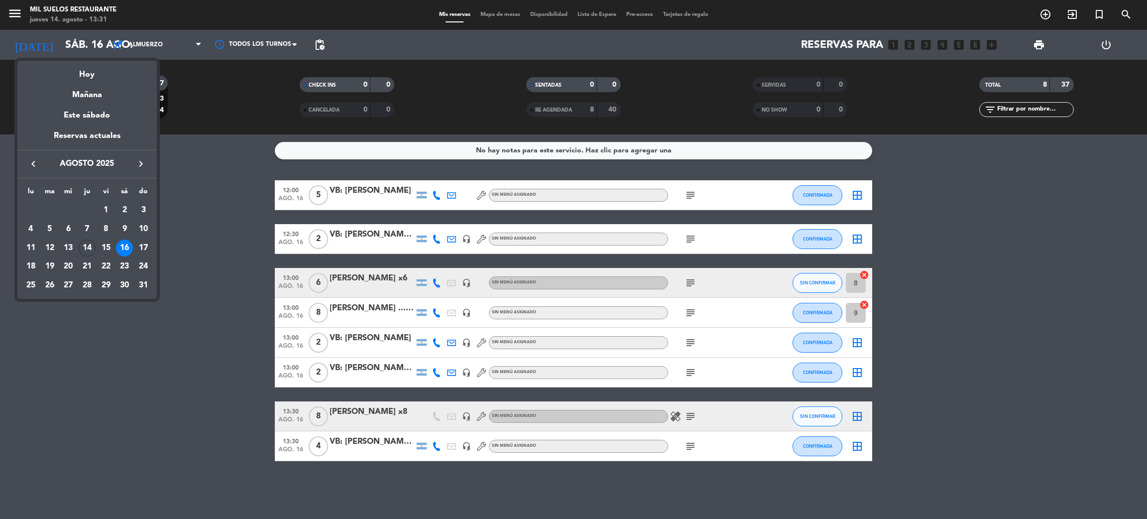
click at [222, 220] on div at bounding box center [573, 259] width 1147 height 519
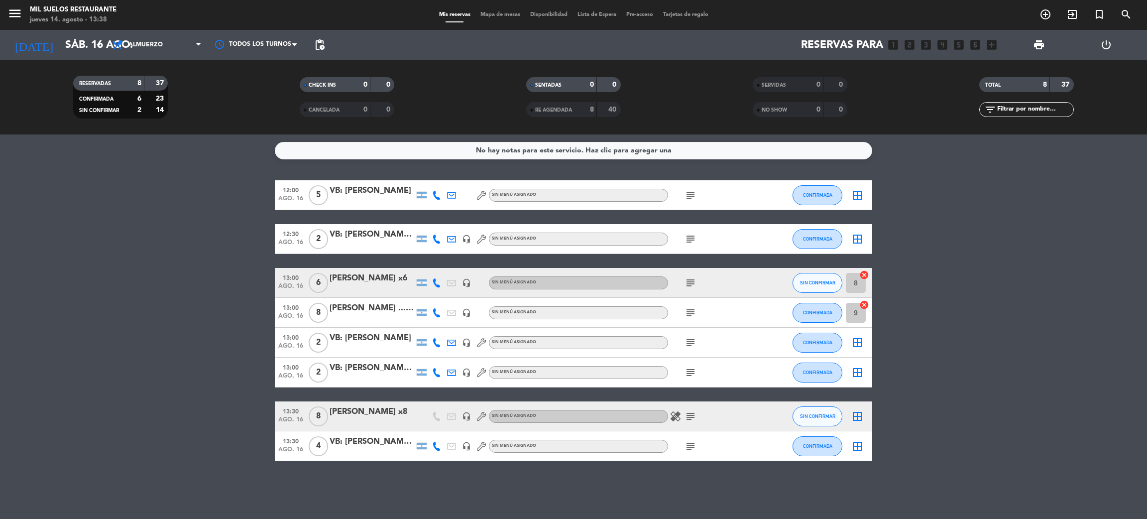
click at [589, 12] on span "Lista de Espera" at bounding box center [596, 14] width 49 height 5
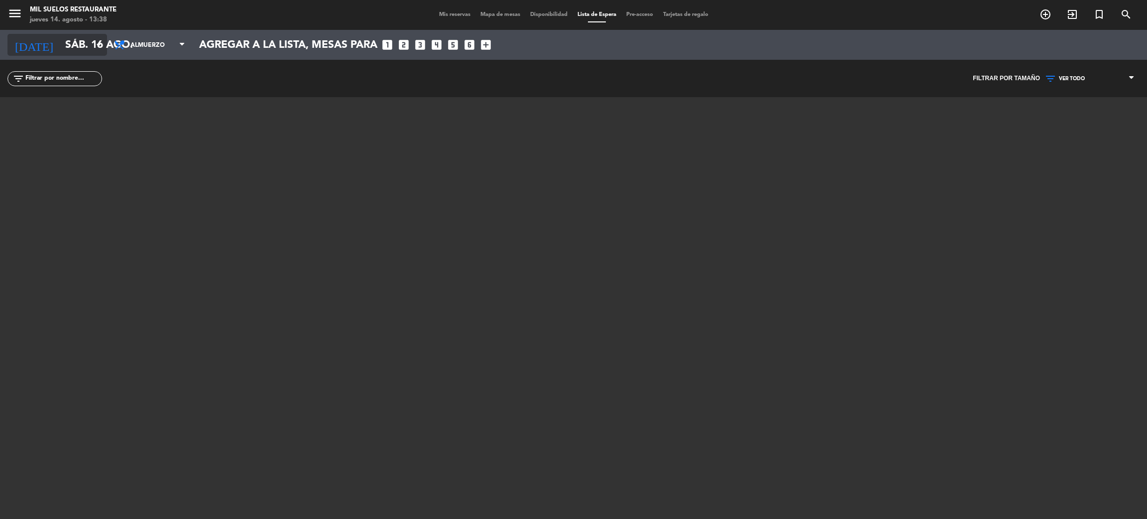
click at [60, 44] on input "sáb. 16 ago." at bounding box center [128, 45] width 137 height 22
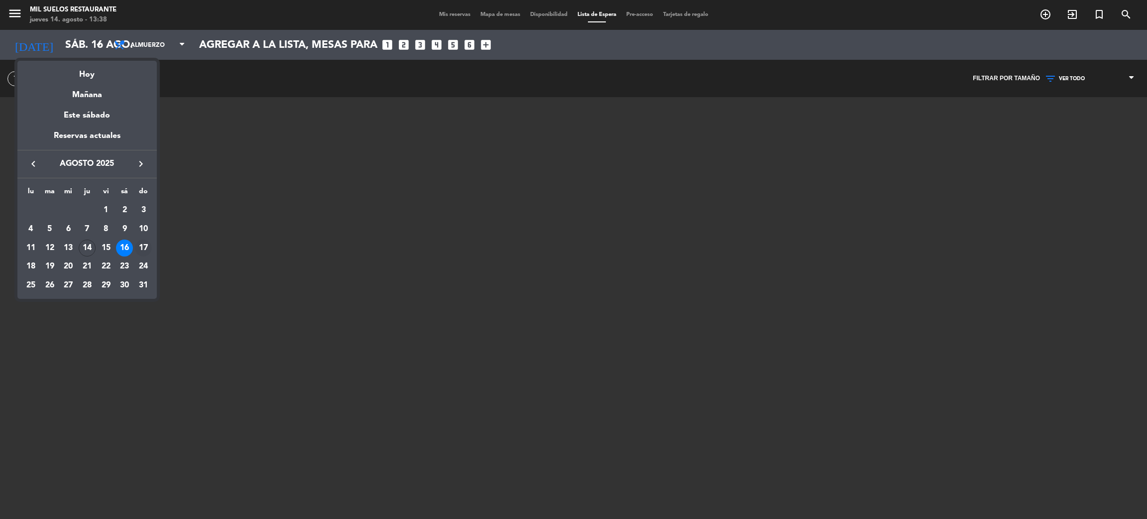
drag, startPoint x: 145, startPoint y: 247, endPoint x: 124, endPoint y: 195, distance: 55.8
click at [144, 247] on div "17" at bounding box center [143, 247] width 17 height 17
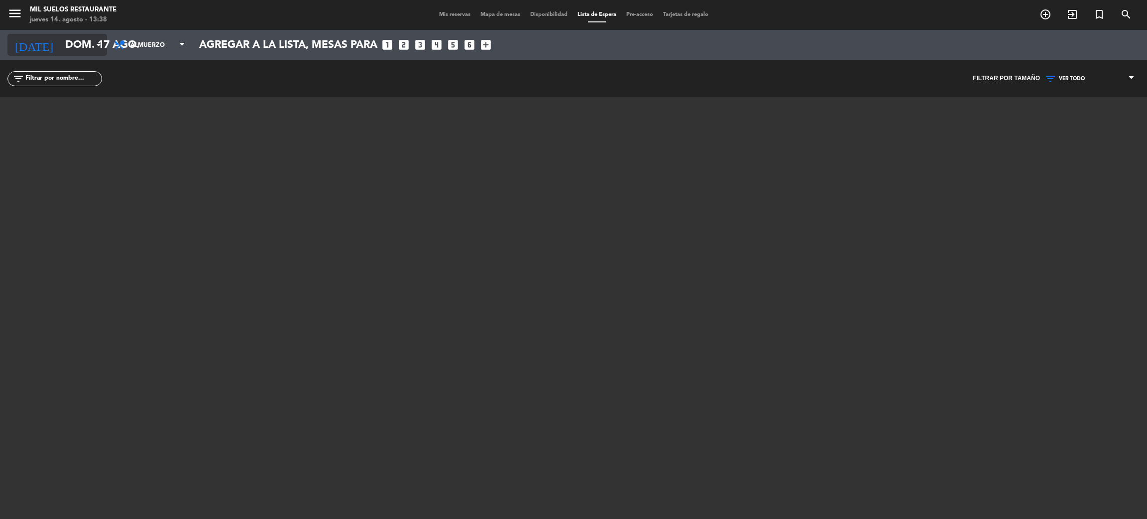
click at [77, 45] on input "dom. 17 ago." at bounding box center [128, 45] width 137 height 22
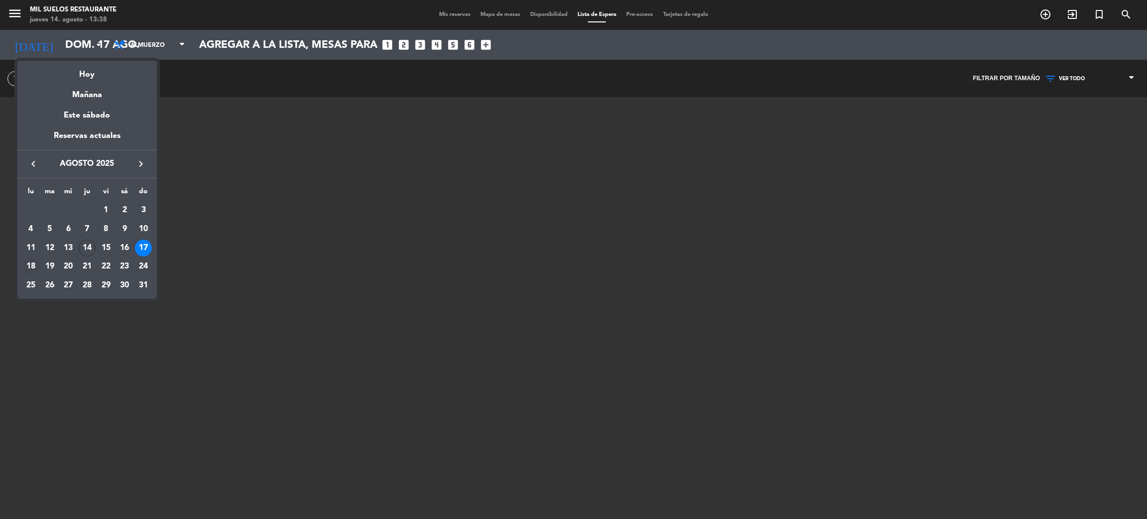
click at [32, 266] on div "18" at bounding box center [30, 266] width 17 height 17
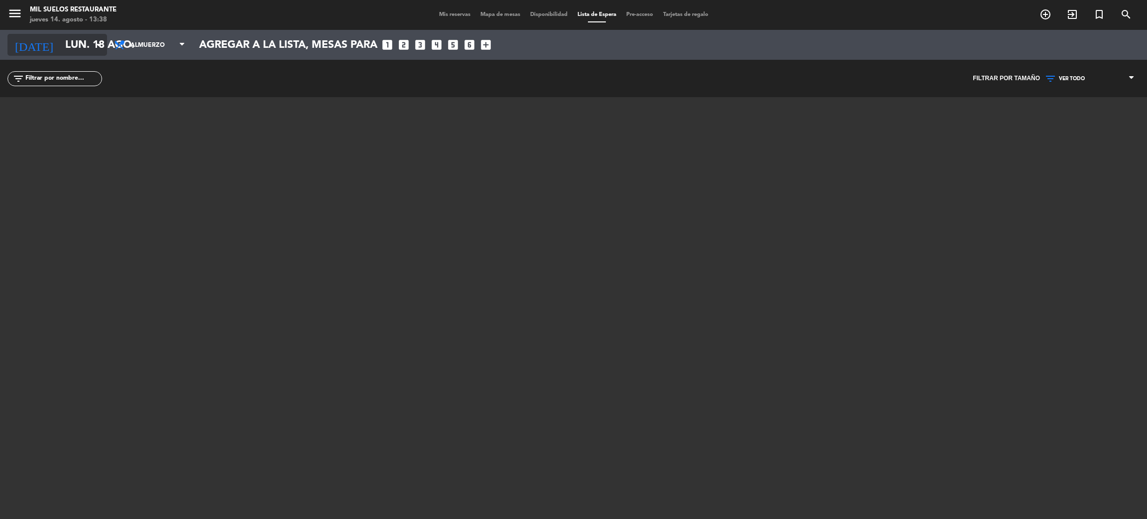
click at [82, 38] on input "lun. 18 ago." at bounding box center [128, 45] width 137 height 22
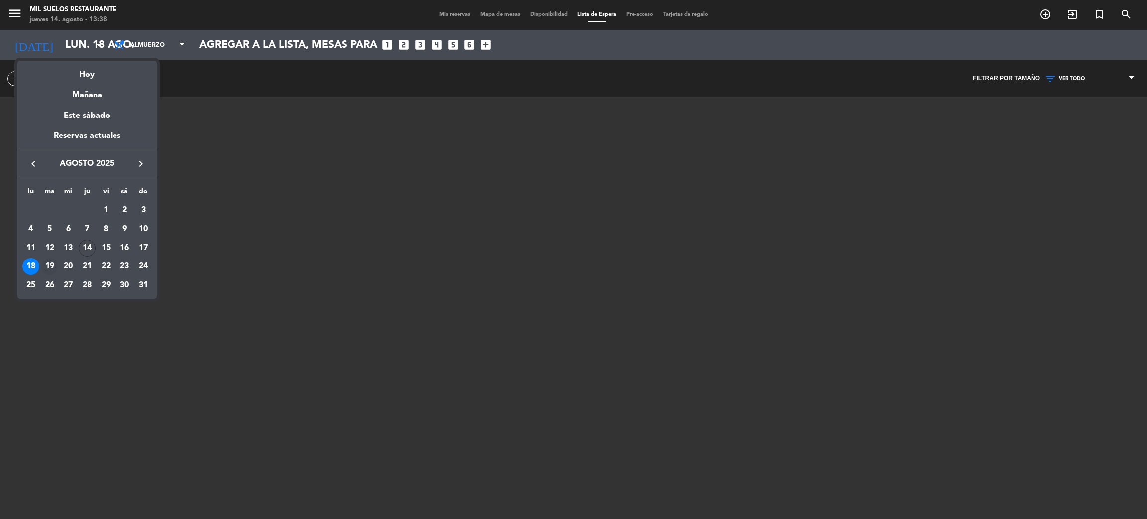
click at [52, 264] on div "19" at bounding box center [49, 266] width 17 height 17
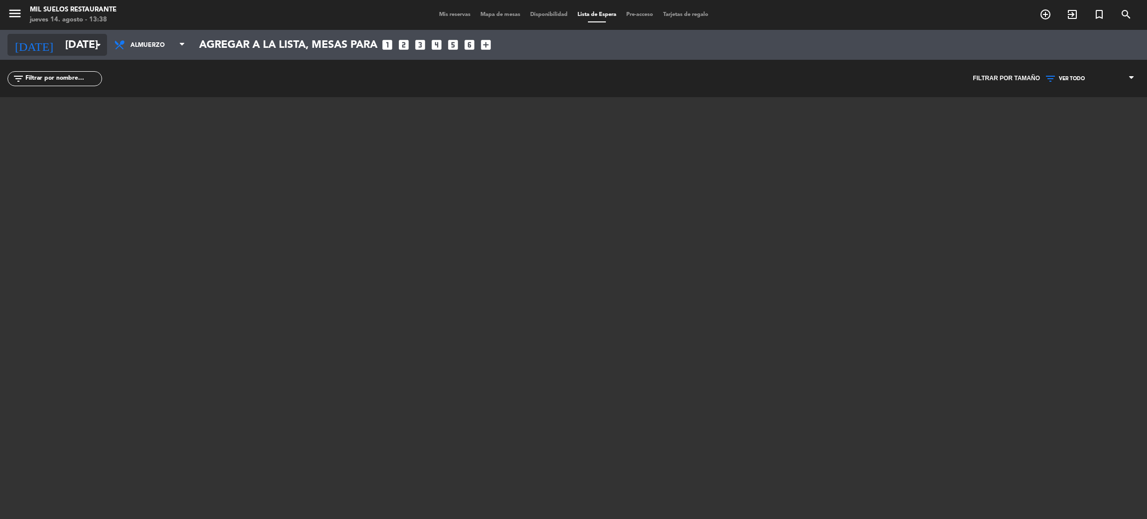
click at [77, 41] on input "[DATE]" at bounding box center [128, 45] width 137 height 22
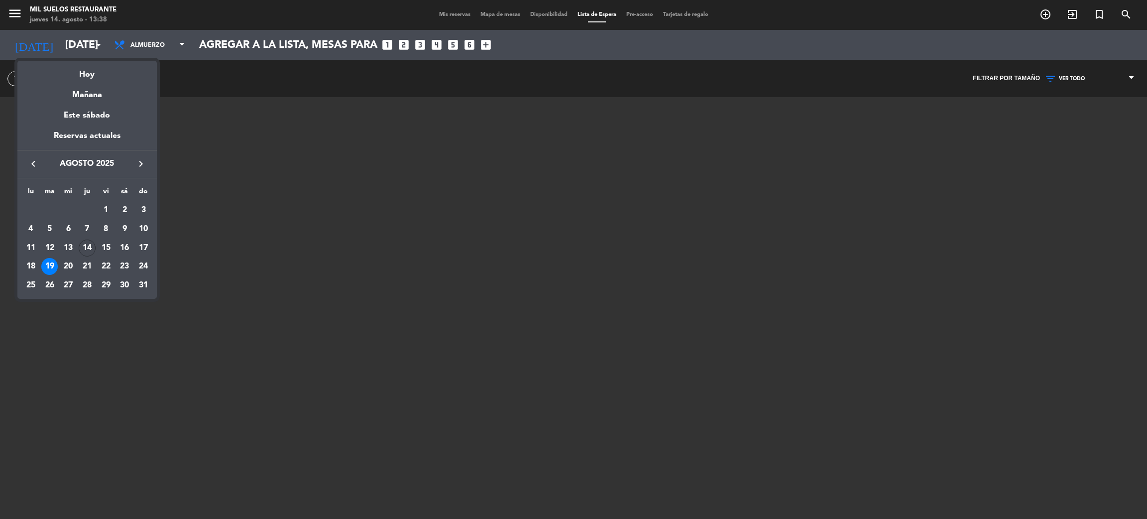
click at [68, 267] on div "20" at bounding box center [68, 266] width 17 height 17
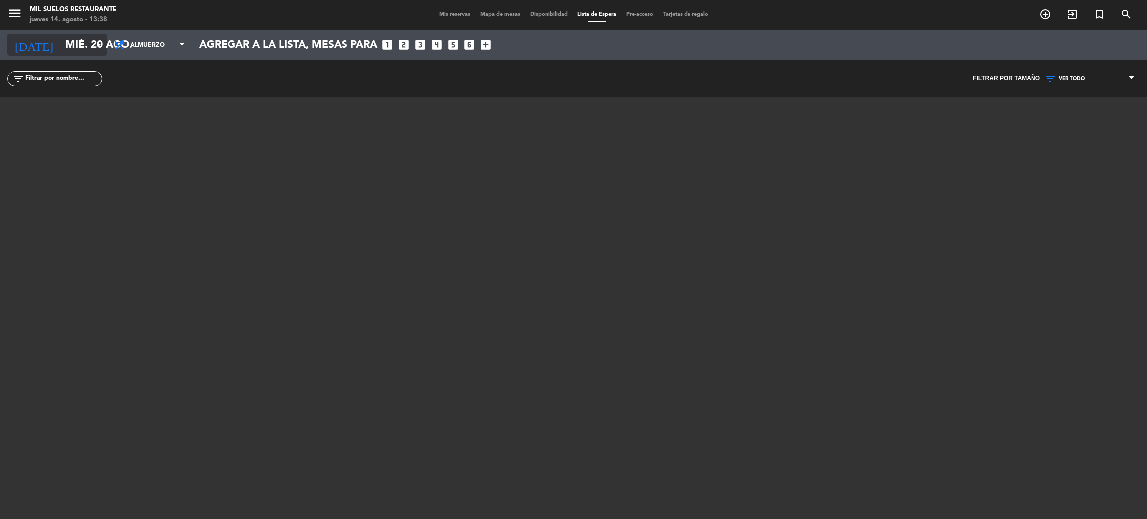
click at [82, 38] on input "mié. 20 ago." at bounding box center [128, 45] width 137 height 22
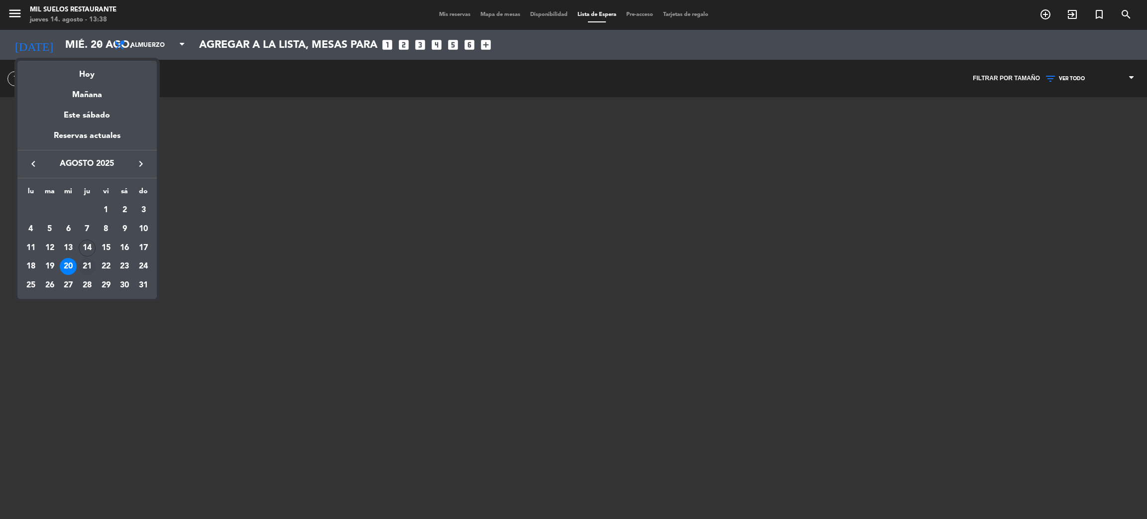
click at [87, 265] on div "21" at bounding box center [87, 266] width 17 height 17
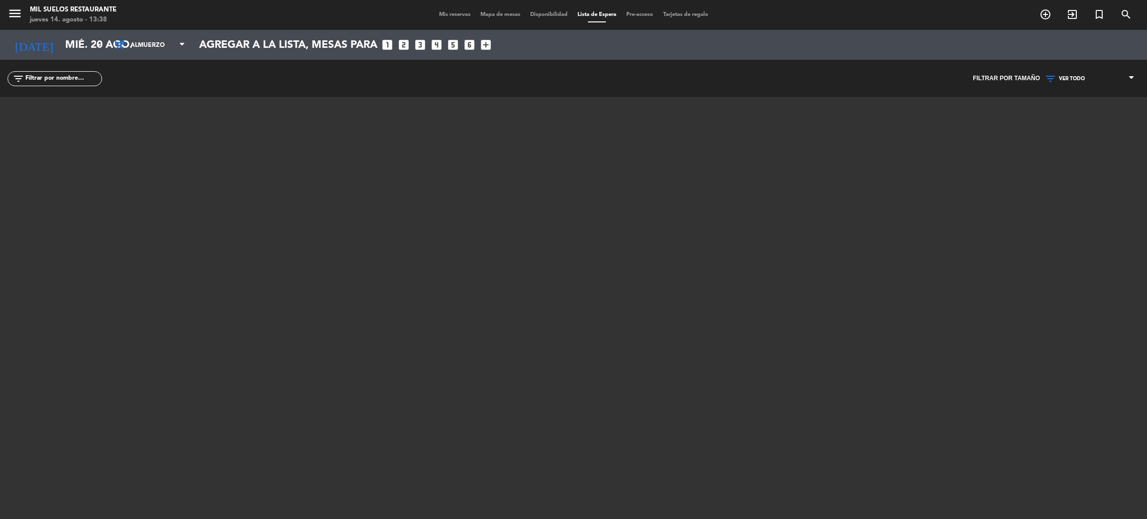
type input "jue. 21 ago."
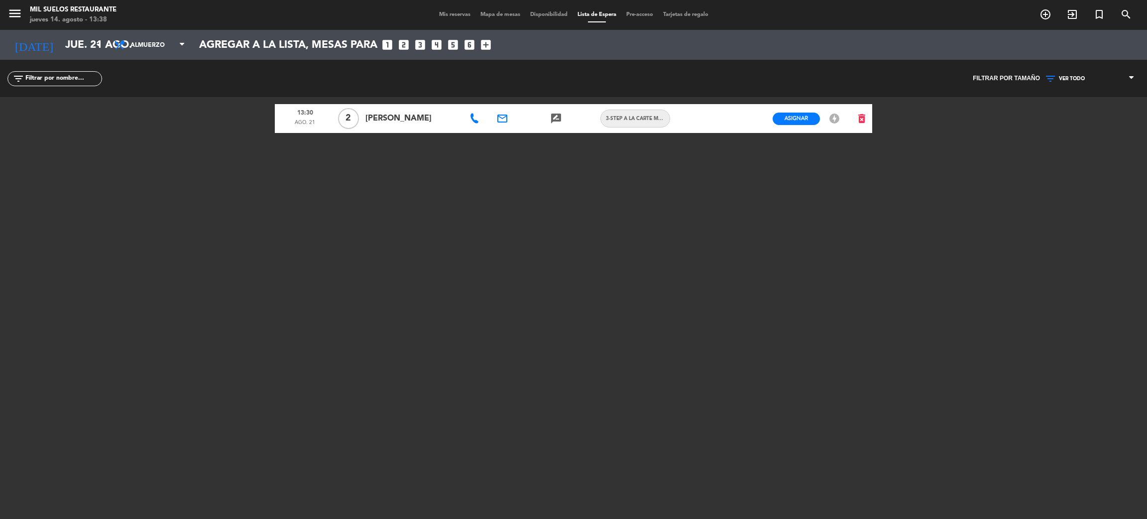
click at [448, 14] on span "Mis reservas" at bounding box center [454, 14] width 41 height 5
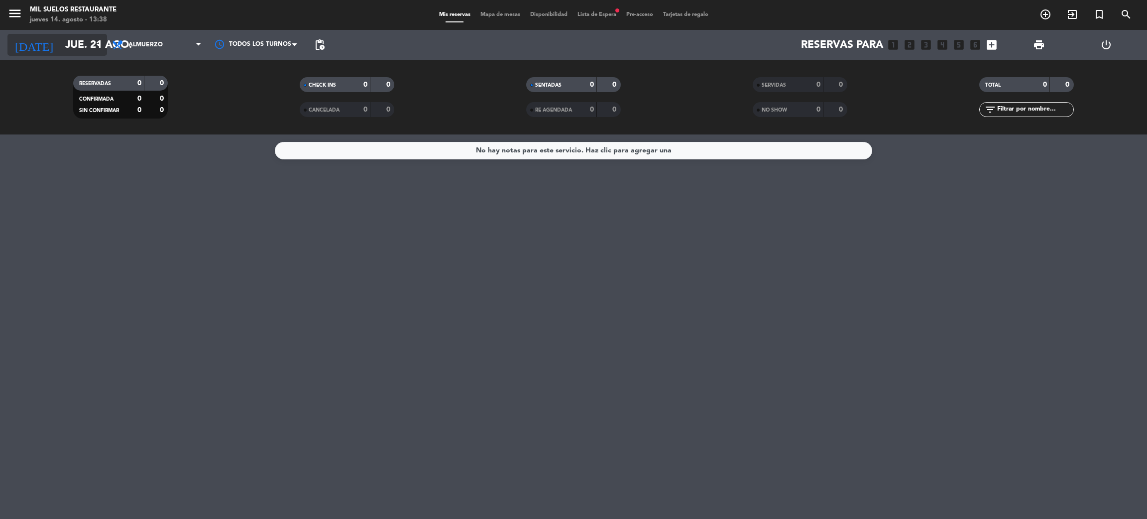
click at [73, 46] on input "jue. 21 ago." at bounding box center [128, 45] width 137 height 22
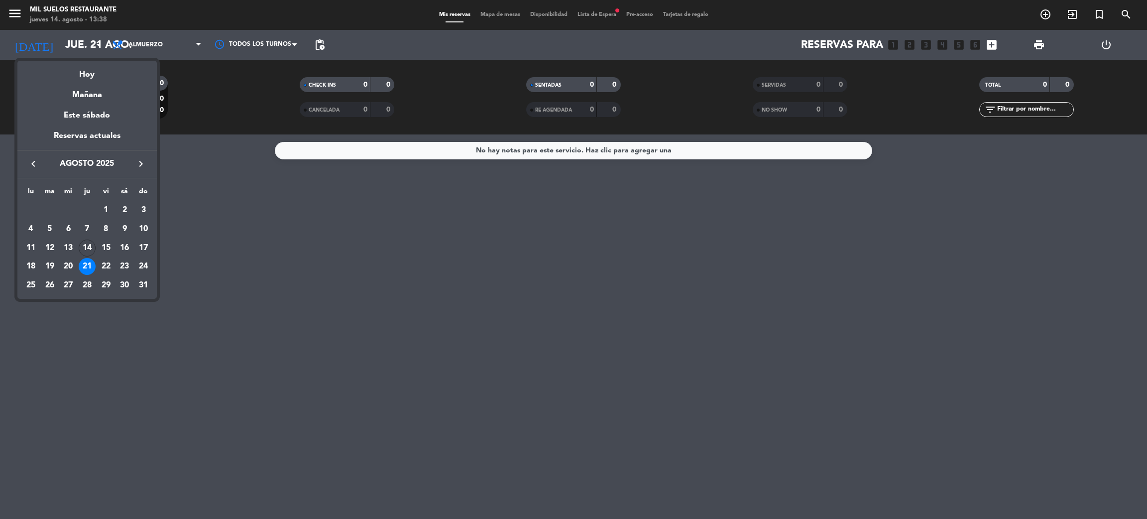
click at [517, 298] on div at bounding box center [573, 259] width 1147 height 519
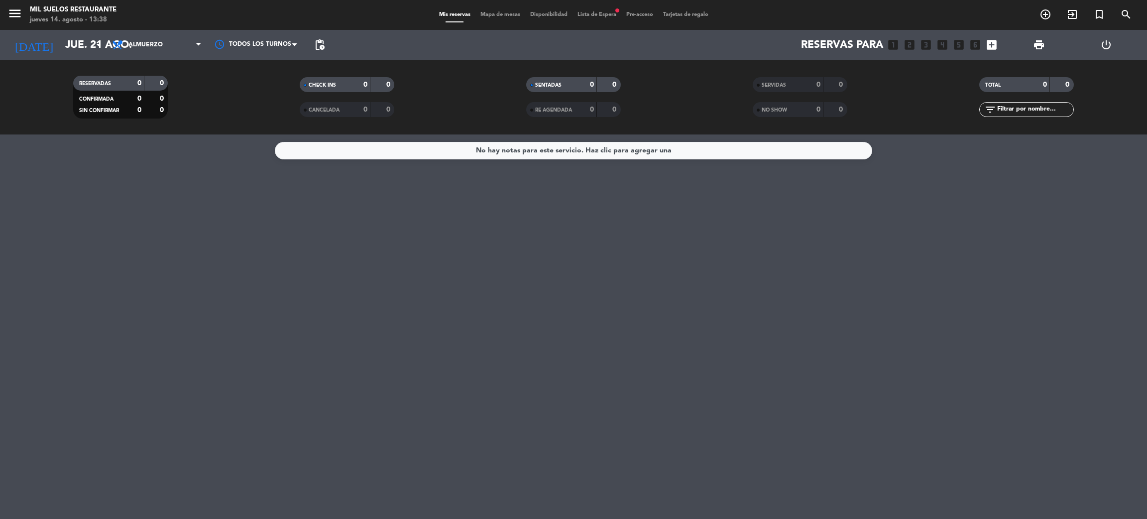
click at [593, 19] on div "menu Mil Suelos Restaurante [DATE] 14. agosto - 13:38 Mis reservas Mapa de mesa…" at bounding box center [573, 15] width 1147 height 30
click at [593, 15] on span "Lista de Espera fiber_manual_record" at bounding box center [596, 14] width 49 height 5
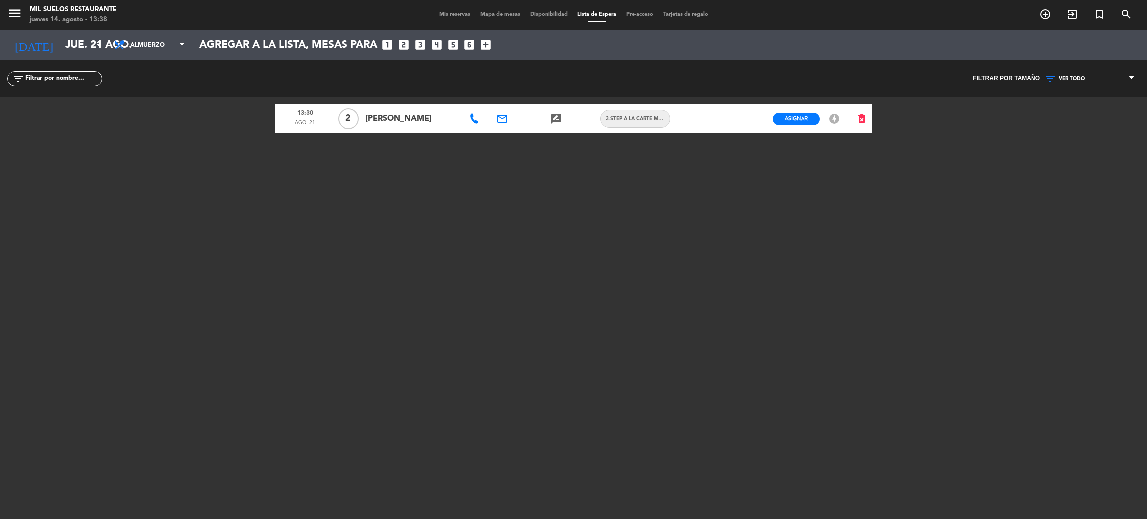
click at [389, 116] on span "[PERSON_NAME]" at bounding box center [411, 118] width 93 height 13
click at [471, 119] on icon at bounding box center [474, 118] width 10 height 10
click at [518, 100] on span "content_paste" at bounding box center [521, 101] width 7 height 7
click at [70, 34] on input "jue. 21 ago." at bounding box center [128, 45] width 137 height 22
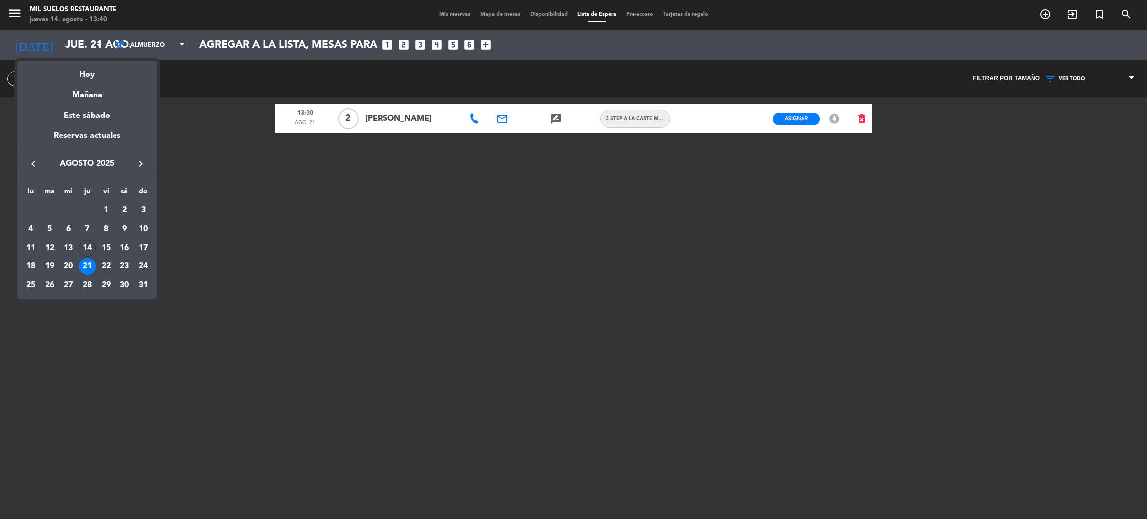
click at [103, 265] on div "22" at bounding box center [106, 266] width 17 height 17
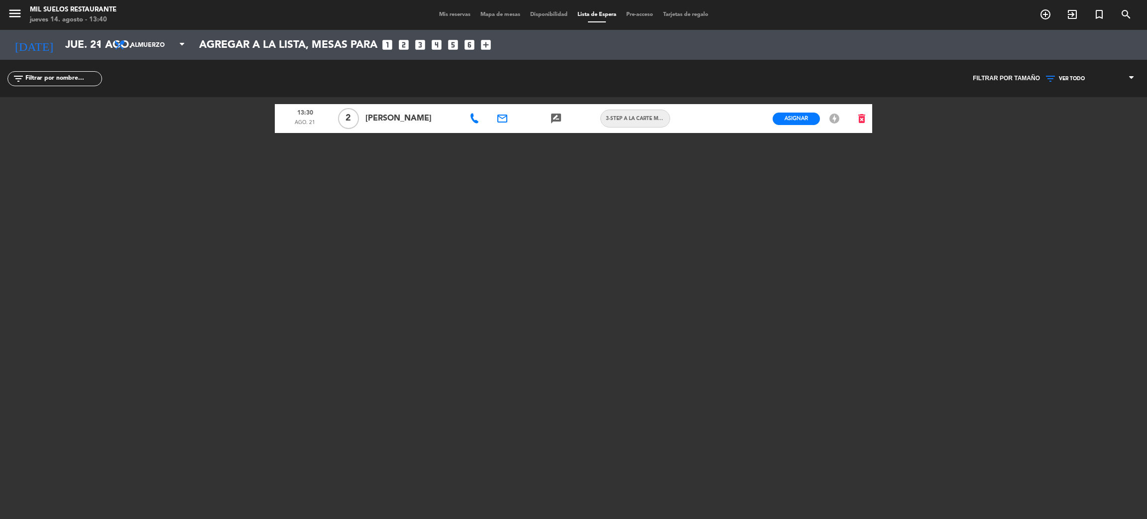
type input "vie. 22 ago."
click at [65, 50] on input "vie. 22 ago." at bounding box center [128, 45] width 137 height 22
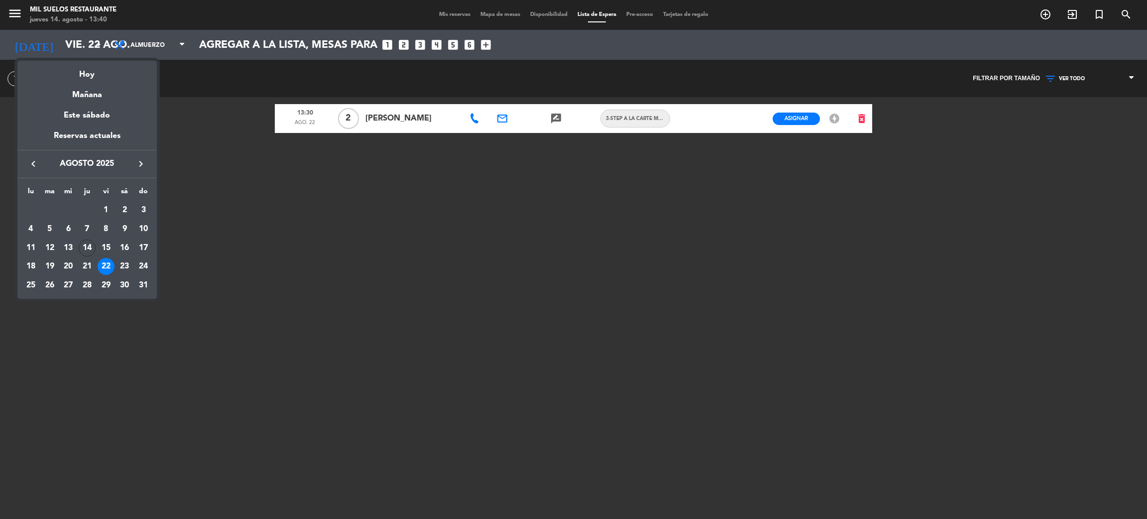
click at [10, 13] on div at bounding box center [573, 259] width 1147 height 519
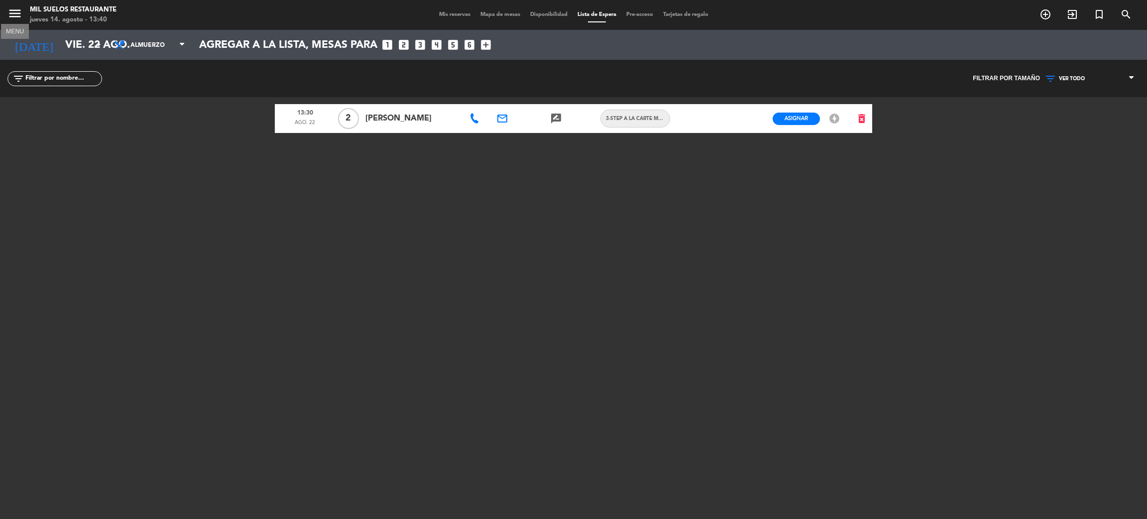
click at [15, 12] on icon "menu" at bounding box center [14, 13] width 15 height 15
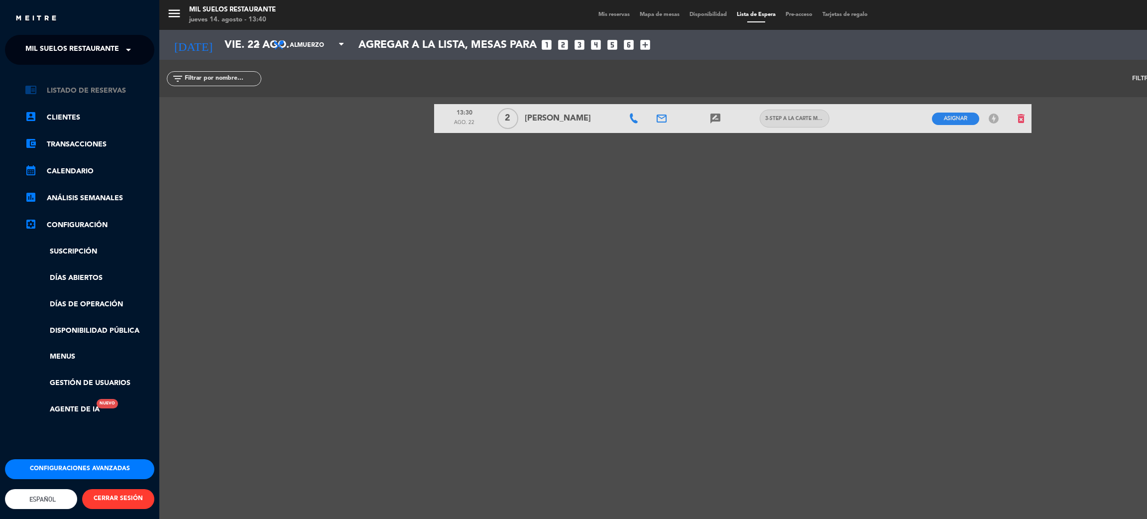
click at [56, 86] on link "chrome_reader_mode Listado de Reservas" at bounding box center [89, 91] width 129 height 12
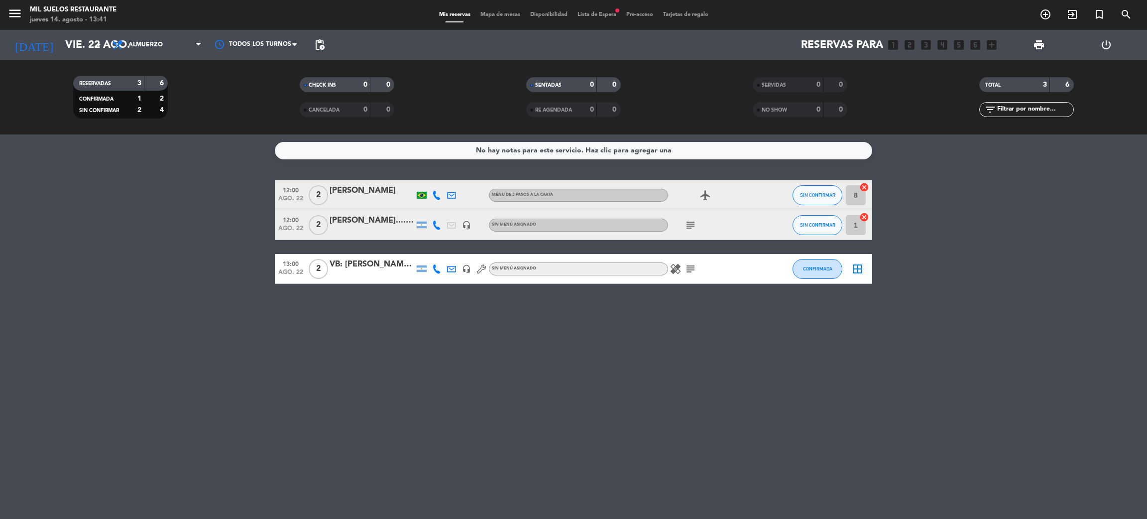
click at [59, 59] on div "[DATE] [DATE] arrow_drop_down" at bounding box center [57, 45] width 100 height 30
click at [68, 49] on input "vie. 22 ago." at bounding box center [128, 45] width 137 height 22
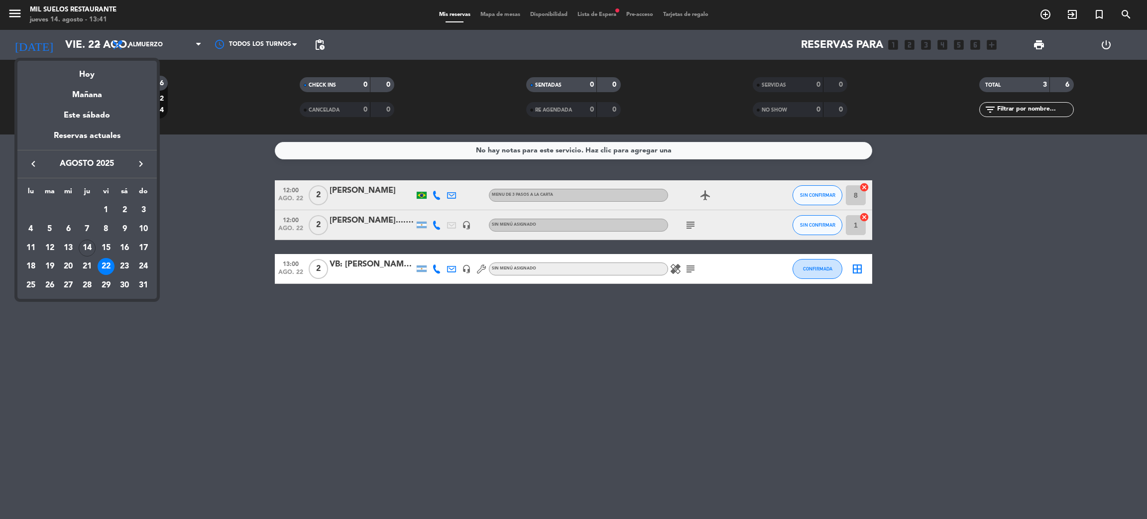
click at [140, 161] on icon "keyboard_arrow_right" at bounding box center [141, 164] width 12 height 12
click at [32, 163] on icon "keyboard_arrow_left" at bounding box center [33, 164] width 12 height 12
click at [107, 229] on div "5" at bounding box center [106, 229] width 17 height 17
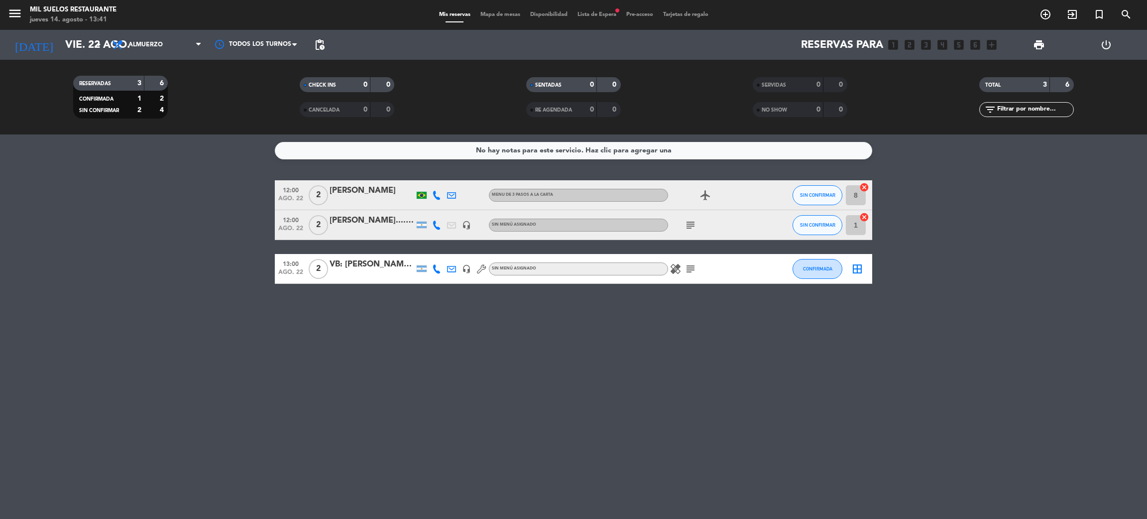
type input "[DATE]"
